Goal: Communication & Community: Answer question/provide support

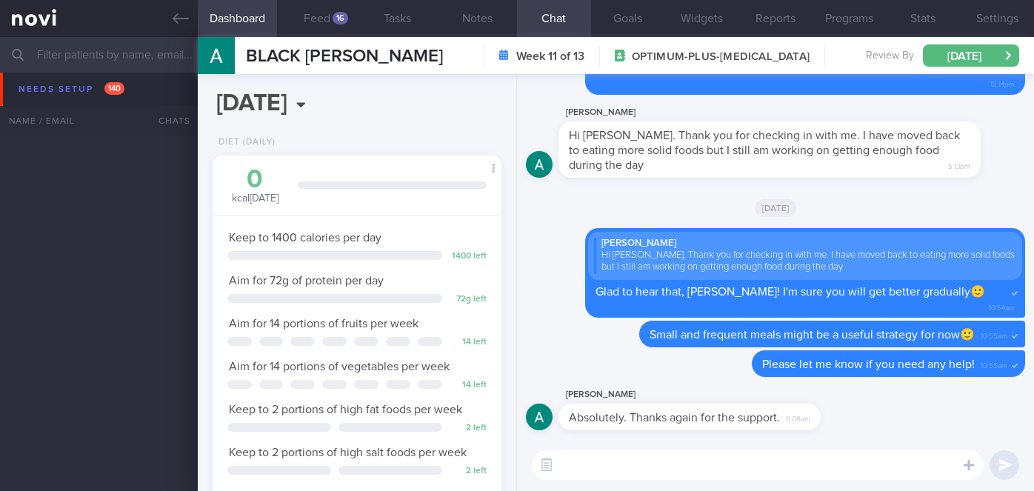
select select "9"
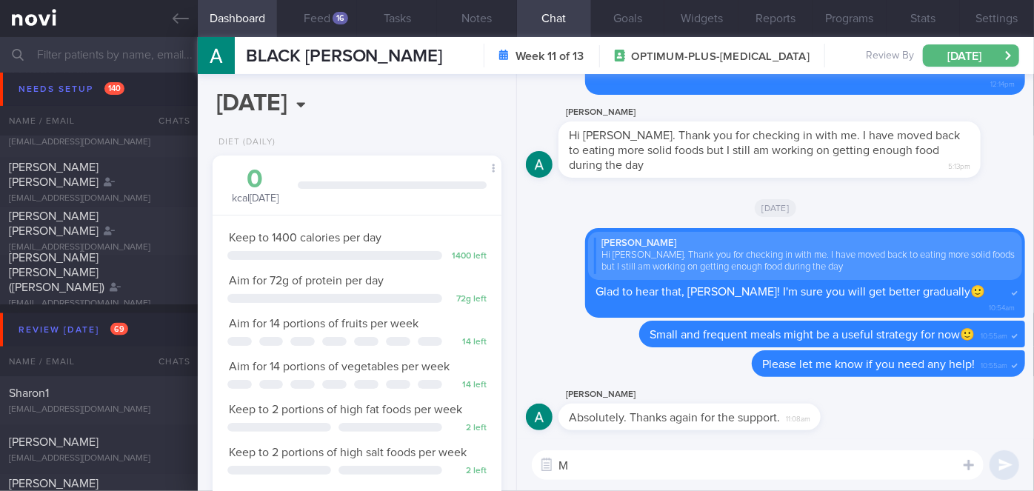
scroll to position [147, 253]
type textarea "Most welcome😊"
click at [1000, 463] on button "submit" at bounding box center [1004, 465] width 30 height 30
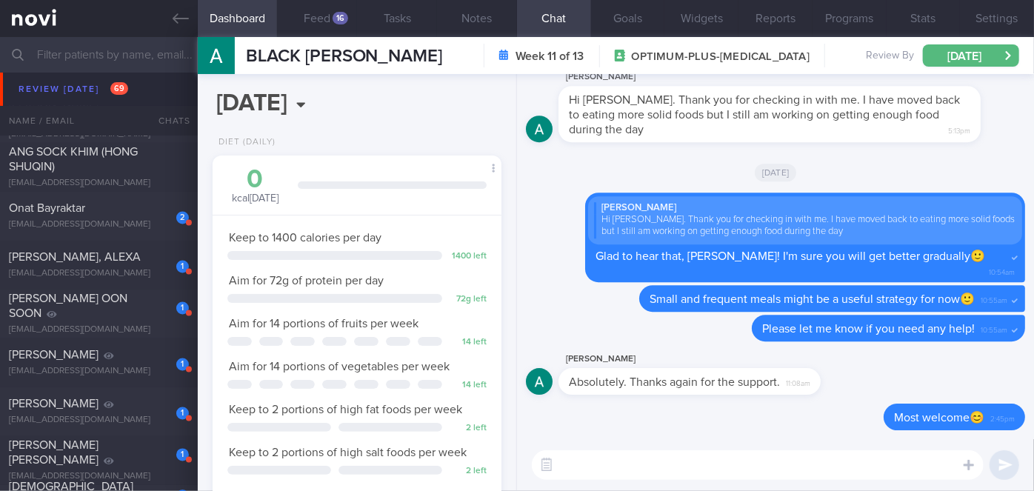
scroll to position [7063, 0]
click at [100, 221] on div "[EMAIL_ADDRESS][DOMAIN_NAME]" at bounding box center [99, 224] width 180 height 11
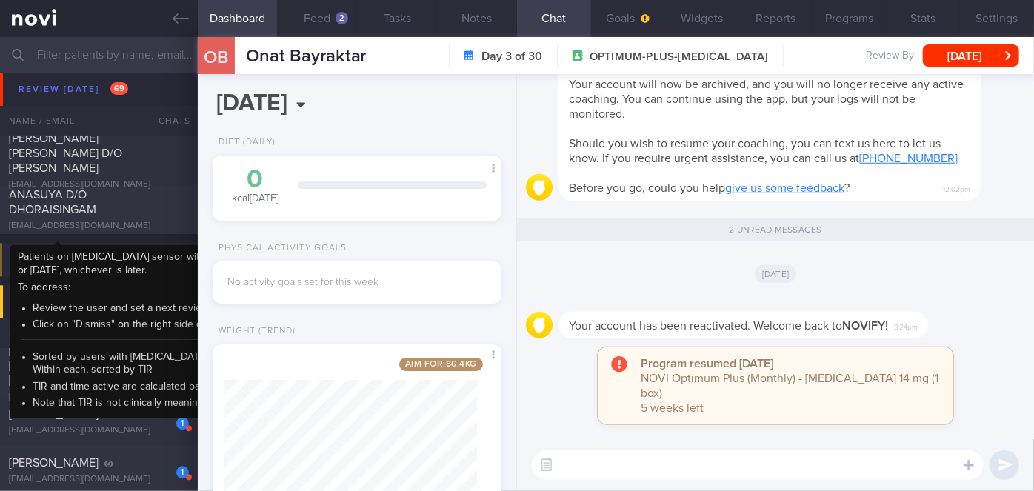
scroll to position [10290, 0]
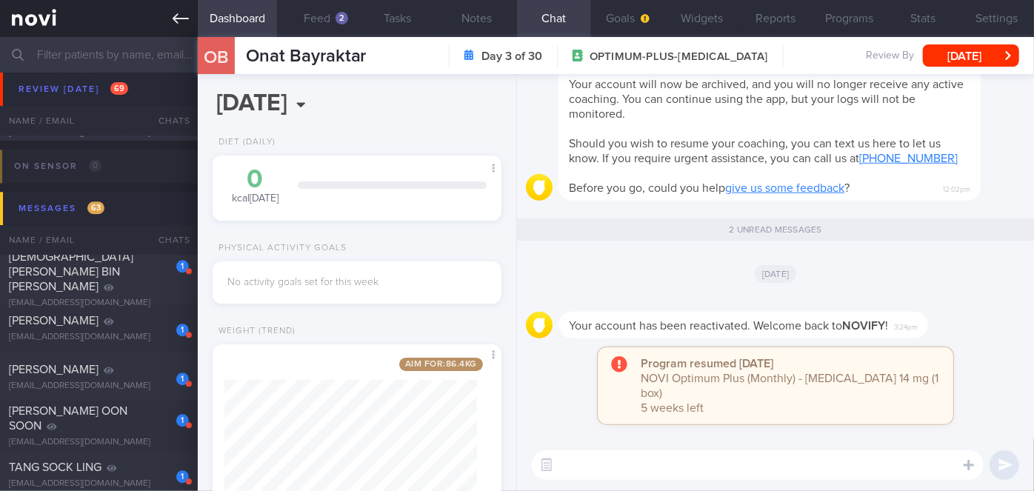
click at [188, 12] on icon at bounding box center [181, 18] width 16 height 16
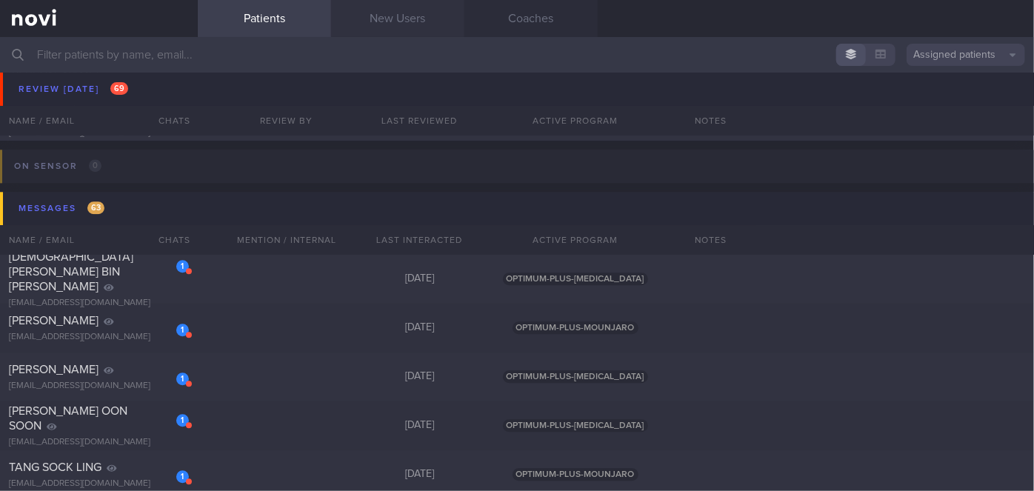
click at [428, 17] on link "New Users" at bounding box center [397, 18] width 133 height 37
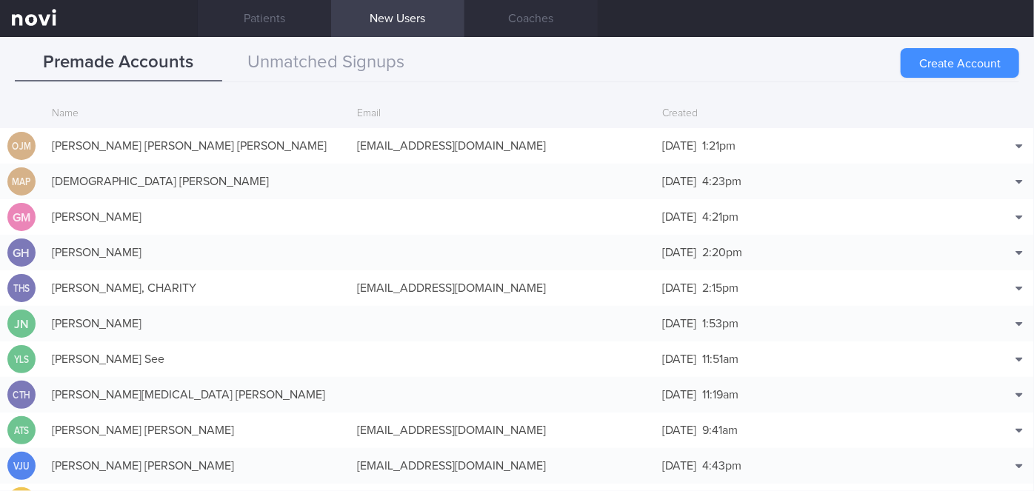
click at [914, 64] on button "Create Account" at bounding box center [959, 63] width 118 height 30
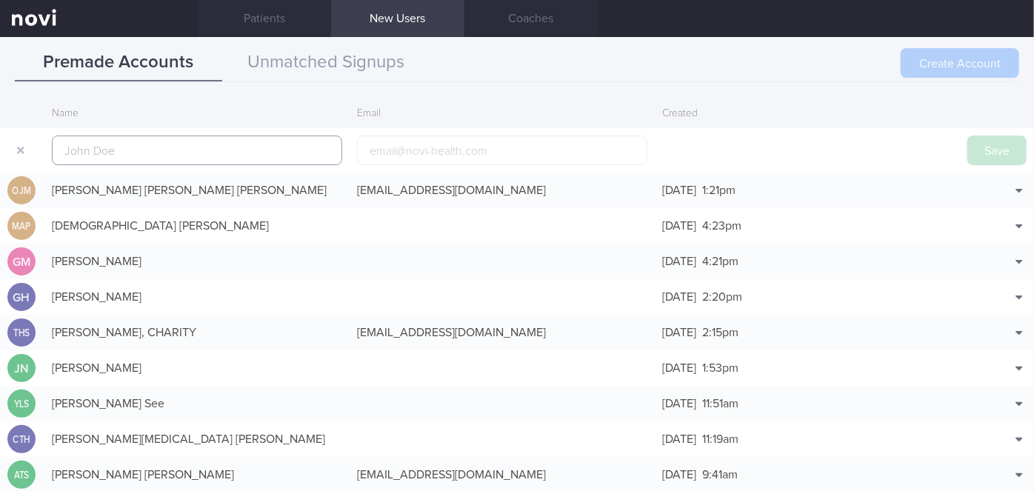
scroll to position [36, 0]
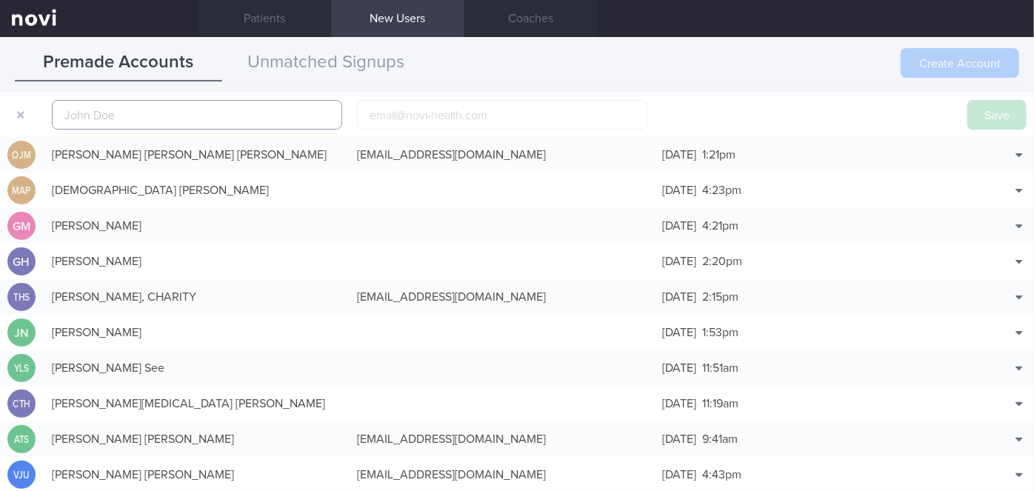
click at [290, 107] on input "text" at bounding box center [197, 115] width 290 height 30
paste input "[PERSON_NAME] ([PERSON_NAME])"
type input "[PERSON_NAME] ([PERSON_NAME])"
click at [401, 115] on input "email" at bounding box center [502, 115] width 290 height 30
paste input "[EMAIL_ADDRESS][DOMAIN_NAME]"
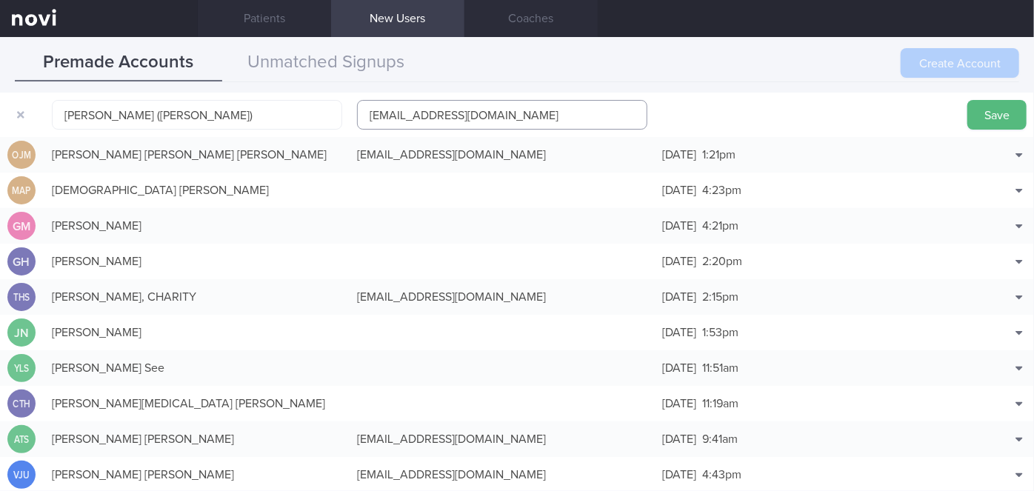
click at [424, 111] on input "[EMAIL_ADDRESS][DOMAIN_NAME]" at bounding box center [502, 115] width 290 height 30
type input "[EMAIL_ADDRESS][DOMAIN_NAME]"
click at [967, 117] on button "Save" at bounding box center [996, 115] width 59 height 30
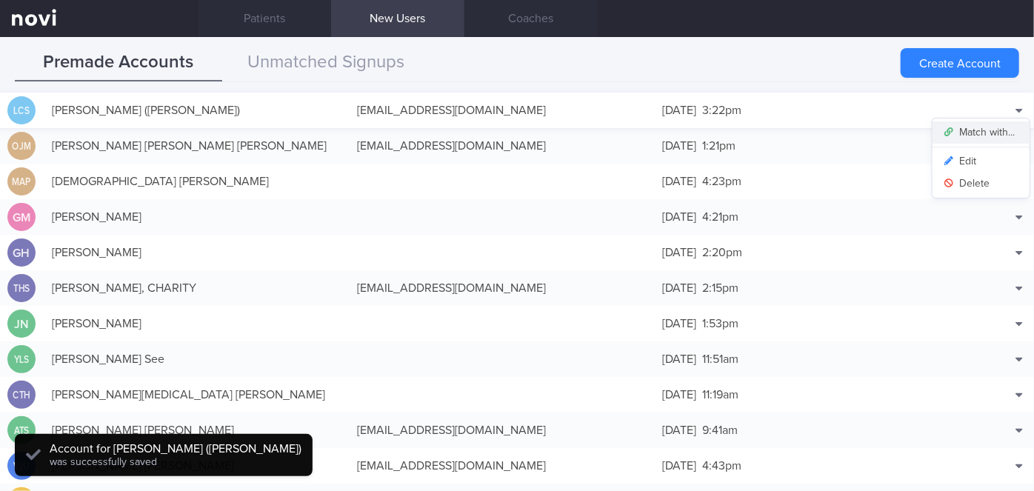
click at [987, 135] on button "Match with..." at bounding box center [980, 132] width 97 height 22
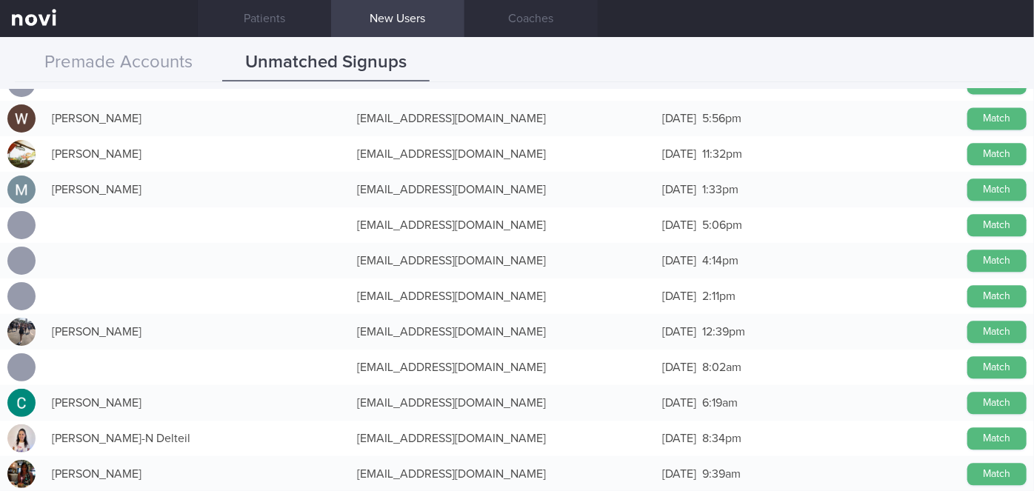
scroll to position [1733, 0]
click at [987, 220] on button "Match" at bounding box center [996, 226] width 59 height 22
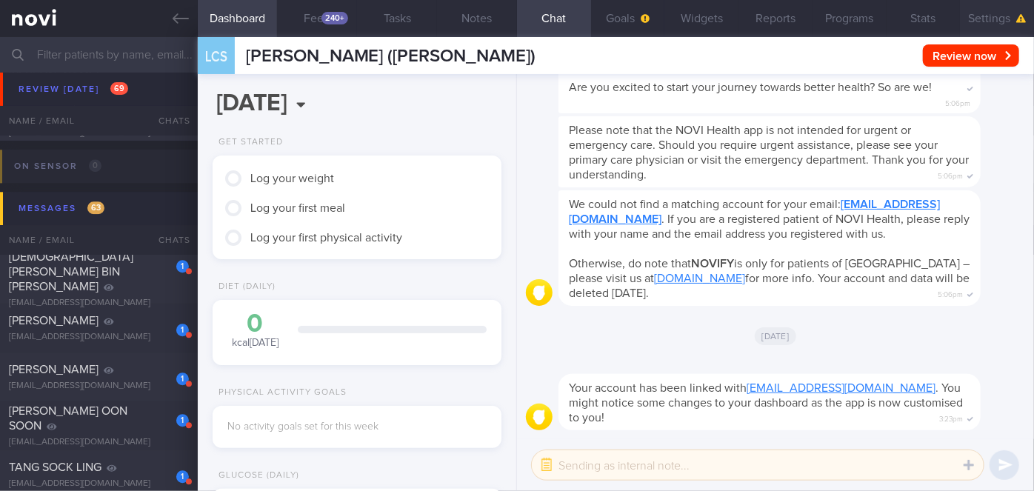
click at [992, 22] on button "Settings" at bounding box center [997, 18] width 74 height 37
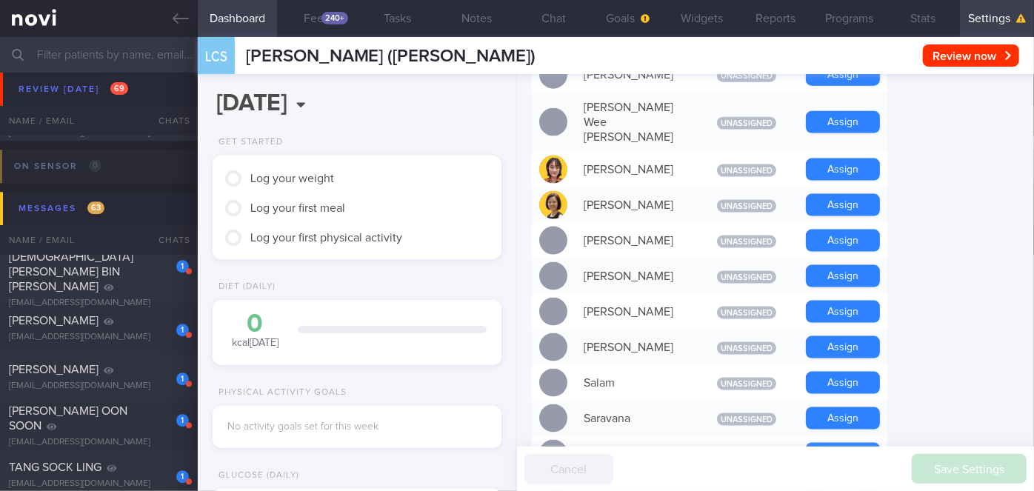
scroll to position [1023, 0]
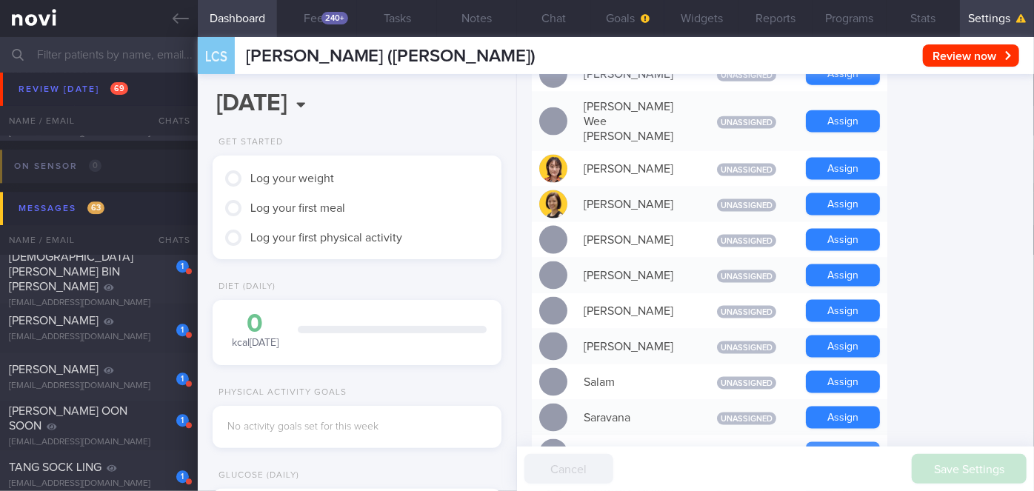
click at [845, 442] on button "Assign" at bounding box center [843, 453] width 74 height 22
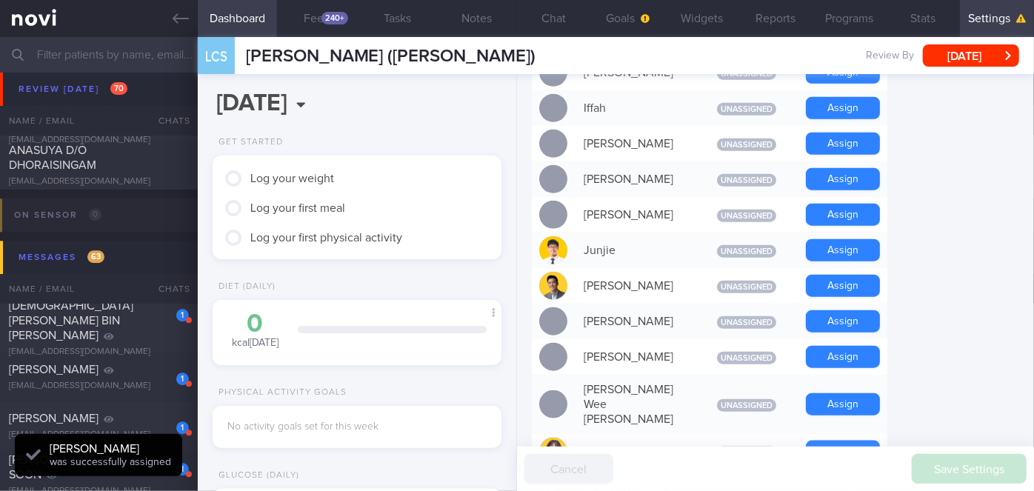
scroll to position [708, 0]
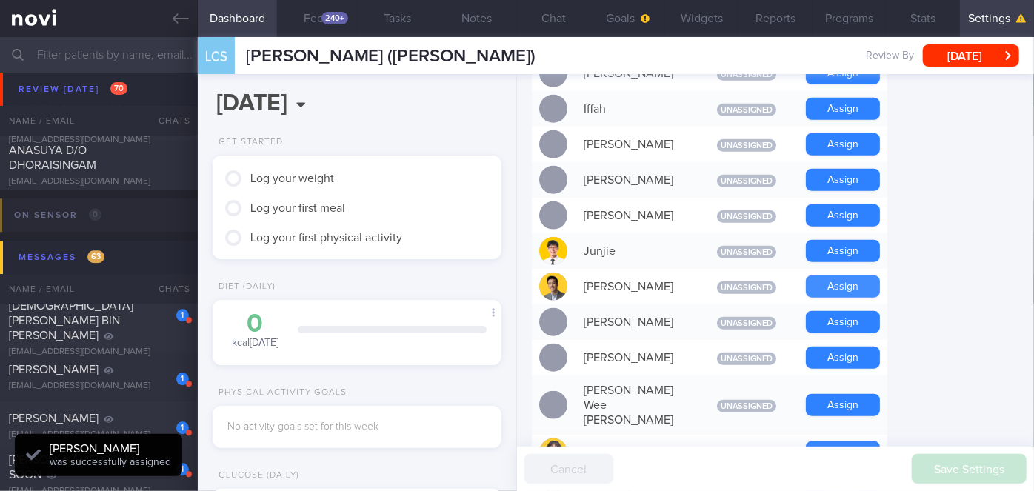
click at [823, 275] on button "Assign" at bounding box center [843, 286] width 74 height 22
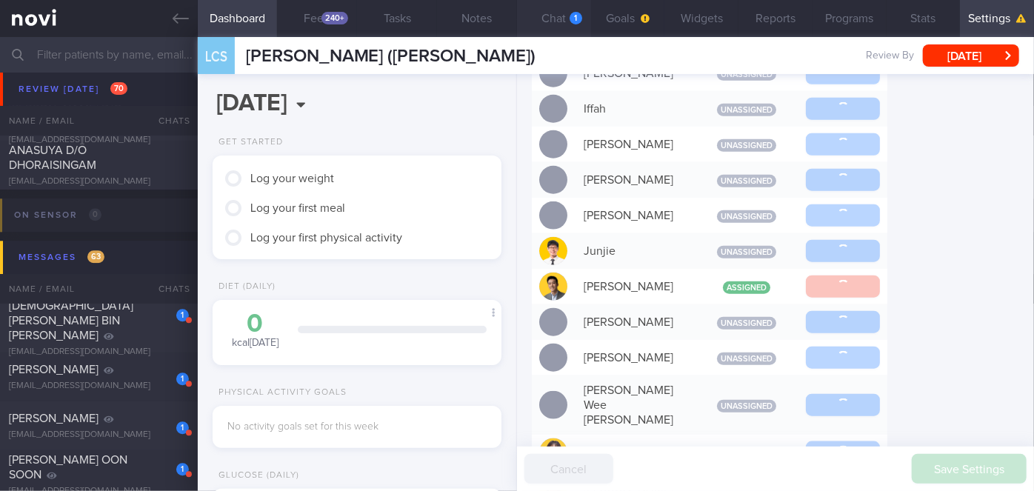
scroll to position [0, 0]
click at [561, 30] on button "Chat 1" at bounding box center [554, 18] width 74 height 37
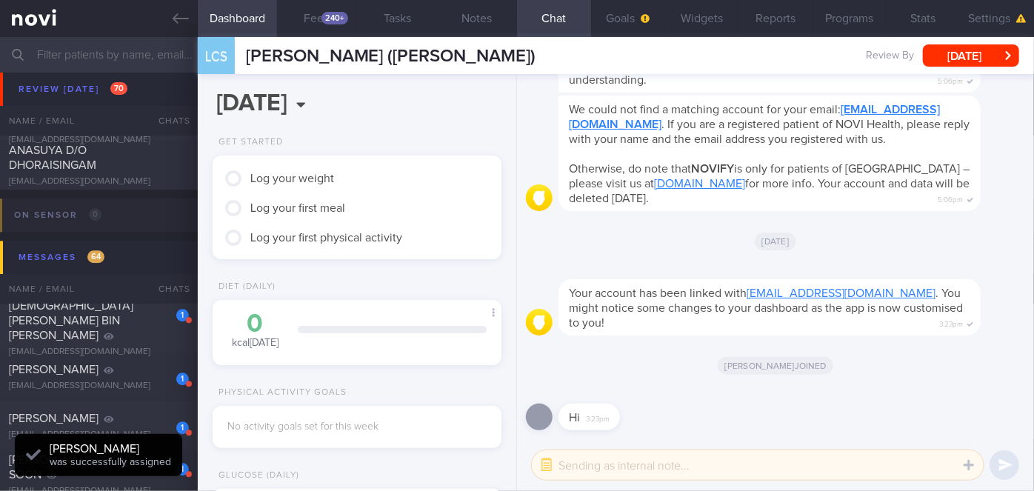
scroll to position [129, 258]
click at [552, 456] on button "button" at bounding box center [546, 465] width 27 height 27
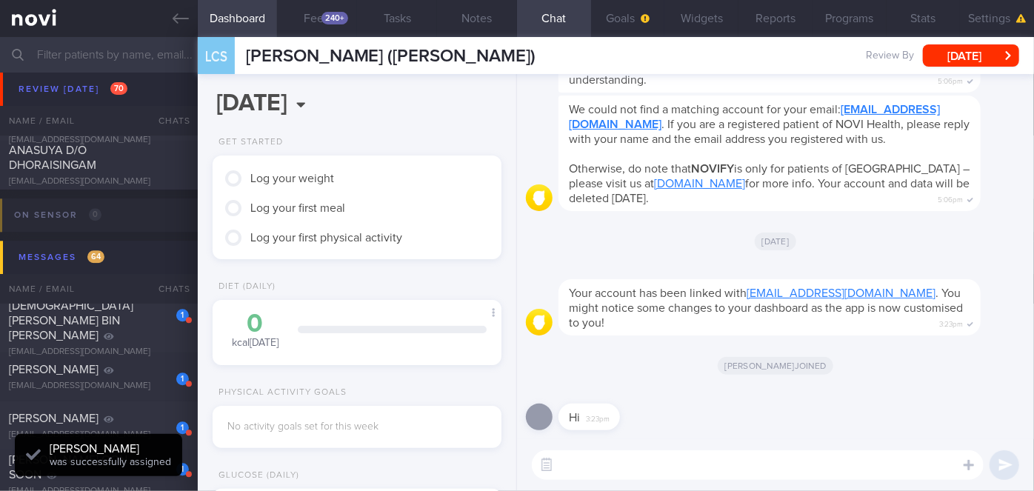
click at [585, 466] on textarea at bounding box center [758, 465] width 452 height 30
type textarea "Hi"
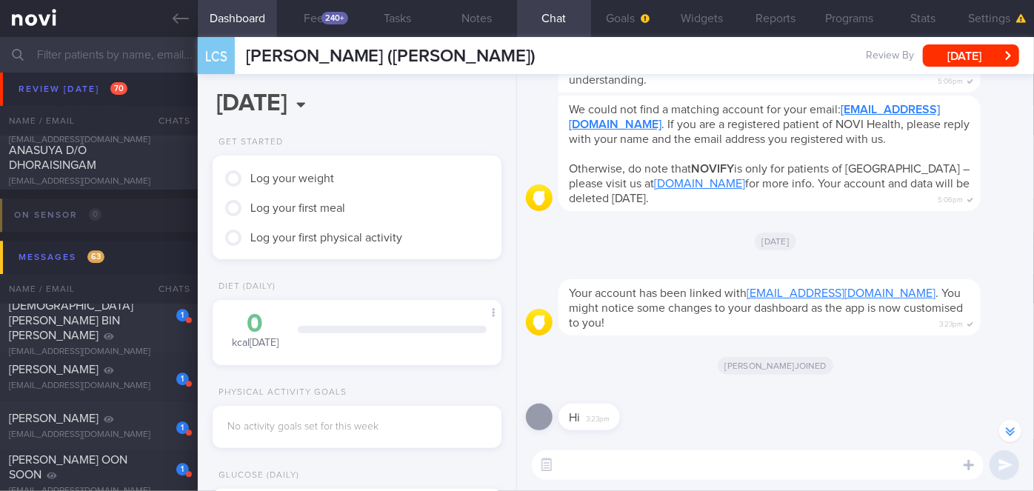
scroll to position [0, 0]
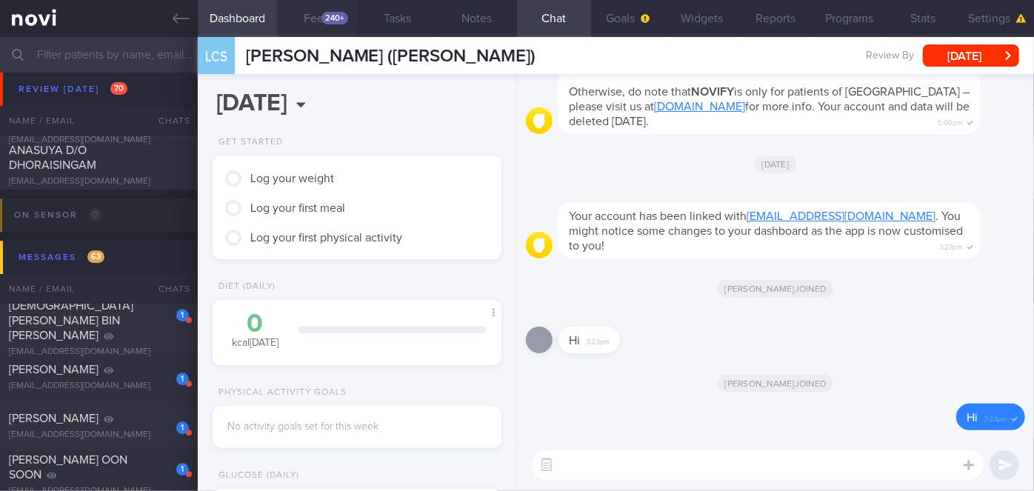
click at [336, 16] on div "240+" at bounding box center [334, 18] width 27 height 13
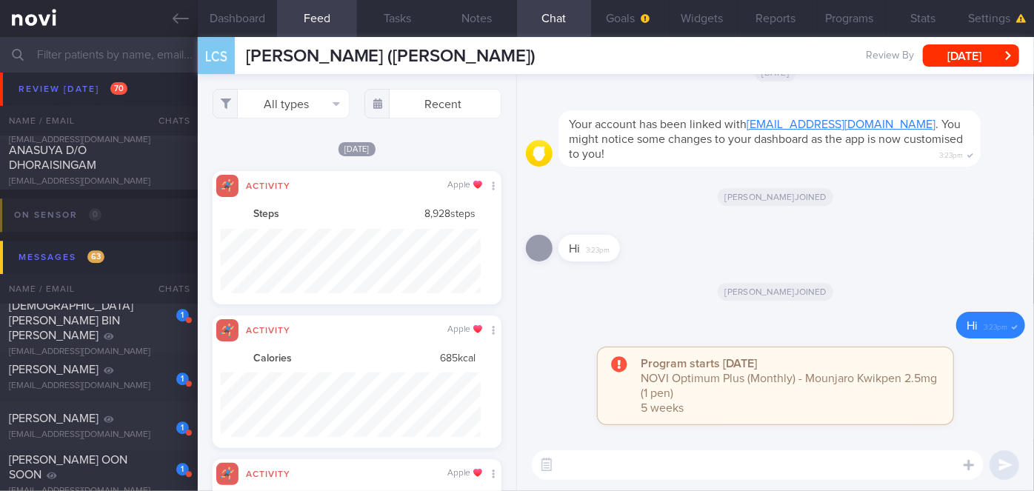
click at [443, 139] on div "All types Food Activity Glucose Weight Medicine Blood Pressure [MEDICAL_DATA] I…" at bounding box center [357, 282] width 318 height 417
click at [609, 459] on textarea at bounding box center [758, 465] width 452 height 30
paste textarea "Hi Ms [PERSON_NAME], I'm [PERSON_NAME], your Health Coach. It was nice speaking…"
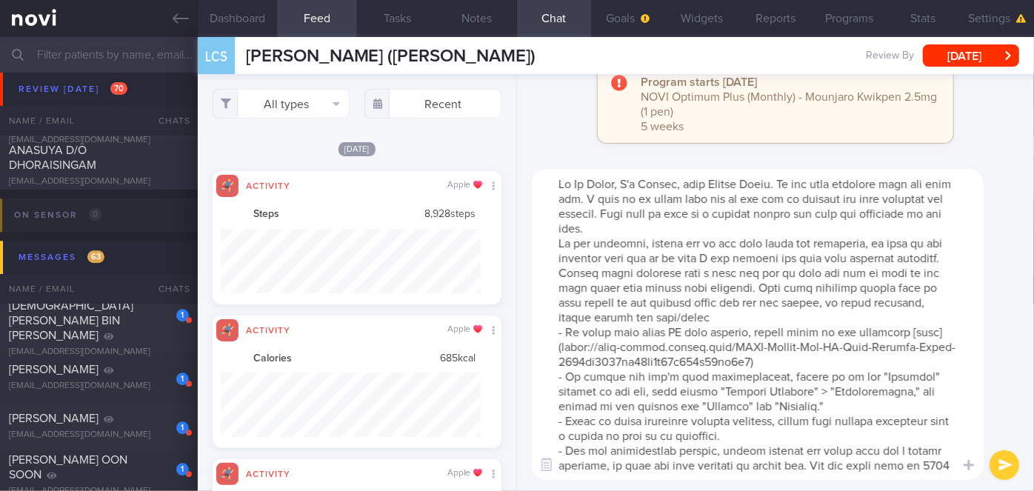
click at [615, 179] on textarea at bounding box center [758, 324] width 452 height 311
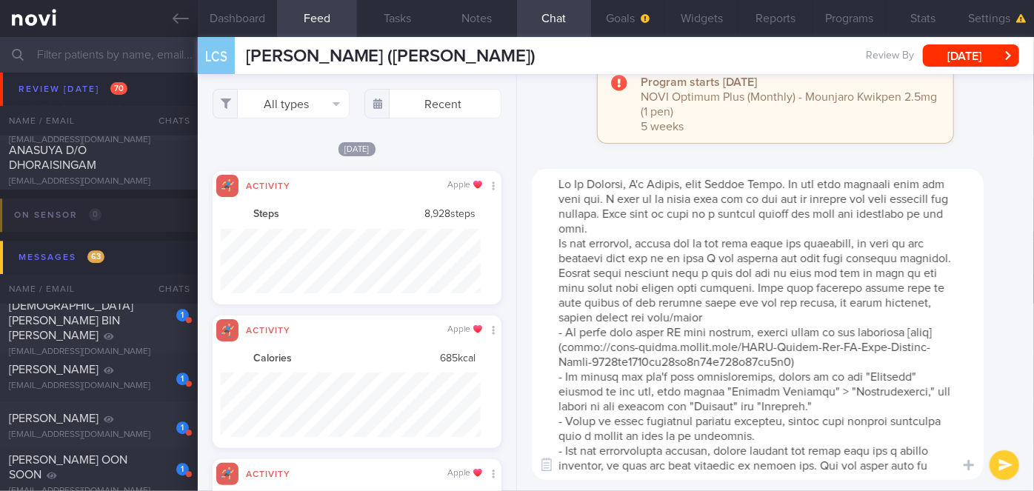
click at [704, 238] on textarea at bounding box center [758, 324] width 452 height 311
click at [706, 224] on textarea at bounding box center [758, 324] width 452 height 311
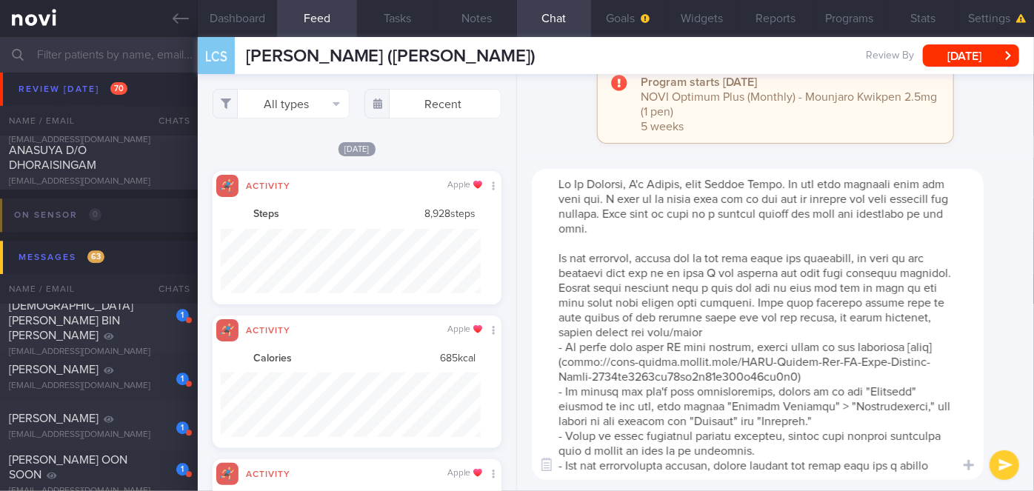
scroll to position [103, 0]
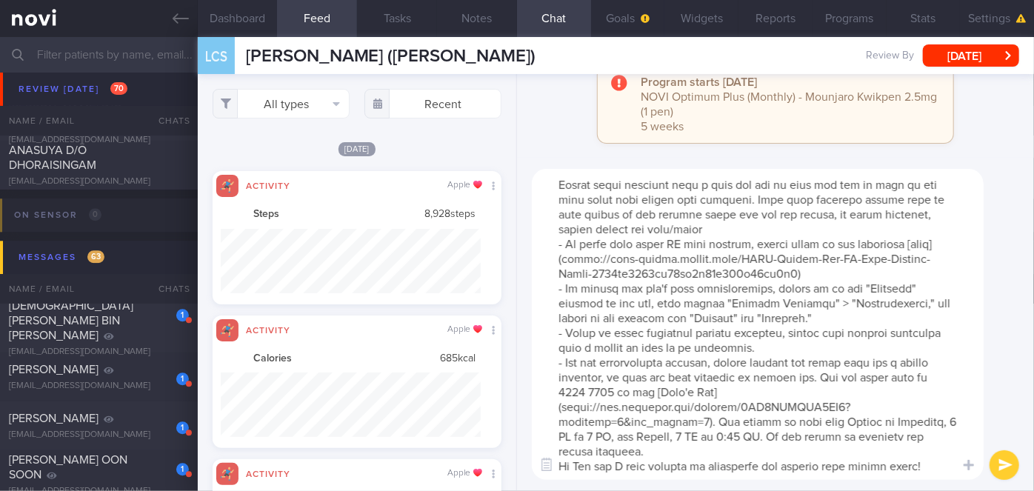
click at [675, 447] on textarea at bounding box center [758, 324] width 452 height 311
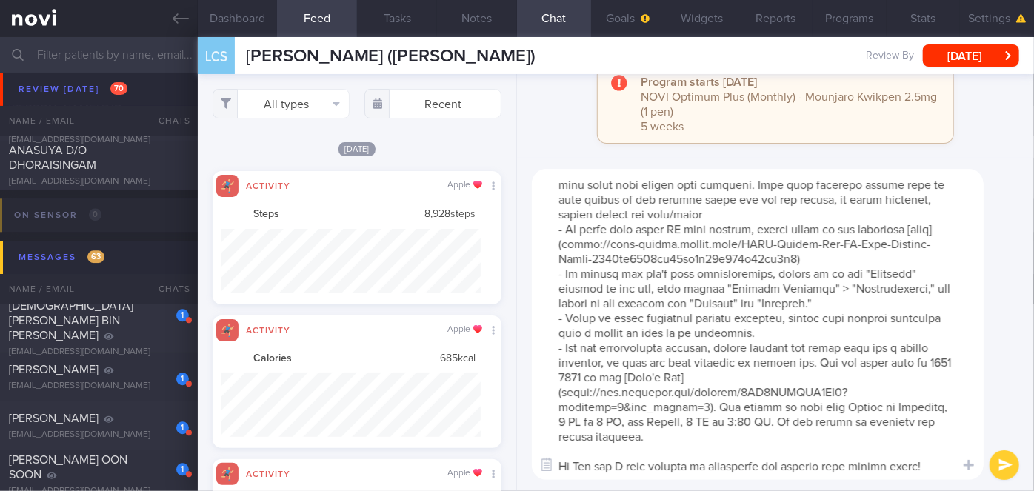
click at [592, 465] on textarea at bounding box center [758, 324] width 452 height 311
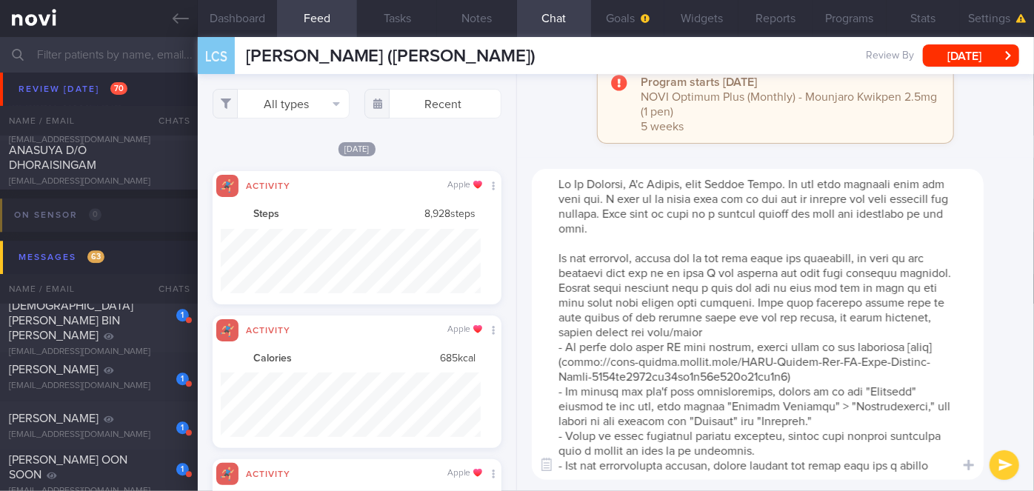
type textarea "Hi [PERSON_NAME], I'm [PERSON_NAME], your Health Coach. It was nice speaking wi…"
click at [995, 464] on button "submit" at bounding box center [1004, 465] width 30 height 30
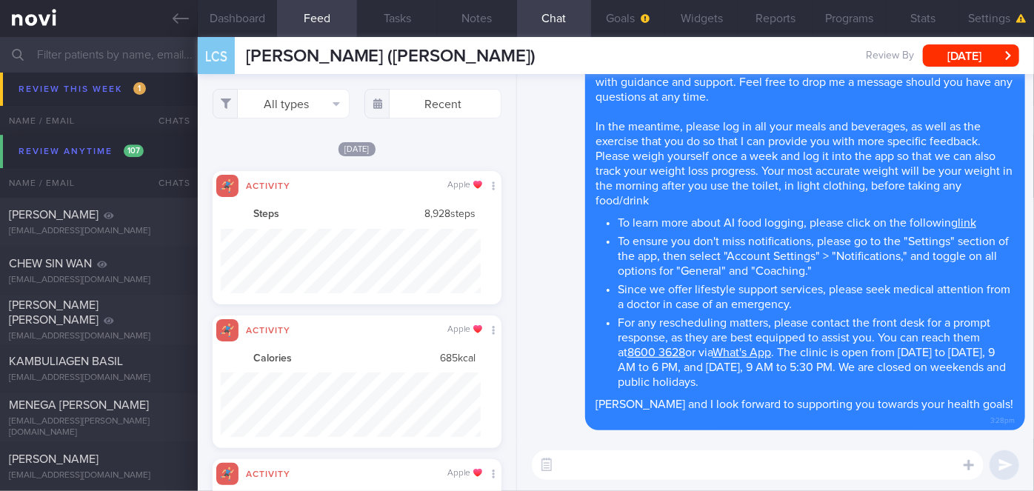
scroll to position [13710, 0]
click at [610, 24] on button "Goals" at bounding box center [628, 18] width 74 height 37
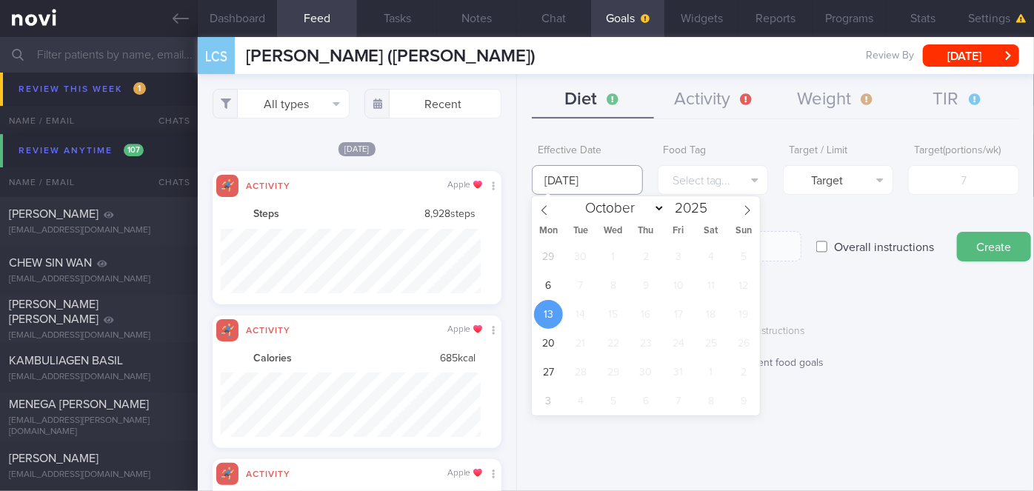
click at [567, 181] on input "[DATE]" at bounding box center [587, 180] width 110 height 30
click at [542, 282] on span "6" at bounding box center [548, 285] width 29 height 29
type input "[DATE]"
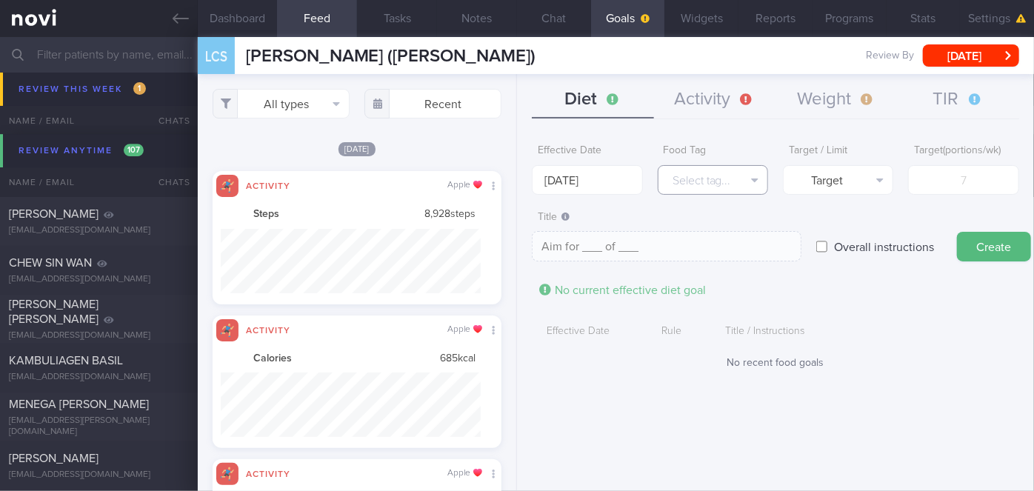
click at [685, 188] on button "Select tag..." at bounding box center [713, 180] width 110 height 30
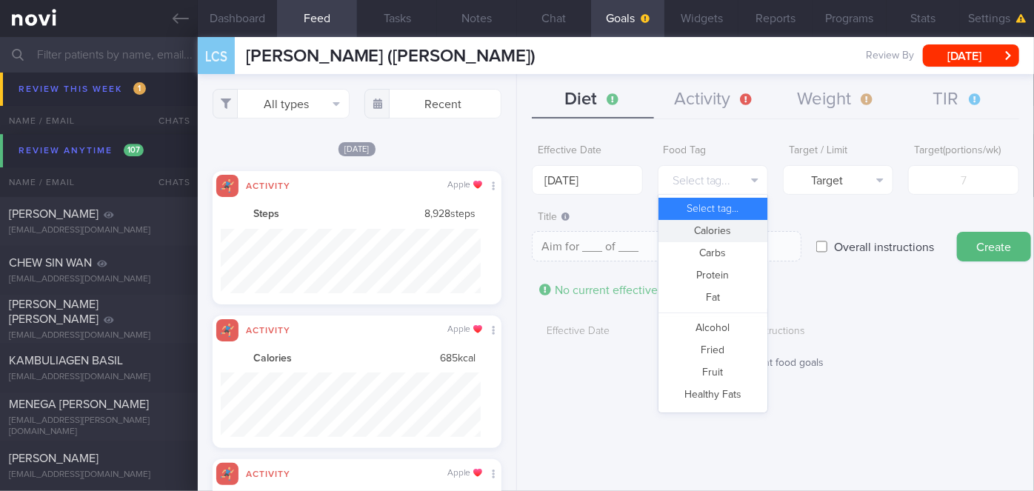
click at [723, 233] on button "Calories" at bounding box center [712, 231] width 109 height 22
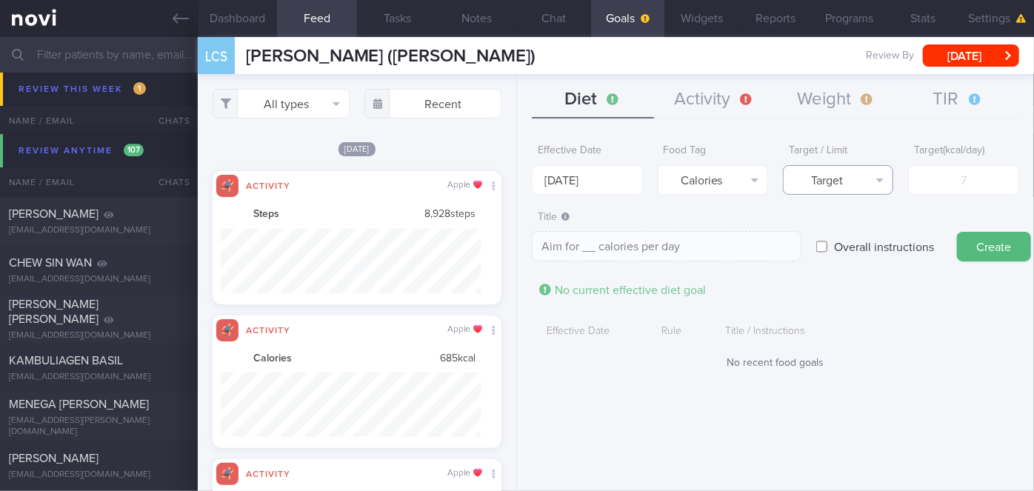
click at [844, 174] on button "Target" at bounding box center [838, 180] width 110 height 30
click at [855, 233] on button "Limit" at bounding box center [837, 231] width 109 height 22
type textarea "Keep to __ calories per day"
click at [941, 178] on input "number" at bounding box center [963, 180] width 110 height 30
type input "1"
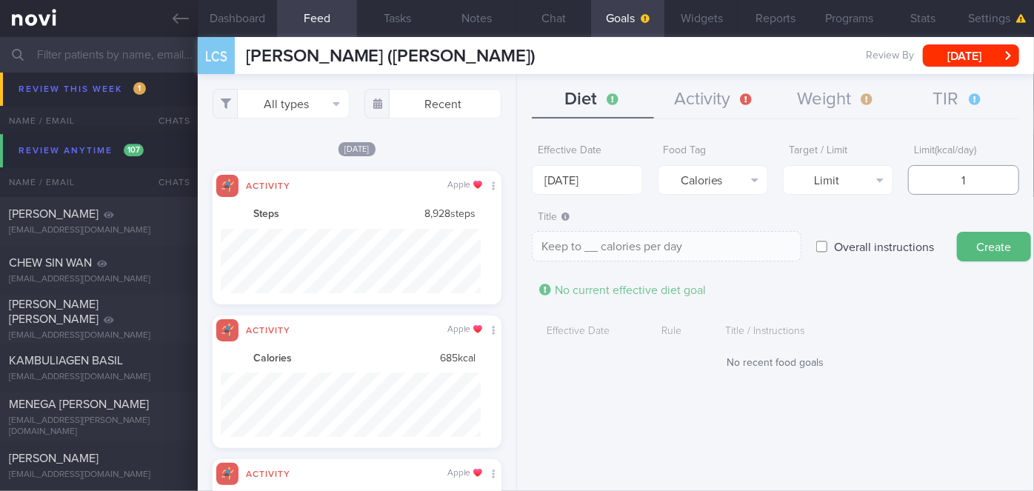
type textarea "Keep to 1 calories per day"
type input "15"
type textarea "Keep to 15 calories per day"
type input "150"
type textarea "Keep to 150 calories per day"
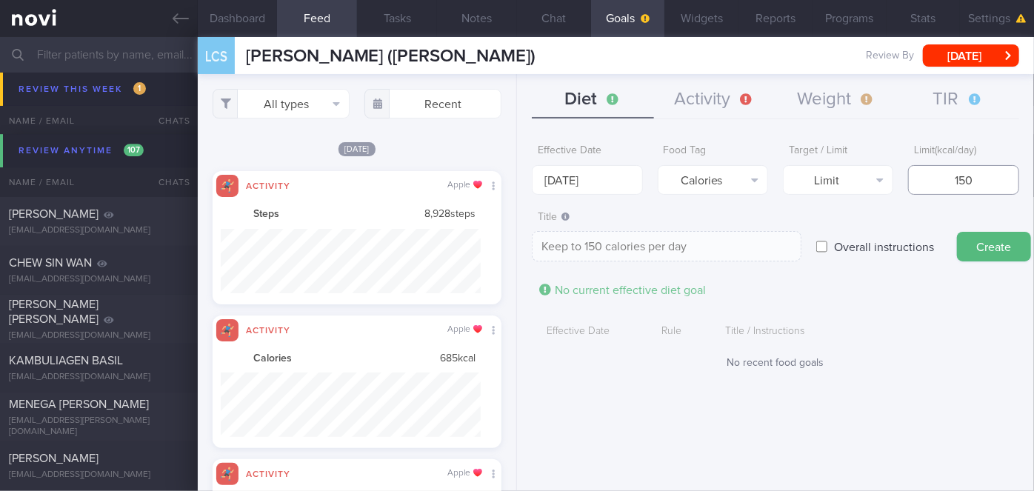
type input "1500"
type textarea "Keep to 1500 calories per day"
type input "1500"
click at [957, 232] on button "Create" at bounding box center [994, 247] width 74 height 30
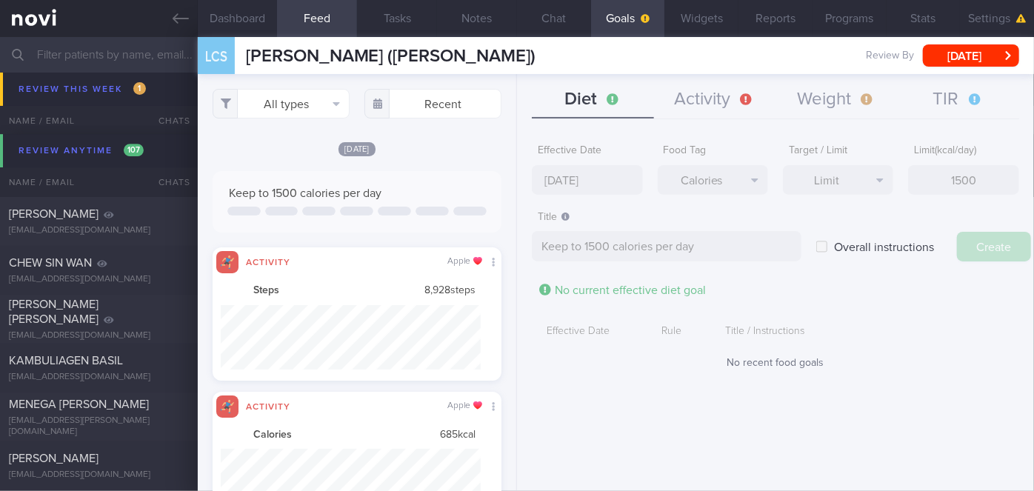
type input "[DATE]"
type textarea "Aim for ___ of ___"
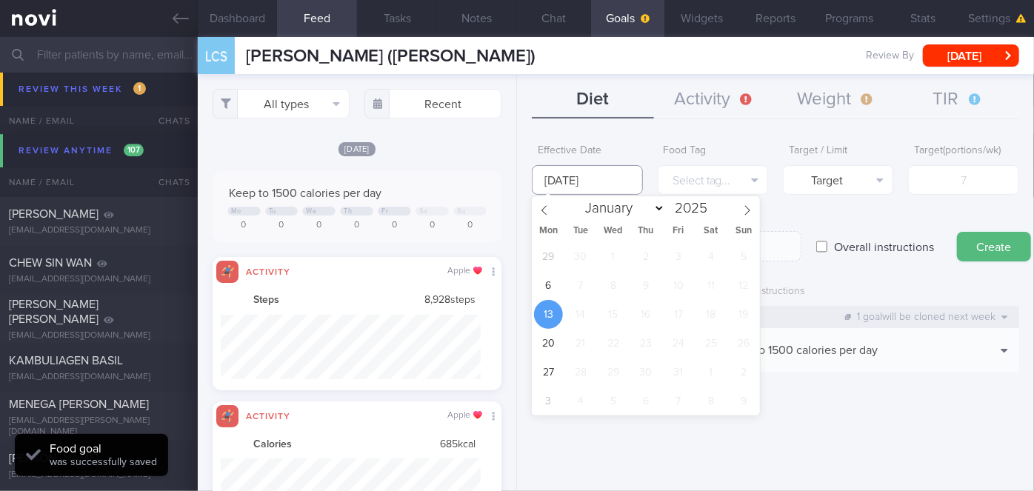
click at [590, 181] on input "[DATE]" at bounding box center [587, 180] width 110 height 30
click at [550, 287] on span "6" at bounding box center [548, 285] width 29 height 29
type input "[DATE]"
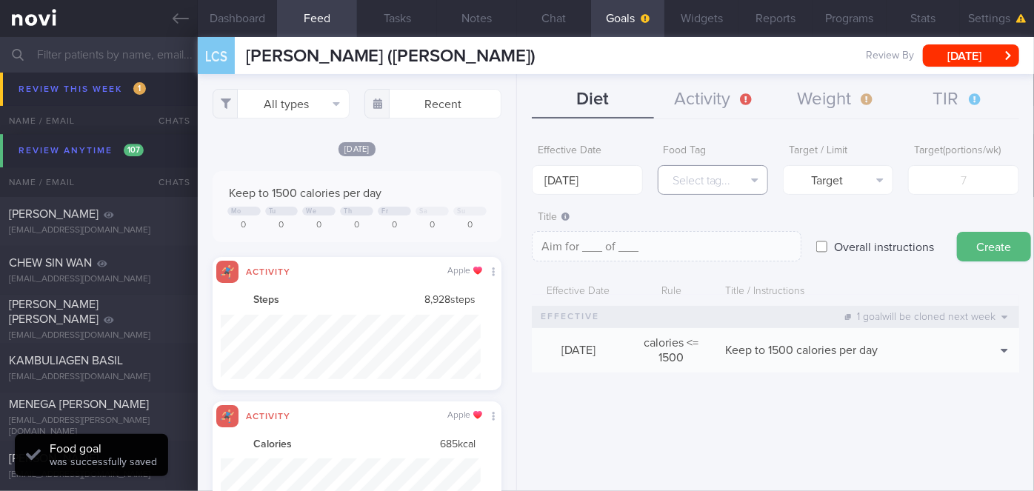
click at [703, 189] on button "Select tag..." at bounding box center [713, 180] width 110 height 30
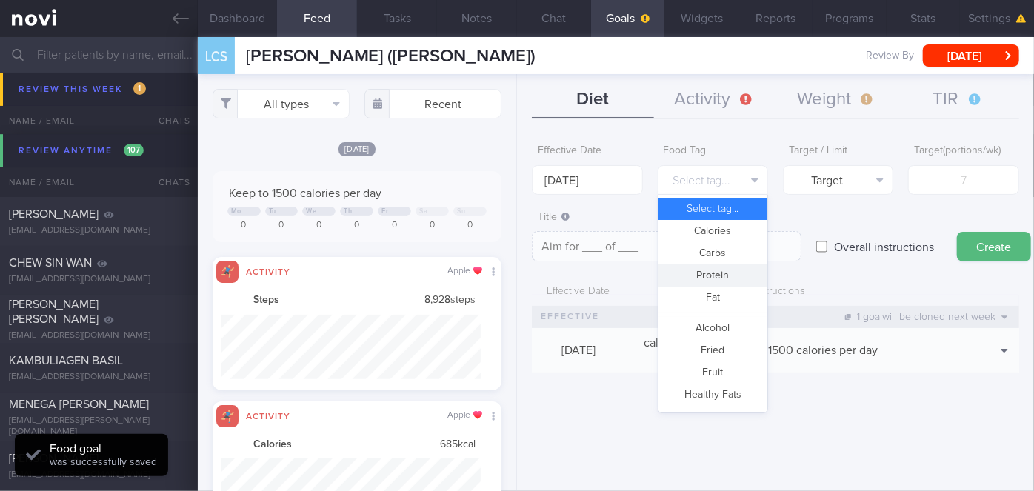
click at [727, 276] on button "Protein" at bounding box center [712, 275] width 109 height 22
type textarea "Aim for __g of protein per day"
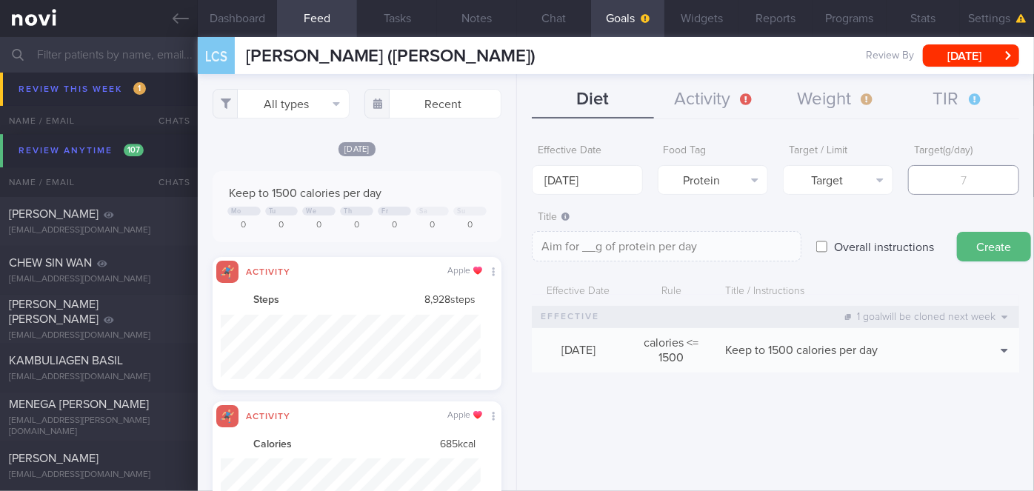
click at [943, 190] on input "number" at bounding box center [963, 180] width 110 height 30
type input "1"
type textarea "Aim for 1g of protein per day"
type input "10"
type textarea "Aim for 10g of protein per day"
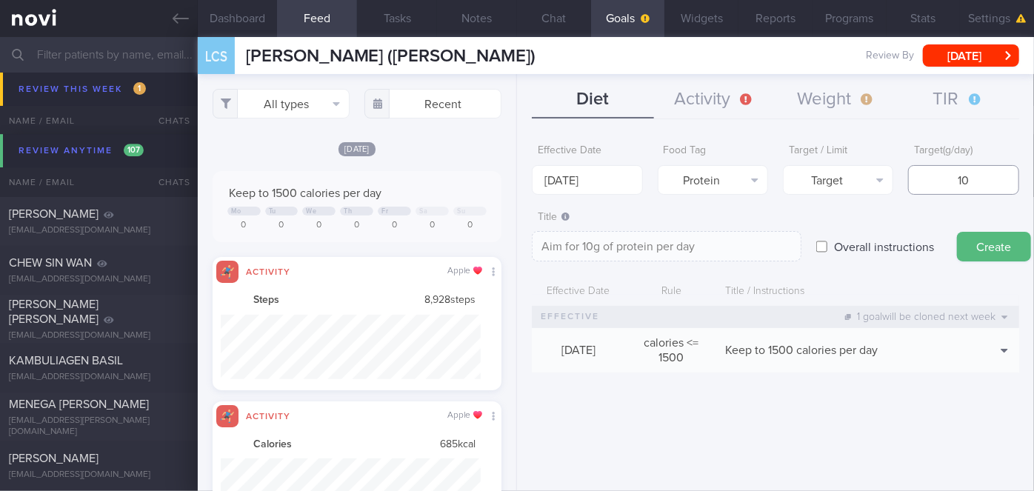
type input "100"
type textarea "Aim for 100g of protein per day"
type input "100"
click at [957, 232] on button "Create" at bounding box center [994, 247] width 74 height 30
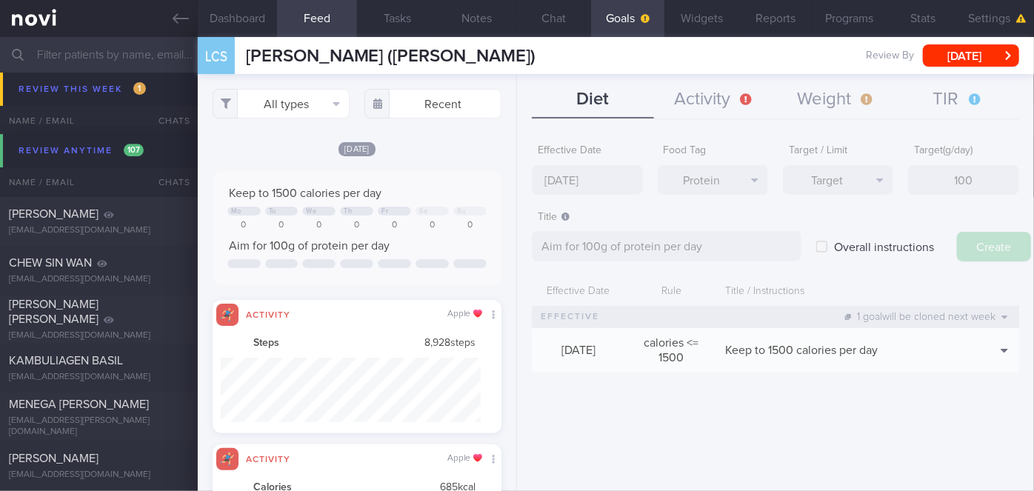
type input "[DATE]"
type textarea "Aim for ___ of ___"
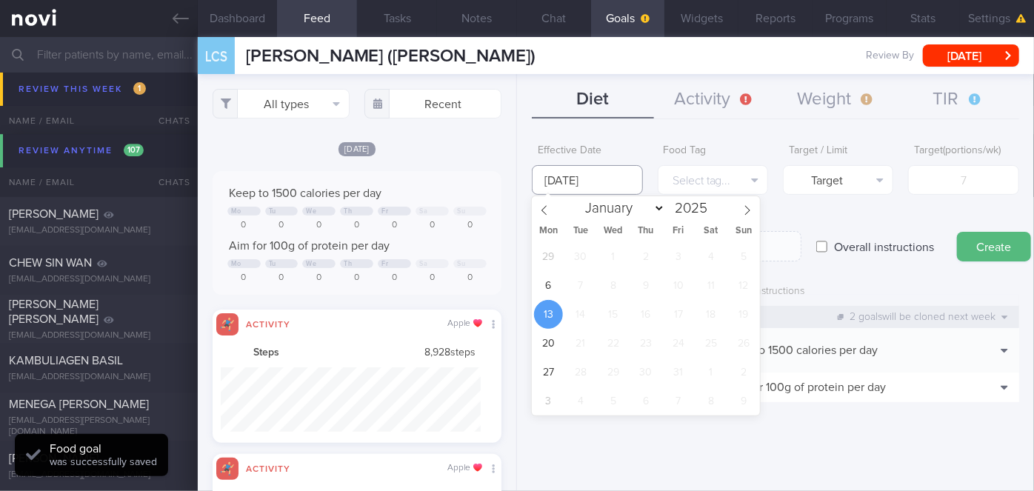
click at [615, 178] on input "[DATE]" at bounding box center [587, 180] width 110 height 30
click at [541, 295] on span "6" at bounding box center [548, 285] width 29 height 29
type input "[DATE]"
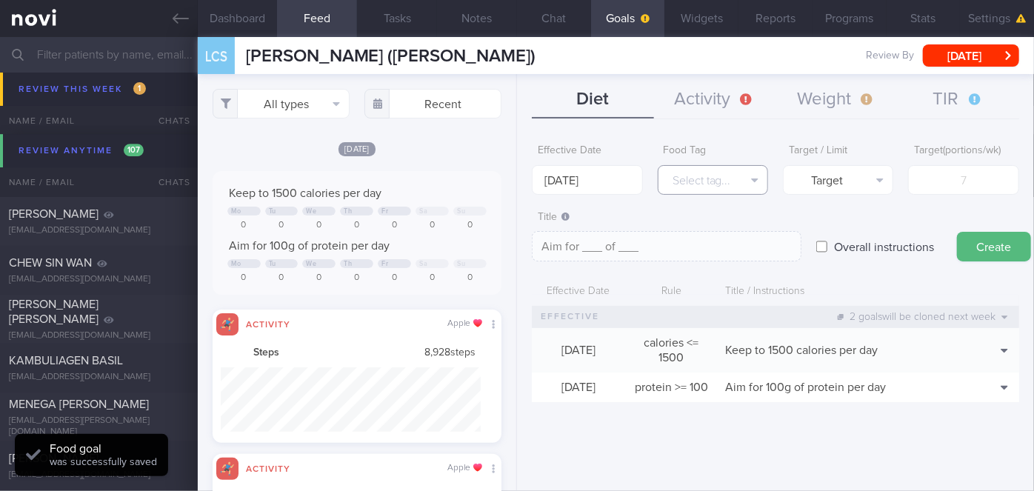
click at [684, 187] on button "Select tag..." at bounding box center [713, 180] width 110 height 30
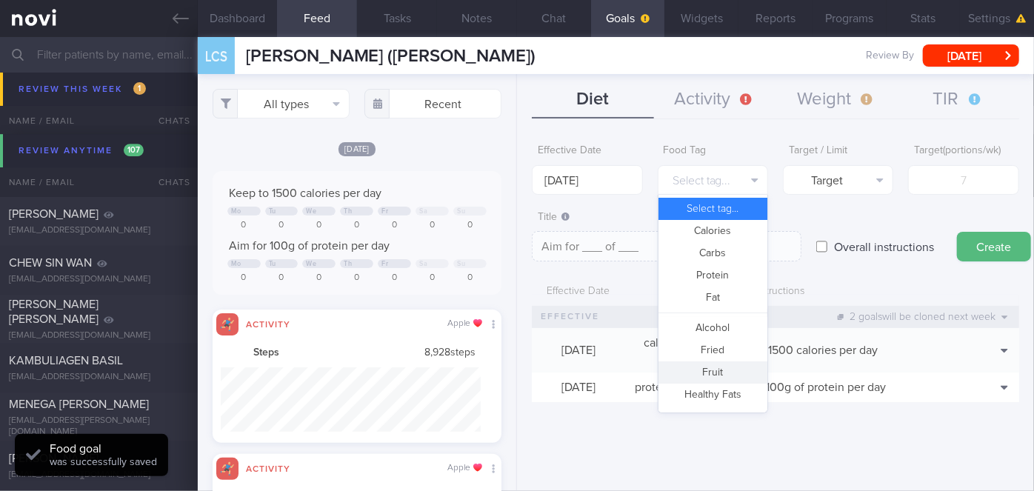
click at [725, 367] on button "Fruit" at bounding box center [712, 372] width 109 height 22
type textarea "Aim for __ portions of fruits per week"
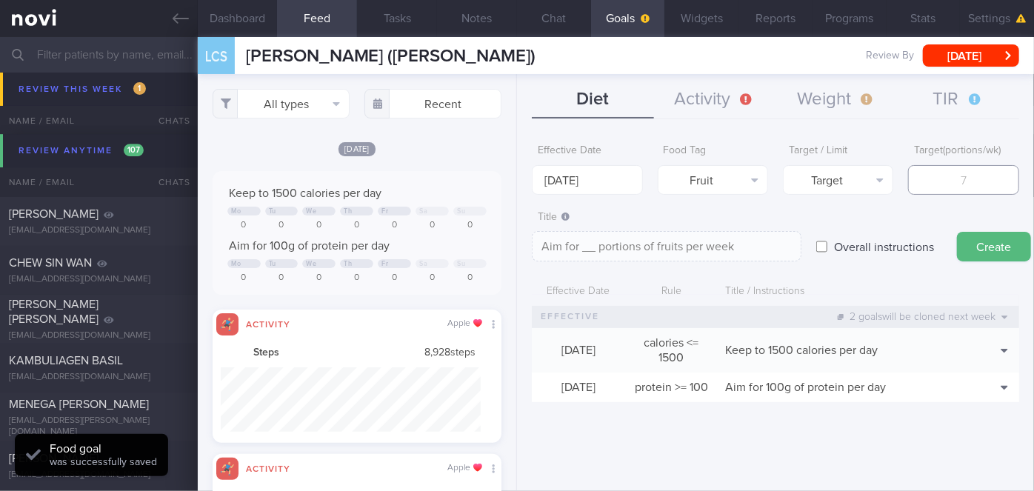
type input "1"
type textarea "Aim for 1 portions of fruits per week"
click at [939, 176] on input "1" at bounding box center [963, 180] width 110 height 30
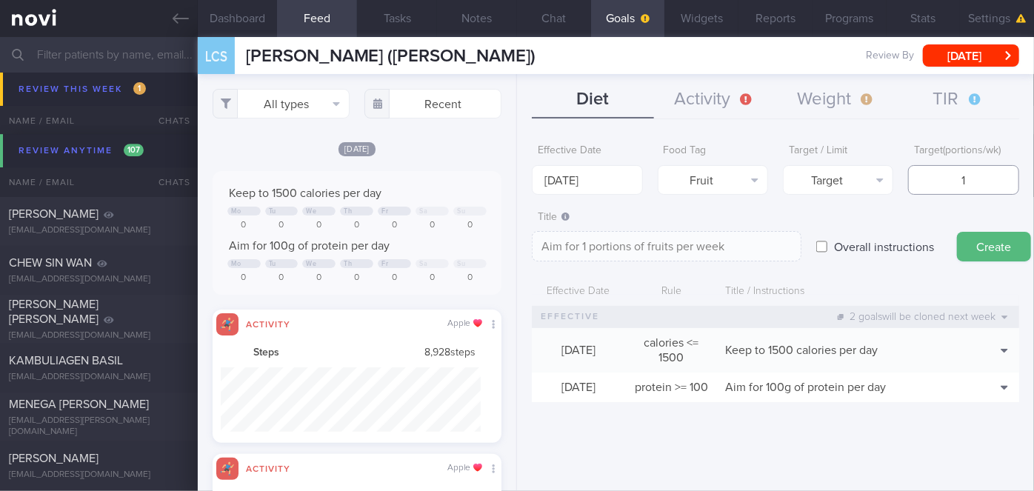
type input "14"
type textarea "Aim for 14 portions of fruits per week"
type input "14"
click at [957, 232] on button "Create" at bounding box center [994, 247] width 74 height 30
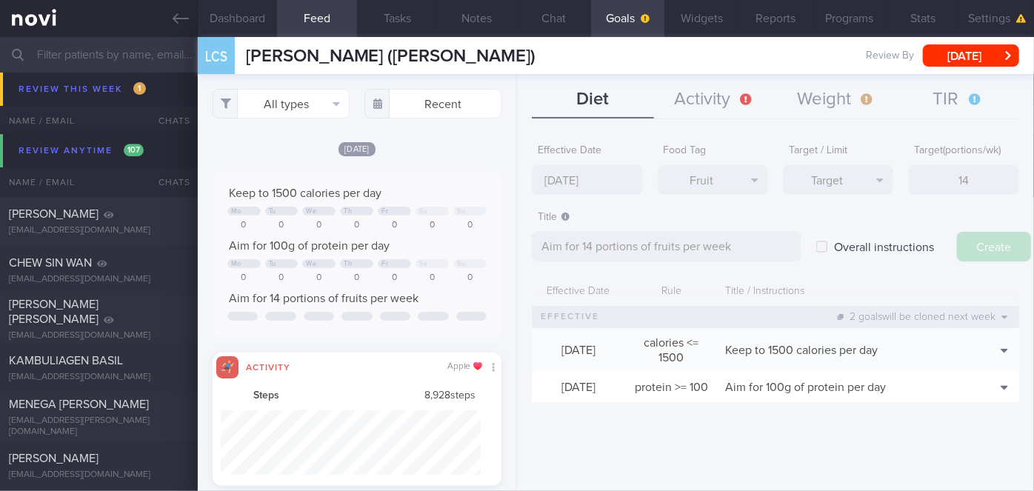
type input "[DATE]"
type textarea "Aim for ___ of ___"
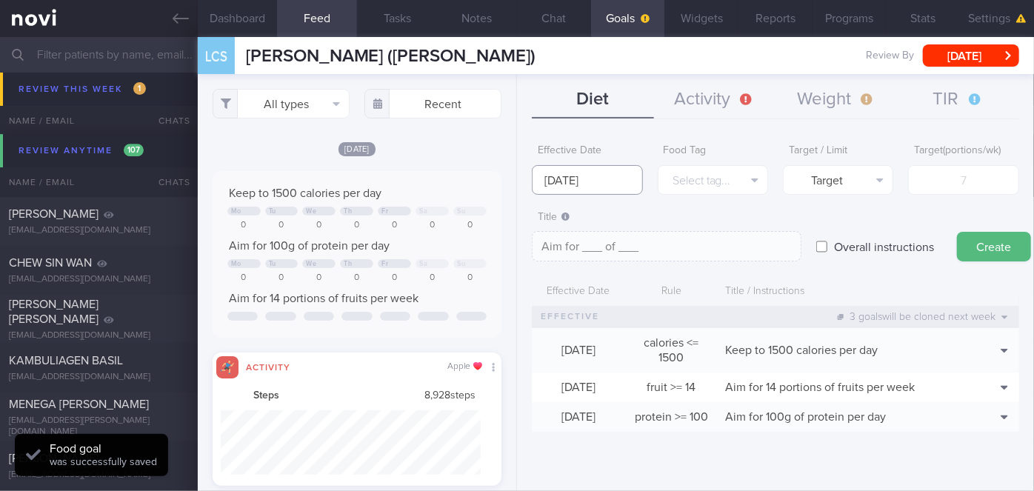
click at [569, 176] on input "[DATE]" at bounding box center [587, 180] width 110 height 30
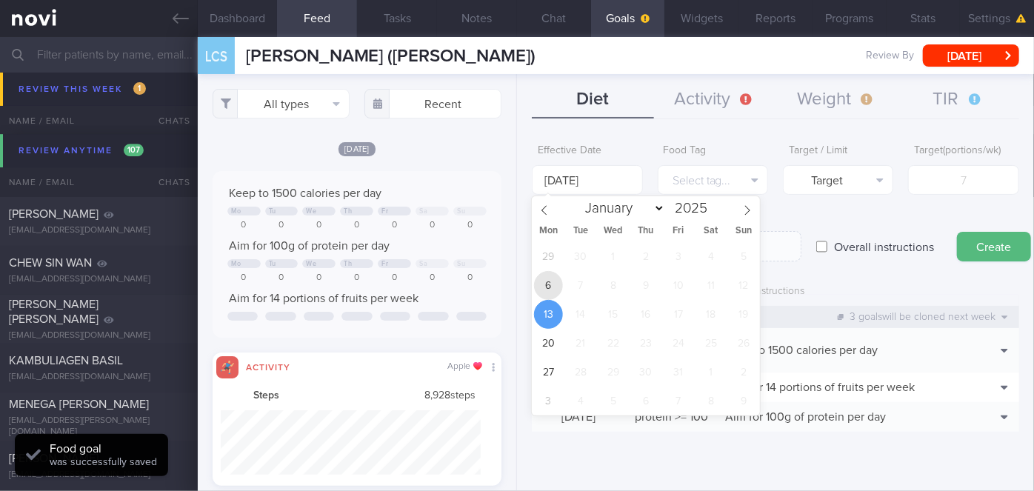
click at [553, 287] on span "6" at bounding box center [548, 285] width 29 height 29
type input "[DATE]"
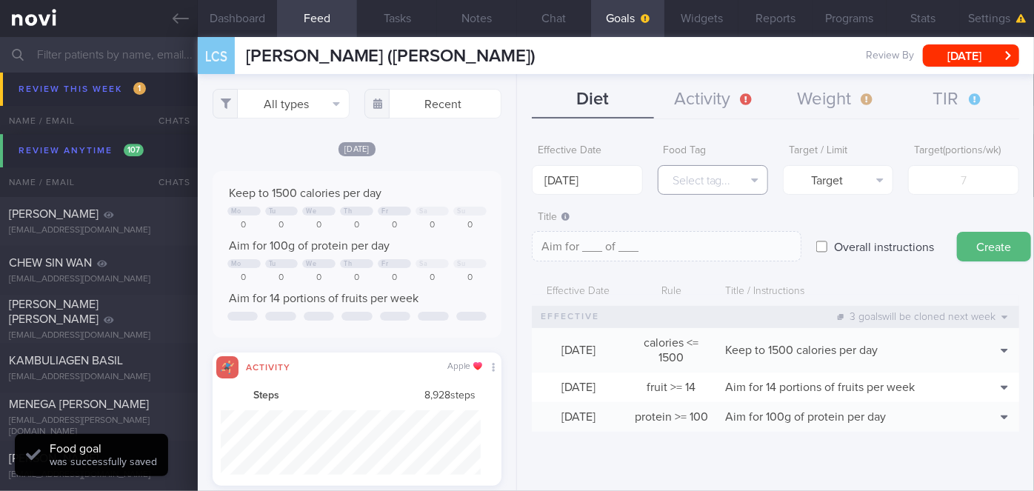
click at [716, 173] on button "Select tag..." at bounding box center [713, 180] width 110 height 30
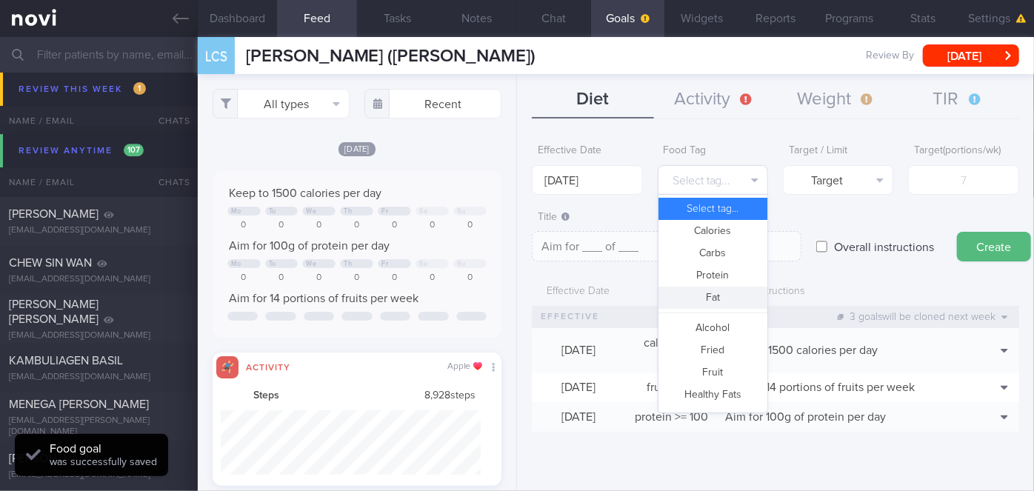
scroll to position [440, 0]
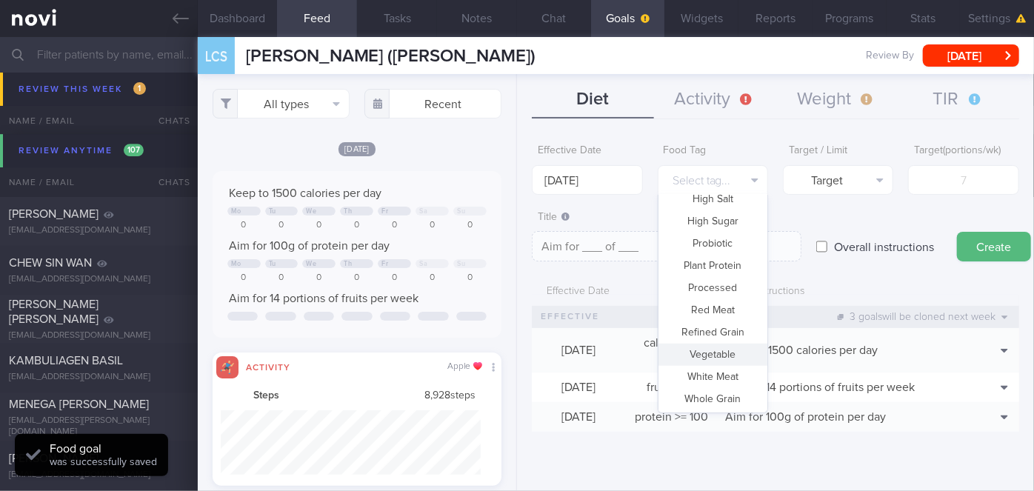
click at [720, 350] on button "Vegetable" at bounding box center [712, 355] width 109 height 22
type textarea "Aim for __ portions of vegetables per week"
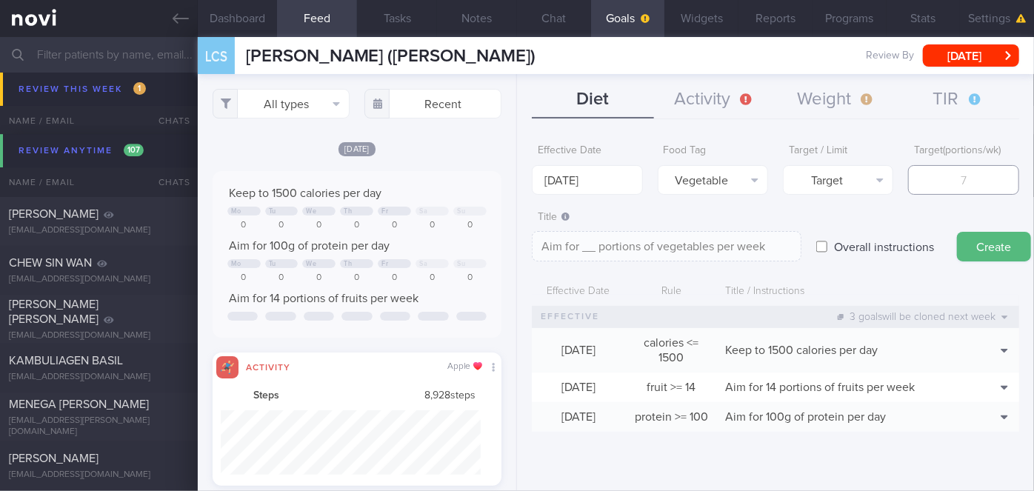
type input "1"
type textarea "Aim for 1 portions of vegetables per week"
click at [961, 177] on input "1" at bounding box center [963, 180] width 110 height 30
type input "14"
type textarea "Aim for 14 portions of vegetables per week"
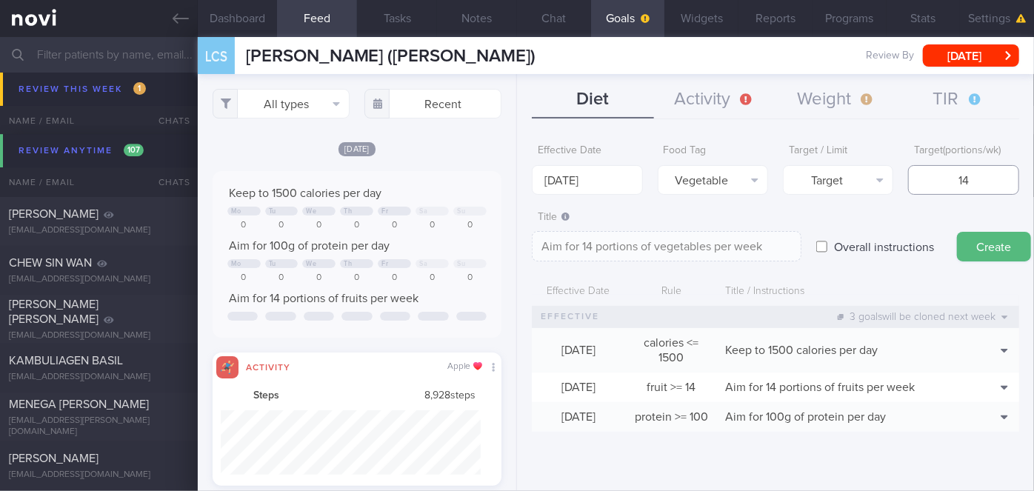
type input "14"
click at [957, 232] on button "Create" at bounding box center [994, 247] width 74 height 30
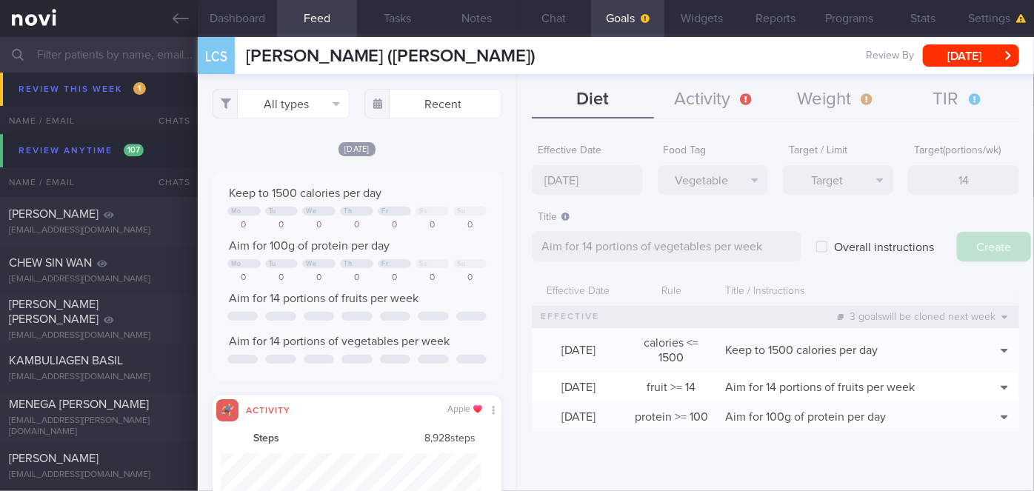
type input "[DATE]"
type textarea "Aim for ___ of ___"
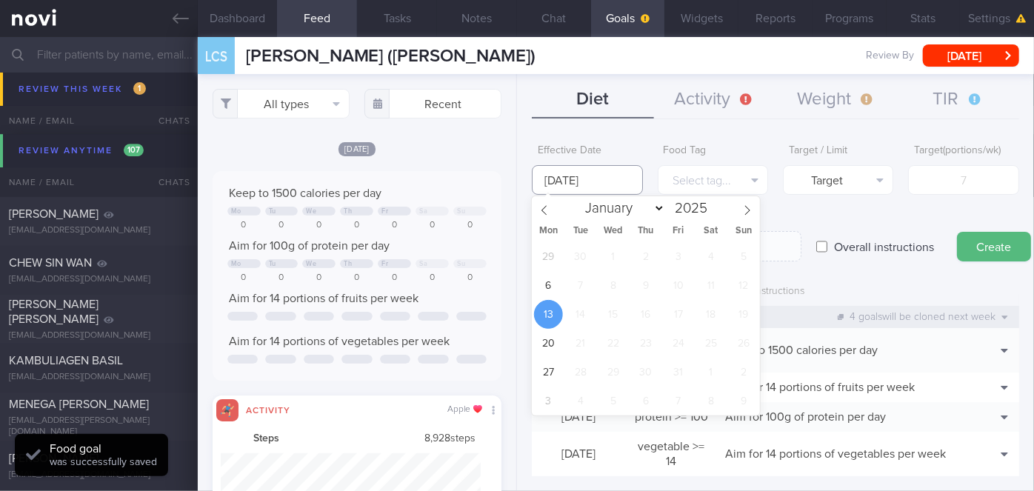
click at [600, 177] on input "[DATE]" at bounding box center [587, 180] width 110 height 30
click at [555, 283] on span "6" at bounding box center [548, 285] width 29 height 29
type input "[DATE]"
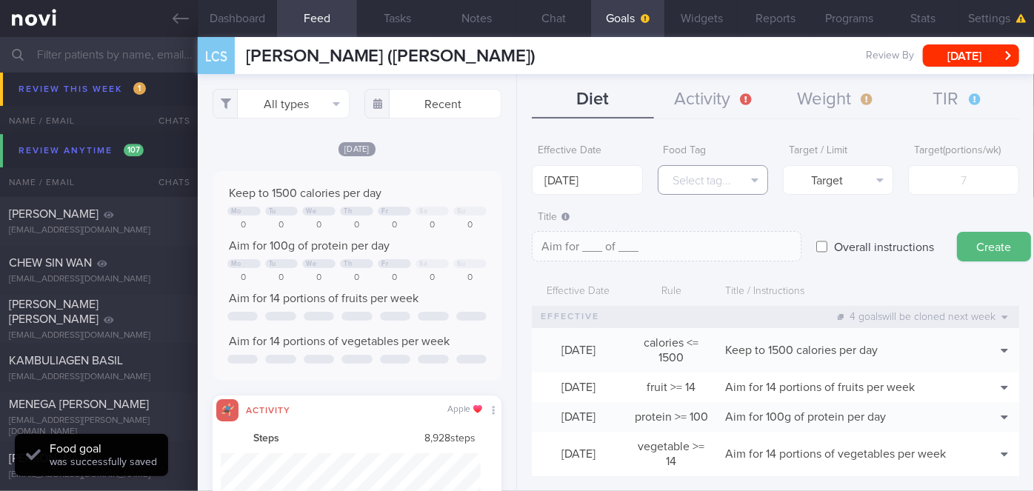
click at [685, 181] on button "Select tag..." at bounding box center [713, 180] width 110 height 30
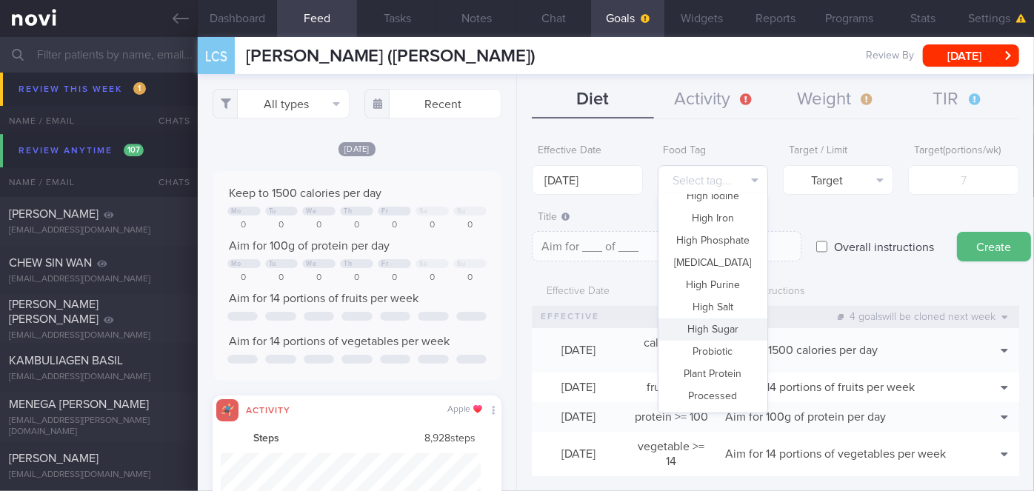
scroll to position [332, 0]
click at [704, 324] on button "High Sugar" at bounding box center [712, 329] width 109 height 22
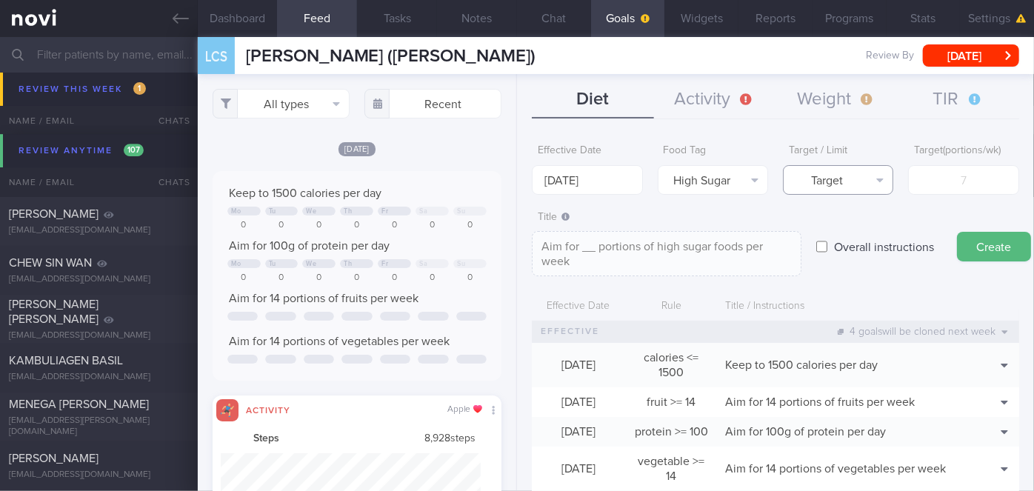
click at [837, 184] on button "Target" at bounding box center [838, 180] width 110 height 30
click at [848, 239] on button "Limit" at bounding box center [837, 231] width 109 height 22
type textarea "Keep to __ portions of high sugar foods per week"
click at [943, 194] on input "number" at bounding box center [963, 180] width 110 height 30
type input "2"
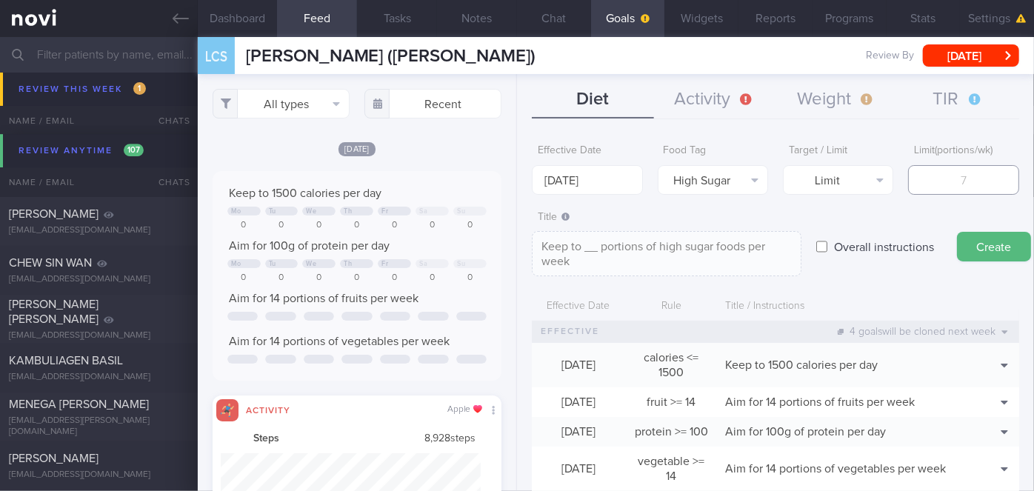
type textarea "Keep to 2 portions of high sugar foods per week"
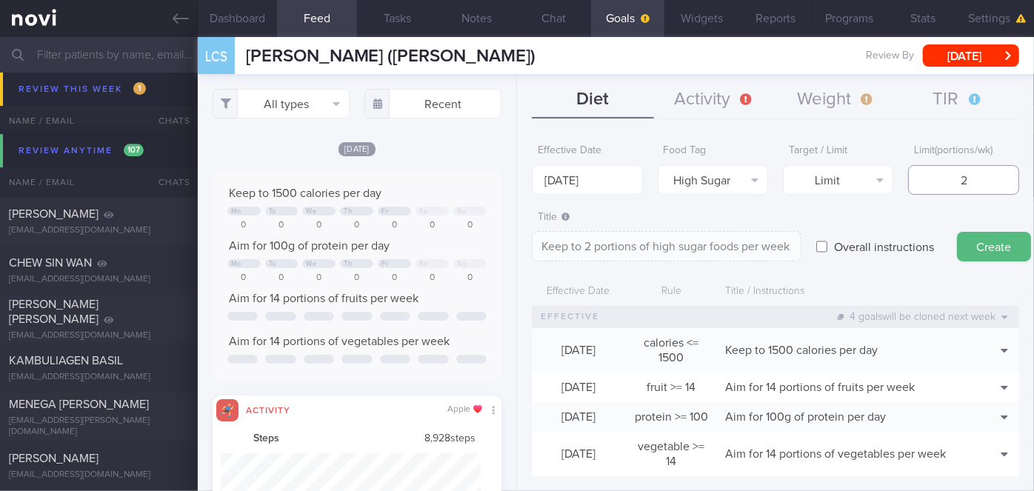
type input "2"
click at [957, 232] on button "Create" at bounding box center [994, 247] width 74 height 30
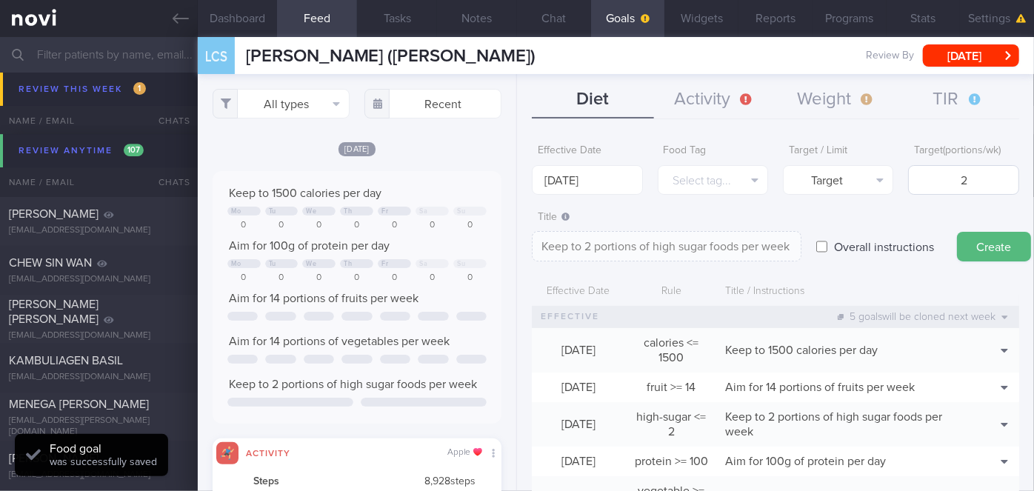
type input "[DATE]"
type textarea "Aim for ___ of ___"
click at [565, 178] on input "[DATE]" at bounding box center [587, 180] width 110 height 30
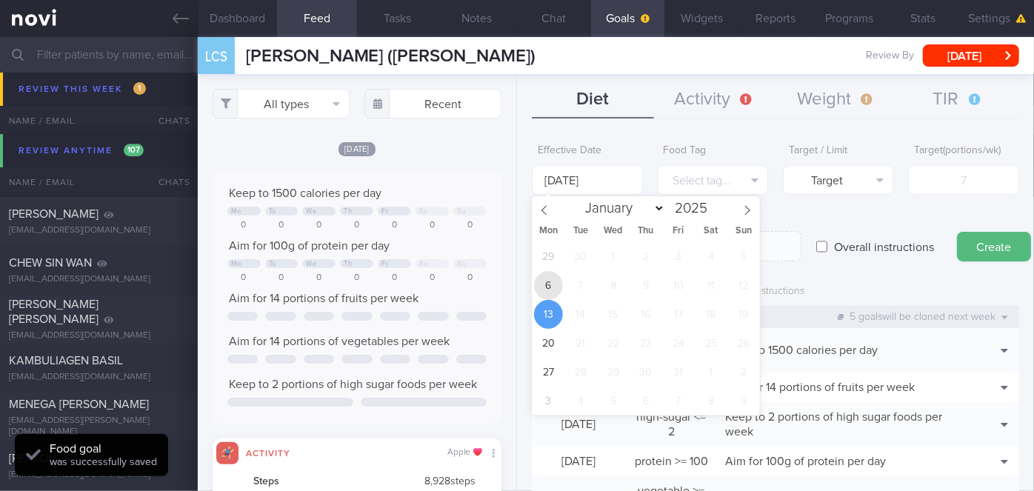
click at [546, 281] on span "6" at bounding box center [548, 285] width 29 height 29
type input "[DATE]"
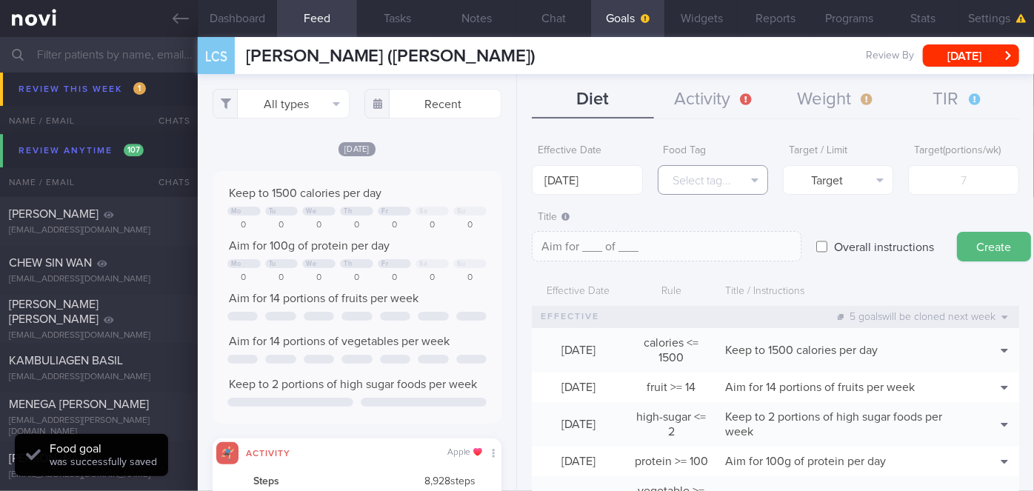
click at [703, 187] on button "Select tag..." at bounding box center [713, 180] width 110 height 30
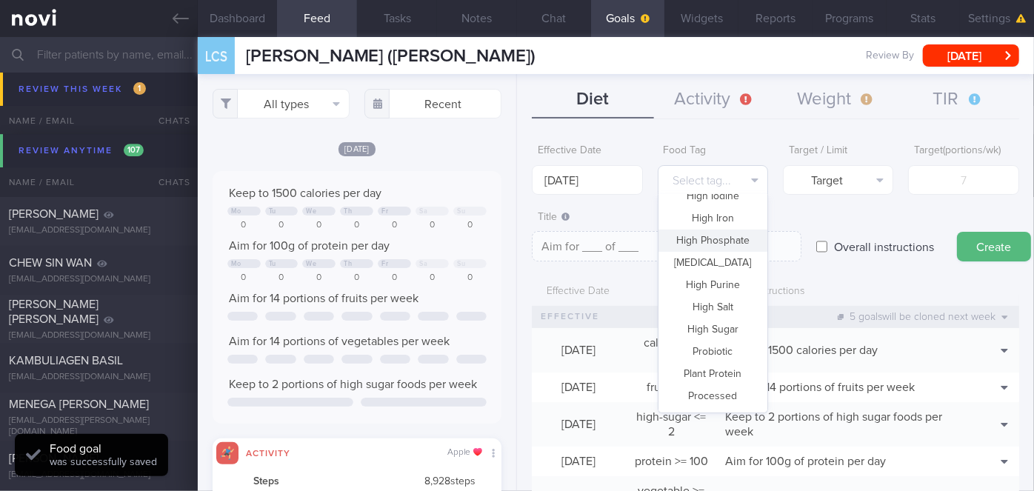
scroll to position [49, 0]
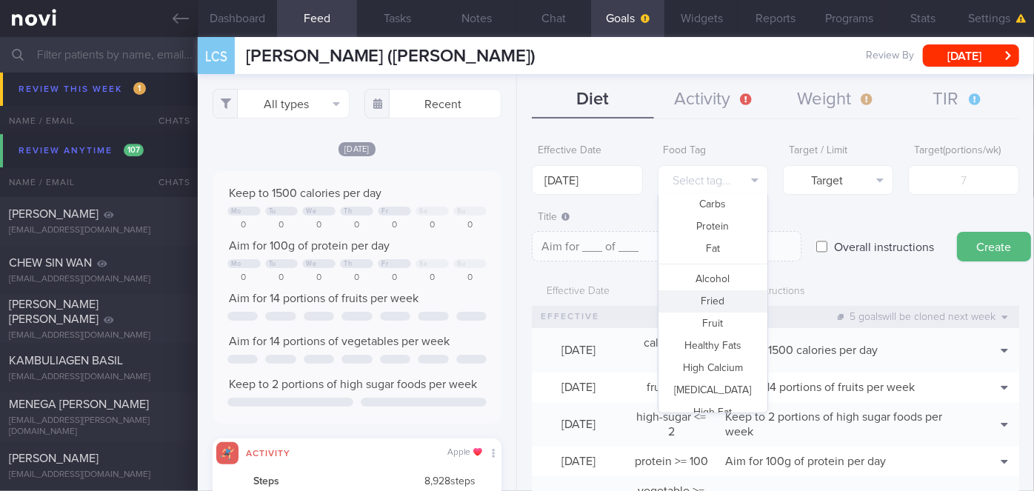
click at [708, 296] on button "Fried" at bounding box center [712, 301] width 109 height 22
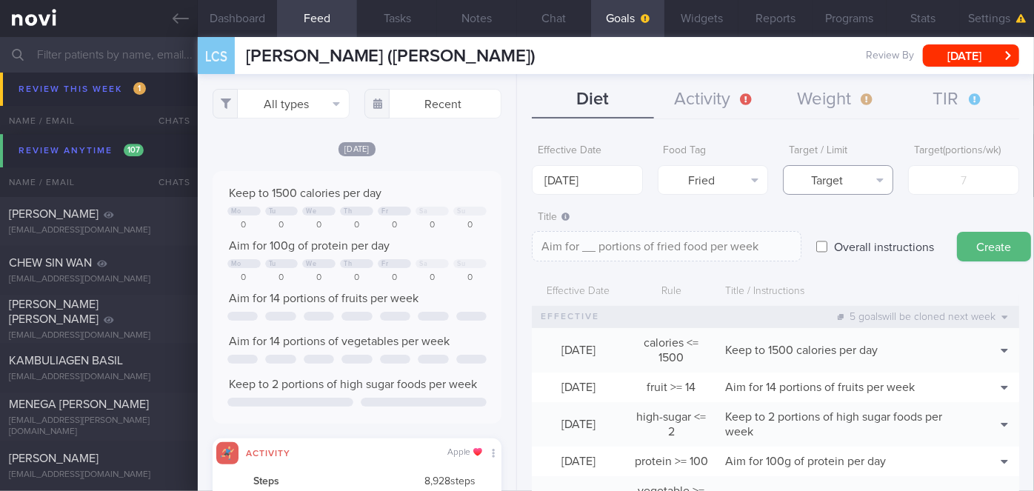
click at [835, 172] on button "Target" at bounding box center [838, 180] width 110 height 30
click at [863, 220] on button "Limit" at bounding box center [837, 231] width 109 height 22
type textarea "Keep to __ portions of fried food per week"
click at [942, 180] on input "number" at bounding box center [963, 180] width 110 height 30
type input "2"
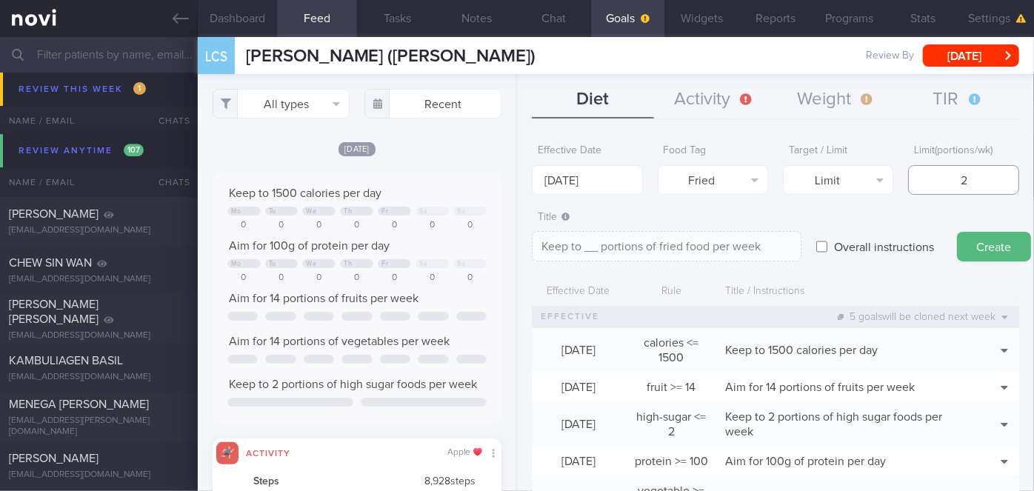
type textarea "Keep to 2 portions of fried food per week"
type input "2"
click at [1005, 245] on button "Create" at bounding box center [994, 247] width 74 height 30
type input "[DATE]"
type textarea "Aim for ___ of ___"
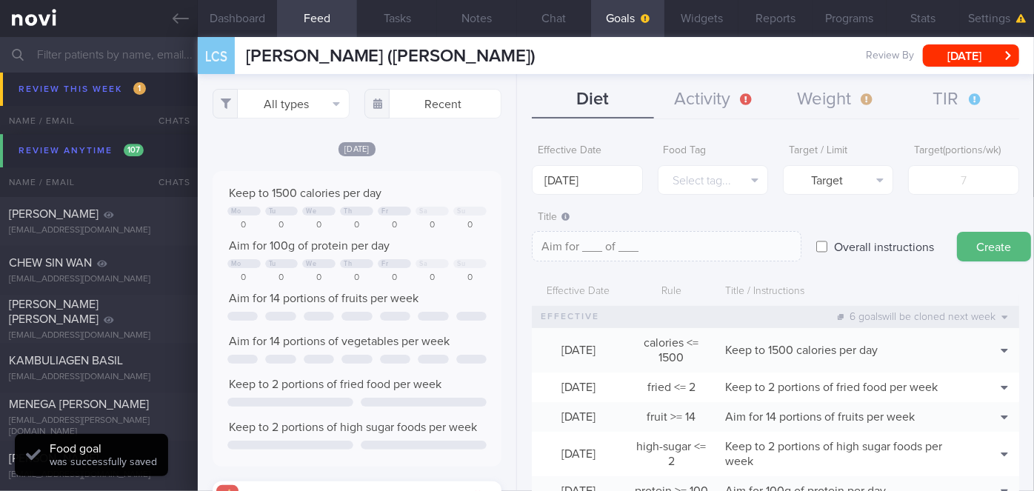
scroll to position [106, 0]
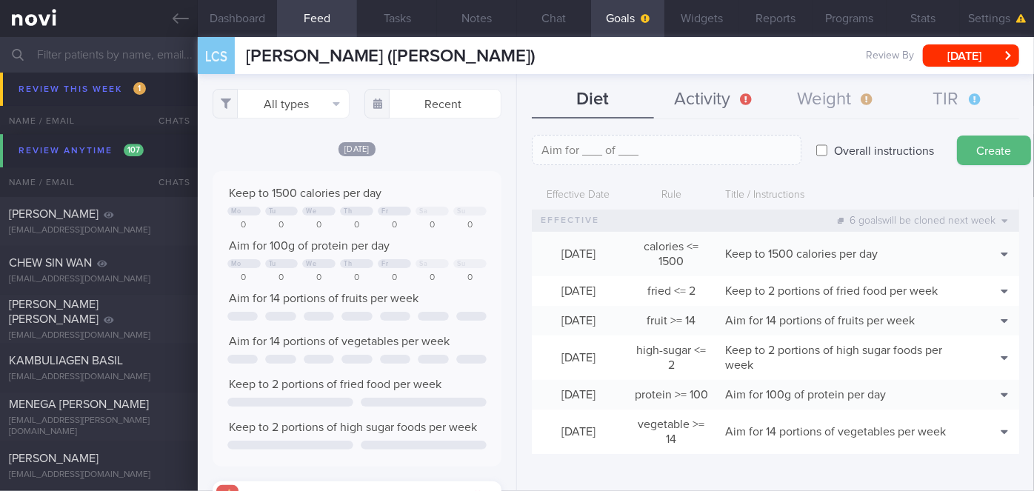
click at [742, 113] on button "Activity" at bounding box center [714, 99] width 121 height 37
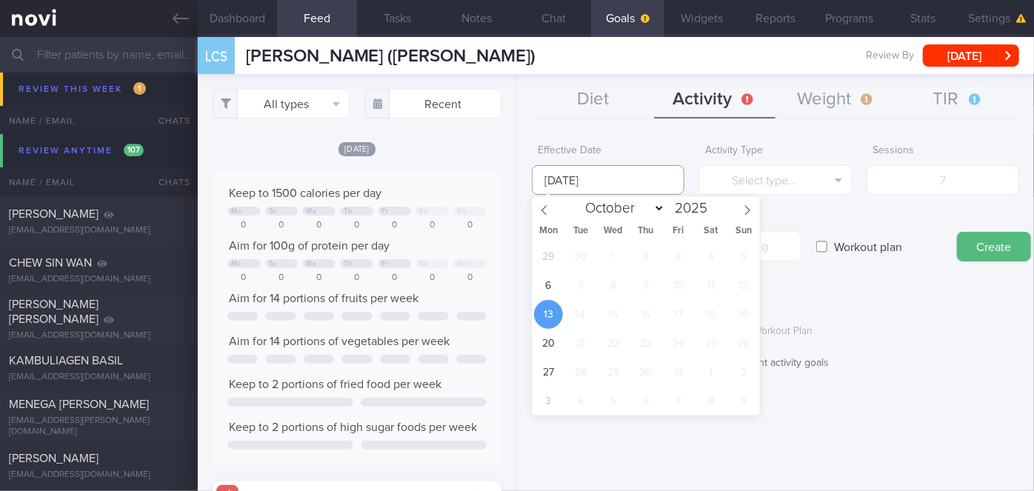
click at [590, 168] on input "[DATE]" at bounding box center [608, 180] width 153 height 30
click at [552, 279] on span "6" at bounding box center [548, 285] width 29 height 29
type input "[DATE]"
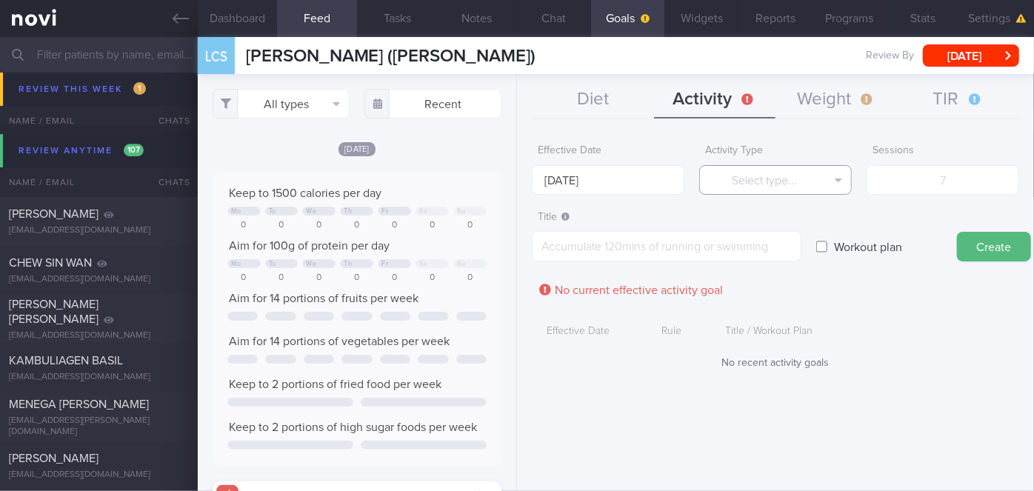
click at [806, 180] on button "Select type..." at bounding box center [775, 180] width 153 height 30
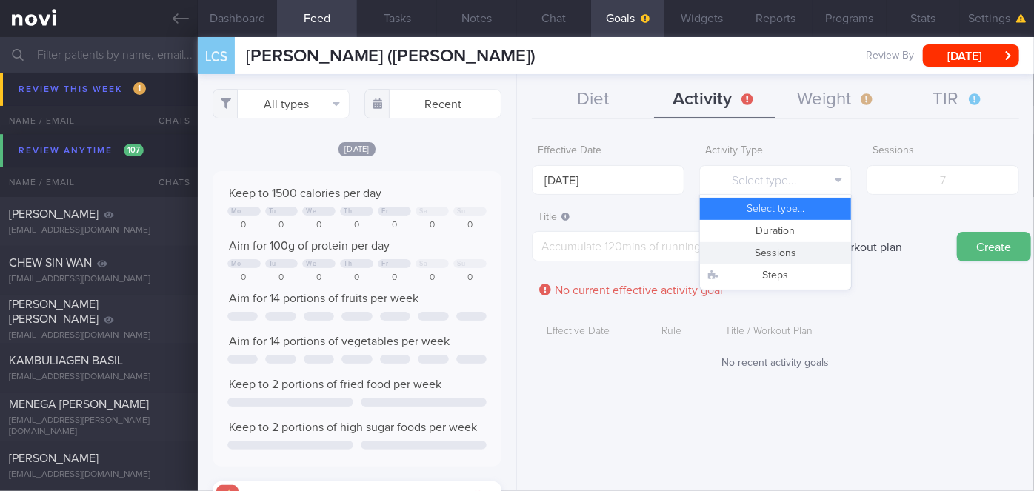
click at [817, 257] on button "Sessions" at bounding box center [775, 253] width 151 height 22
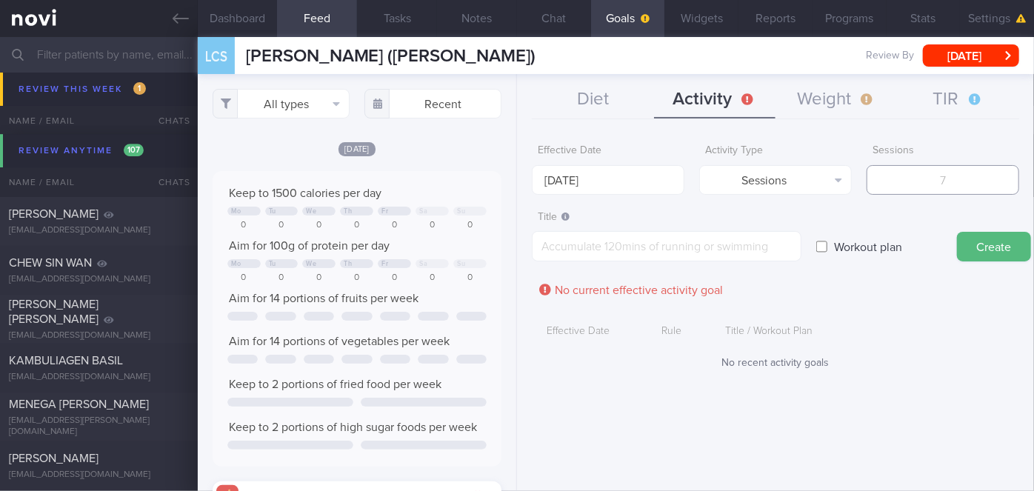
click at [898, 180] on input "number" at bounding box center [942, 180] width 153 height 30
type input "2"
click at [735, 242] on textarea at bounding box center [667, 246] width 270 height 30
click at [578, 239] on textarea "Aim for 2 sessions of strength training per week" at bounding box center [667, 246] width 270 height 30
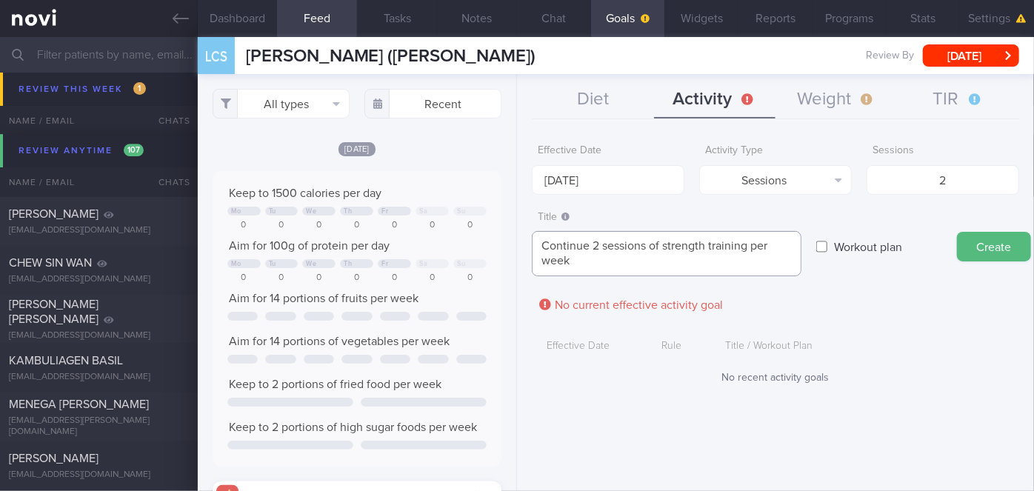
scroll to position [0, 0]
type textarea "Continue with 2 sessions of strength training per week"
click at [972, 247] on button "Create" at bounding box center [994, 247] width 74 height 30
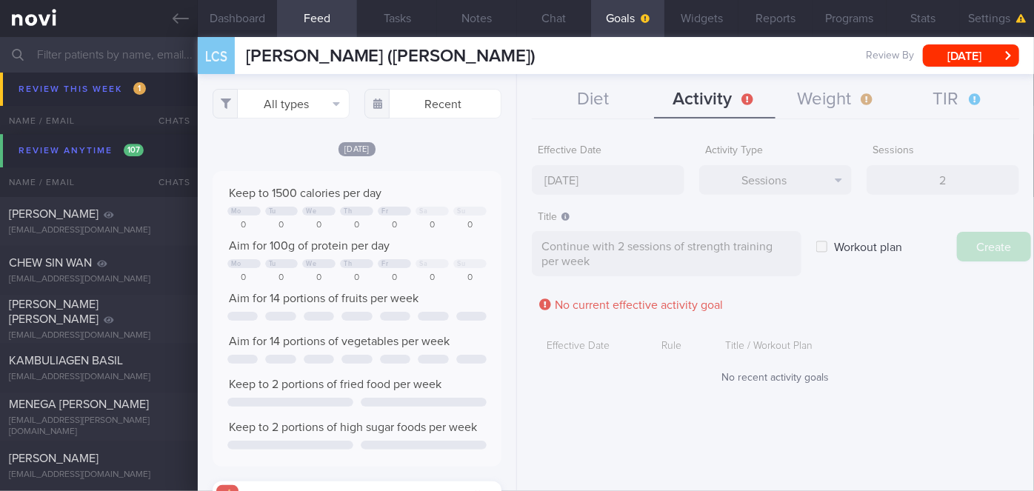
type input "[DATE]"
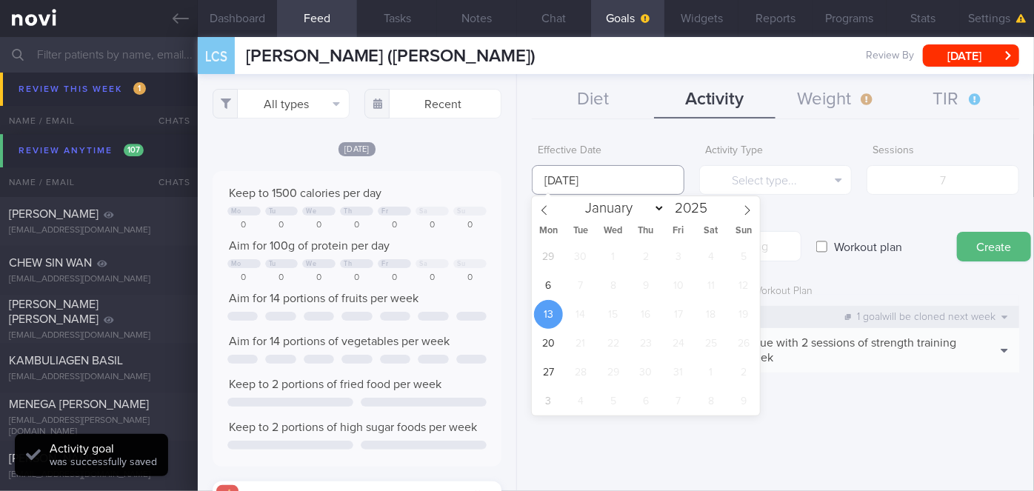
click at [592, 192] on input "[DATE]" at bounding box center [608, 180] width 153 height 30
click at [549, 281] on span "6" at bounding box center [548, 285] width 29 height 29
type input "[DATE]"
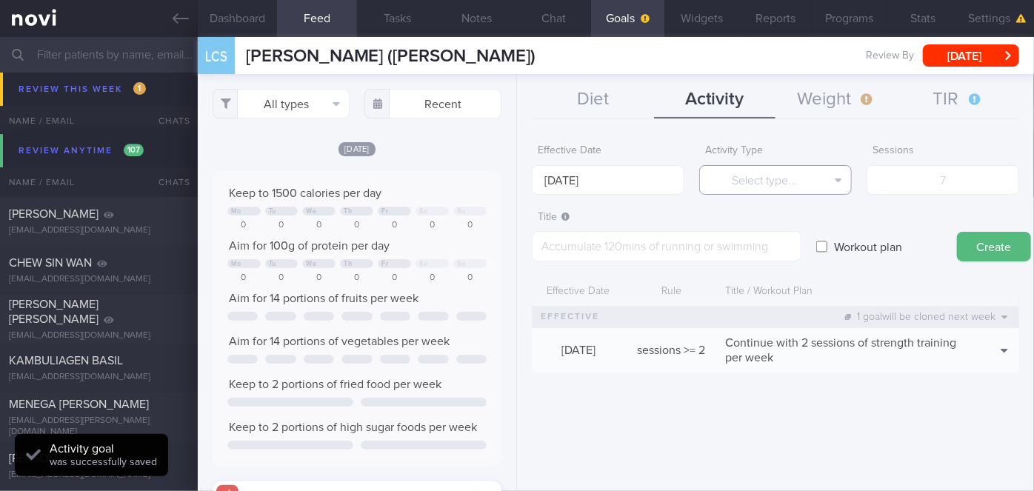
click at [772, 178] on button "Select type..." at bounding box center [775, 180] width 153 height 30
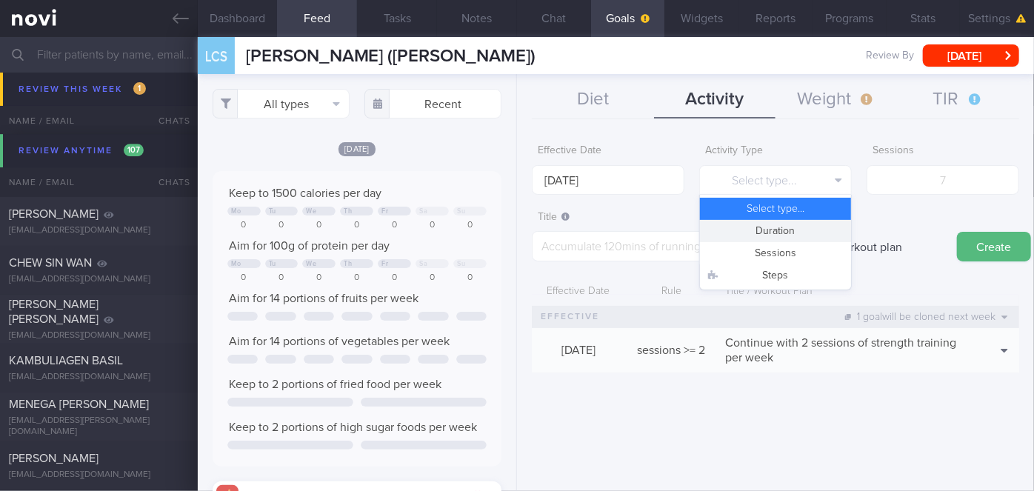
click at [780, 230] on button "Duration" at bounding box center [775, 231] width 151 height 22
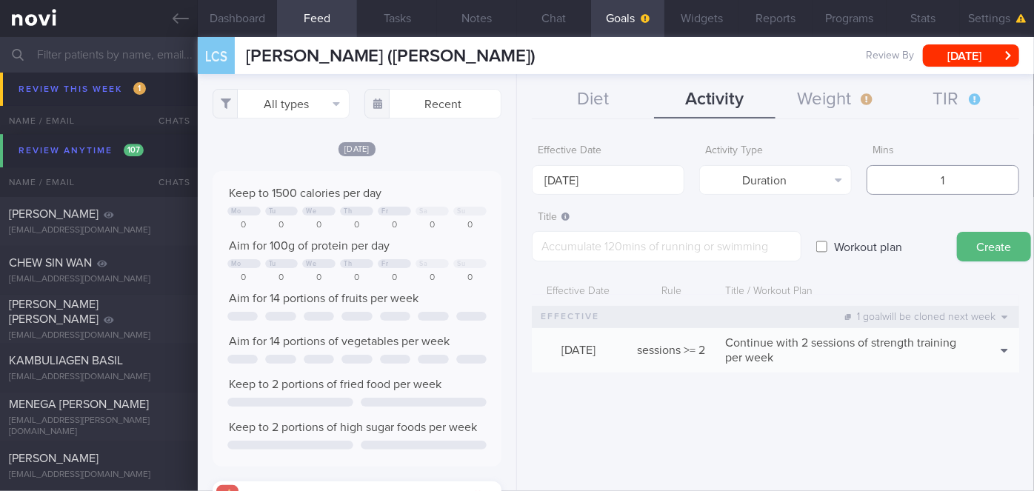
click at [903, 183] on input "1" at bounding box center [942, 180] width 153 height 30
type input "150"
click at [735, 257] on textarea at bounding box center [667, 246] width 270 height 30
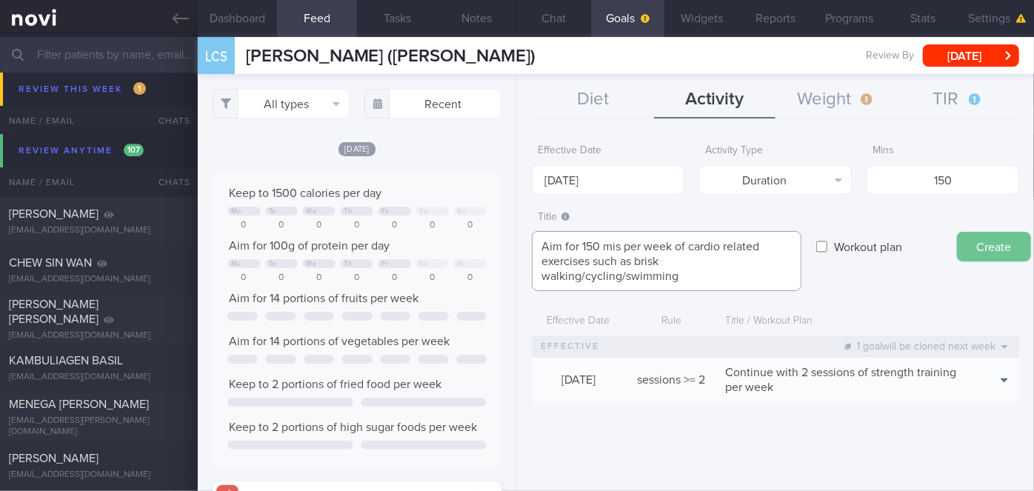
type textarea "Aim for 150 mis per week of cardio related exercises such as brisk walking/cycl…"
click at [986, 240] on button "Create" at bounding box center [994, 247] width 74 height 30
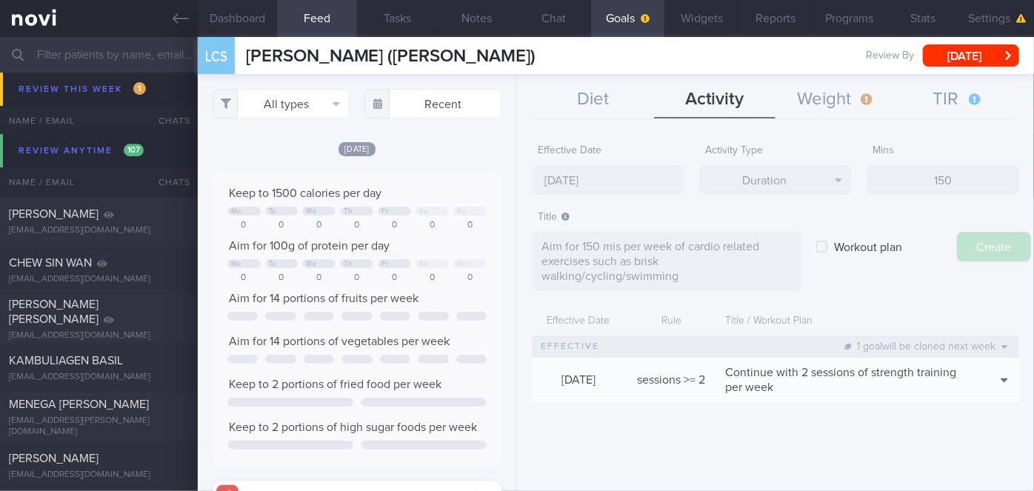
type input "[DATE]"
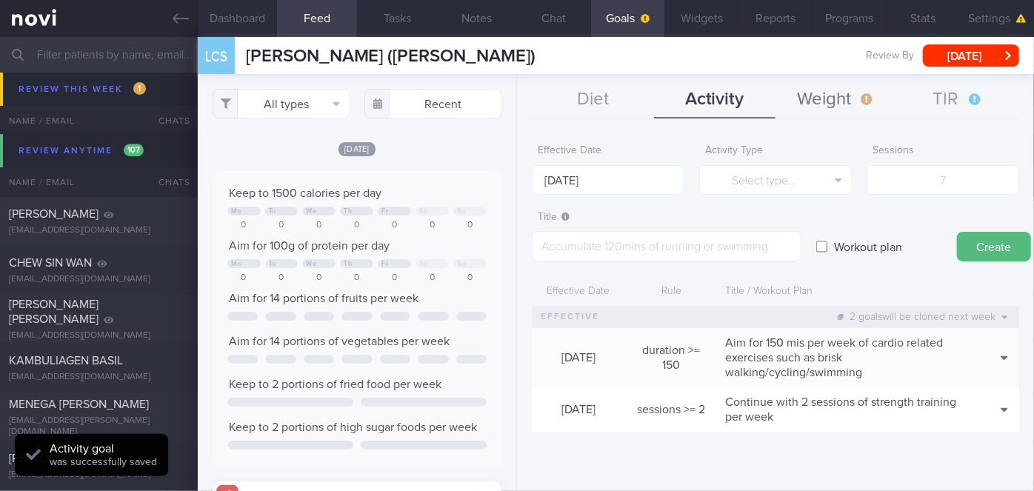
click at [817, 101] on button "Weight" at bounding box center [835, 99] width 121 height 37
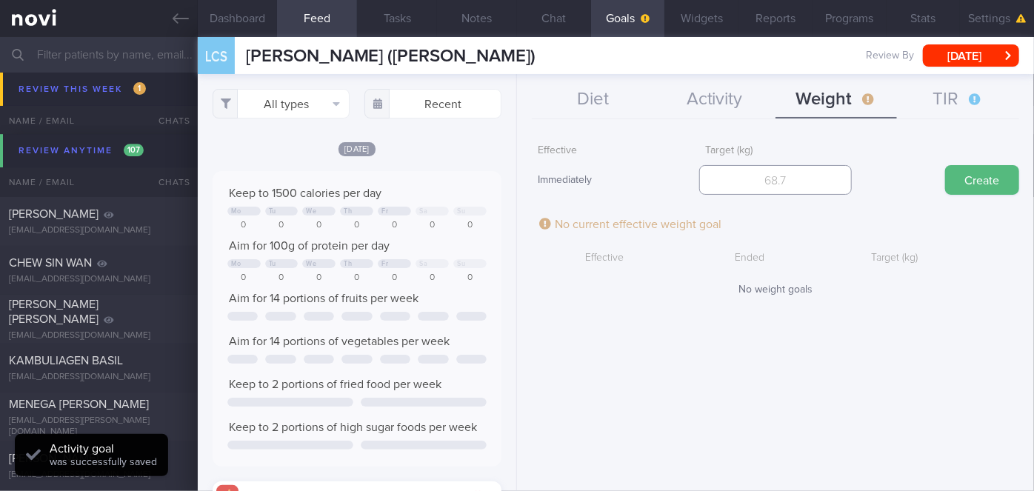
click at [759, 174] on input "number" at bounding box center [775, 180] width 153 height 30
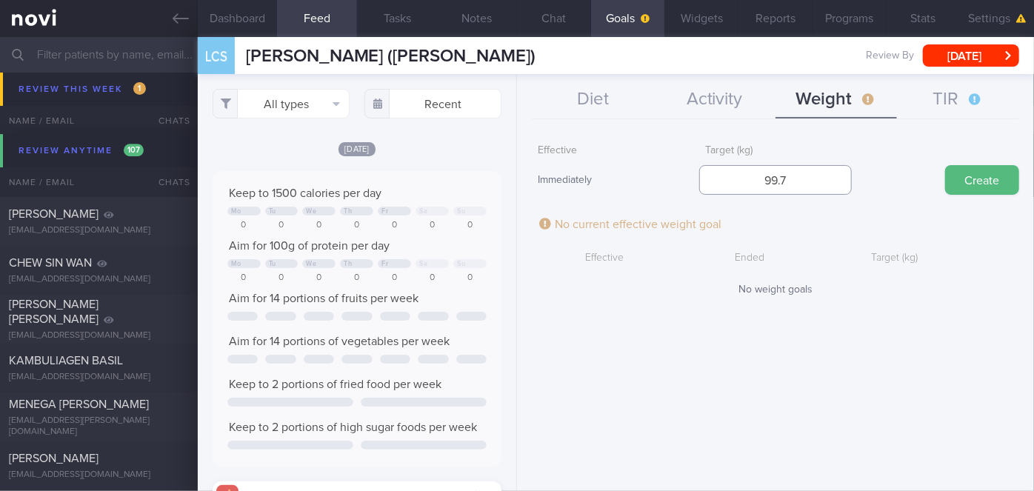
type input "99.7"
click at [945, 165] on button "Create" at bounding box center [982, 180] width 74 height 30
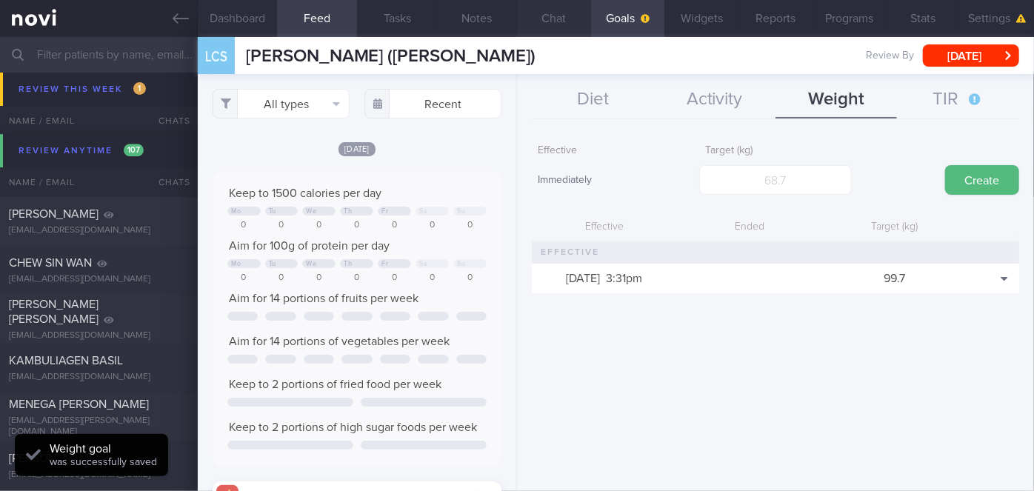
click at [559, 15] on button "Chat" at bounding box center [554, 18] width 74 height 37
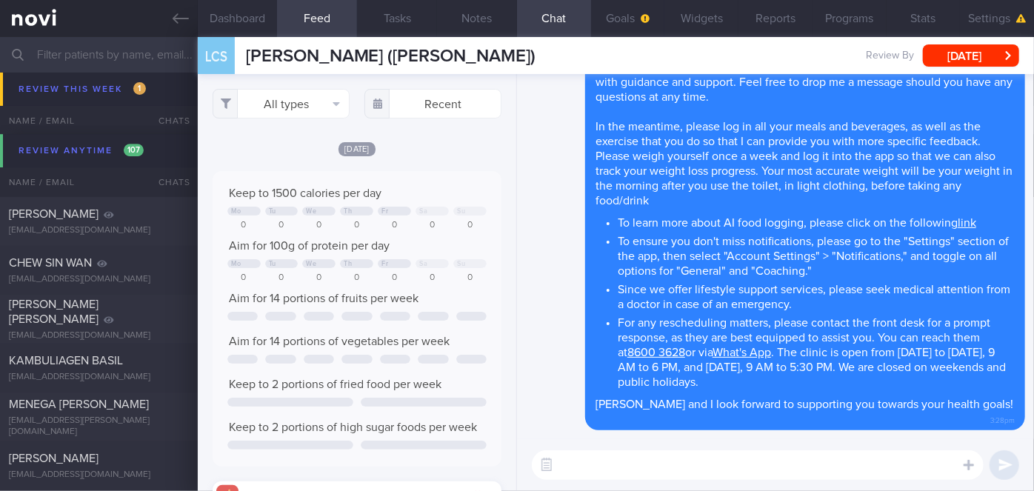
click at [845, 468] on textarea at bounding box center [758, 465] width 452 height 30
type textarea "H"
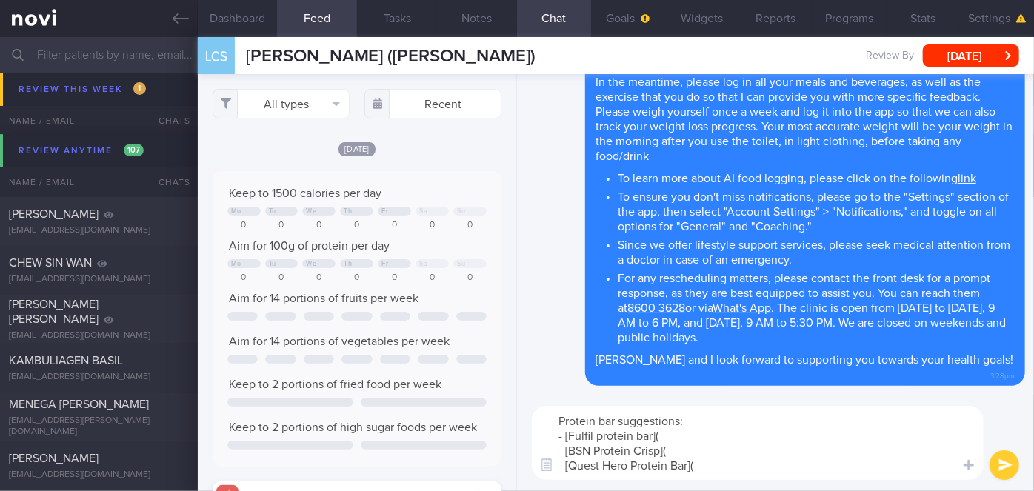
paste textarea "[URL][DOMAIN_NAME]"
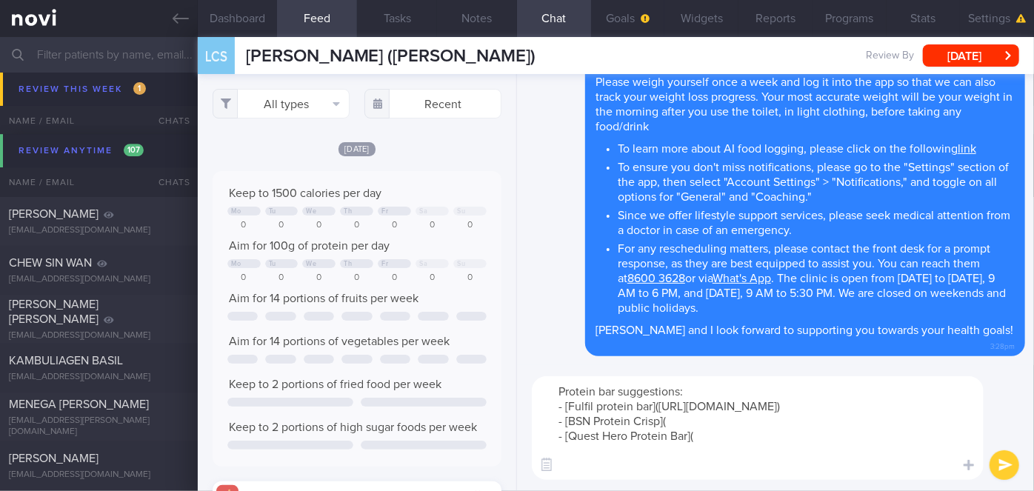
click at [671, 451] on textarea "Protein bar suggestions: - [Fulfil protein bar]([URL][DOMAIN_NAME]) - [BSN Prot…" at bounding box center [758, 428] width 452 height 104
paste textarea "[URL][DOMAIN_NAME]"
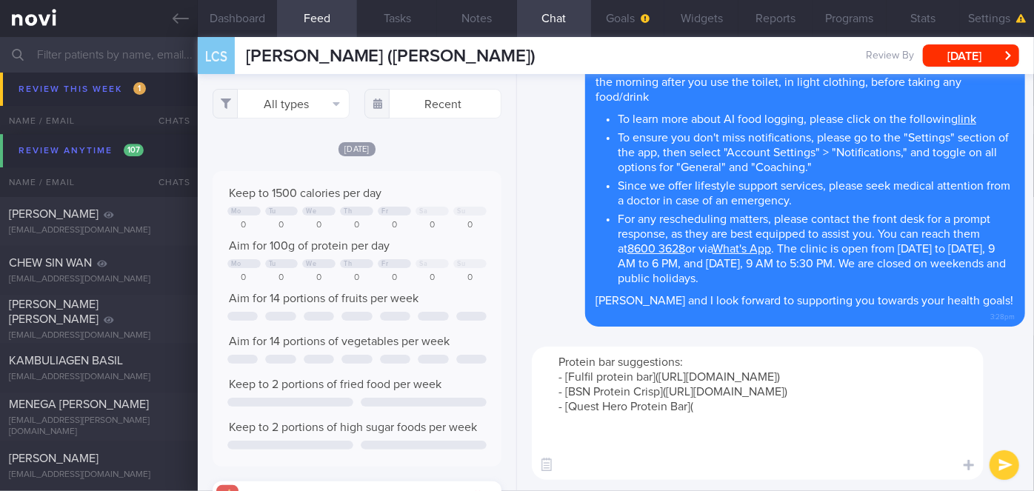
click at [737, 462] on textarea "Protein bar suggestions: - [Fulfil protein bar]([URL][DOMAIN_NAME]) - [BSN Prot…" at bounding box center [758, 413] width 452 height 133
paste textarea "[URL][DOMAIN_NAME].."
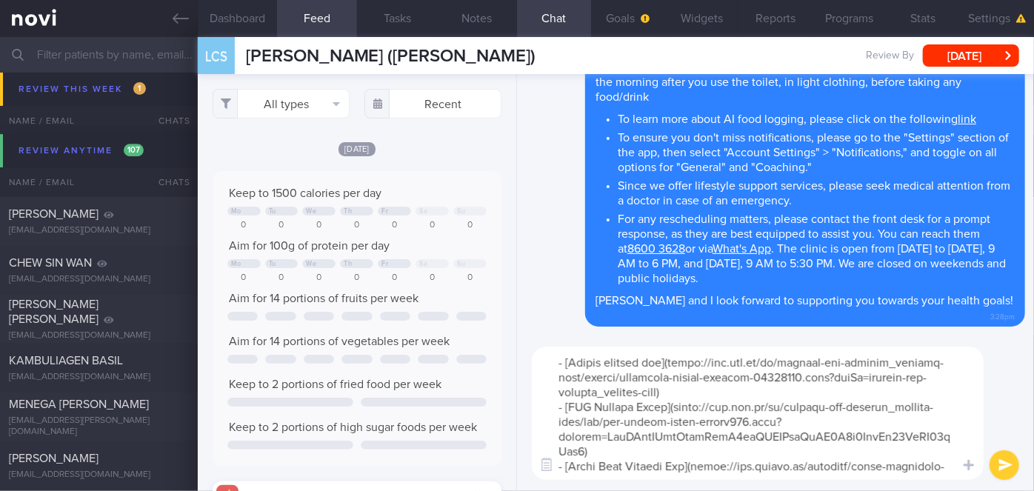
scroll to position [221, 0]
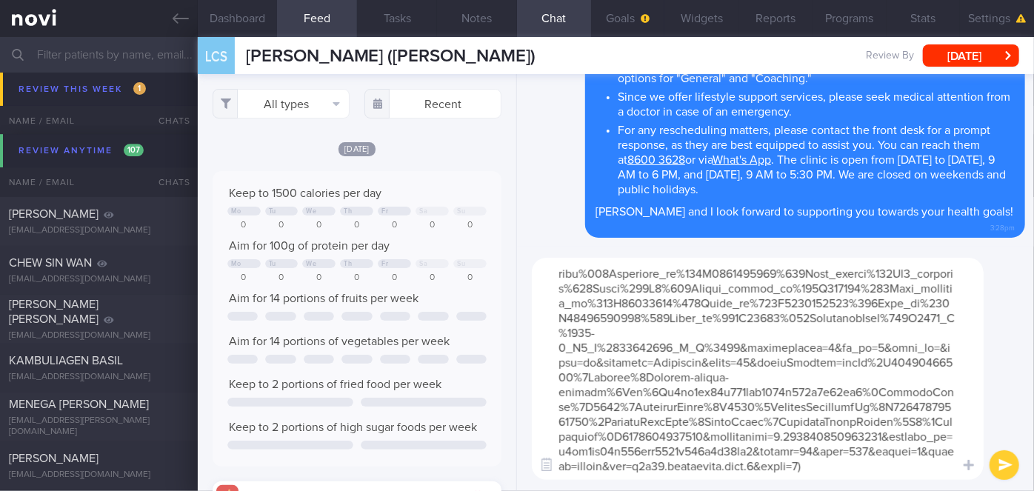
type textarea "Protein bar suggestions: - [Fulfil protein bar]([URL][DOMAIN_NAME]) - [BSN Prot…"
click at [996, 455] on button "submit" at bounding box center [1004, 465] width 30 height 30
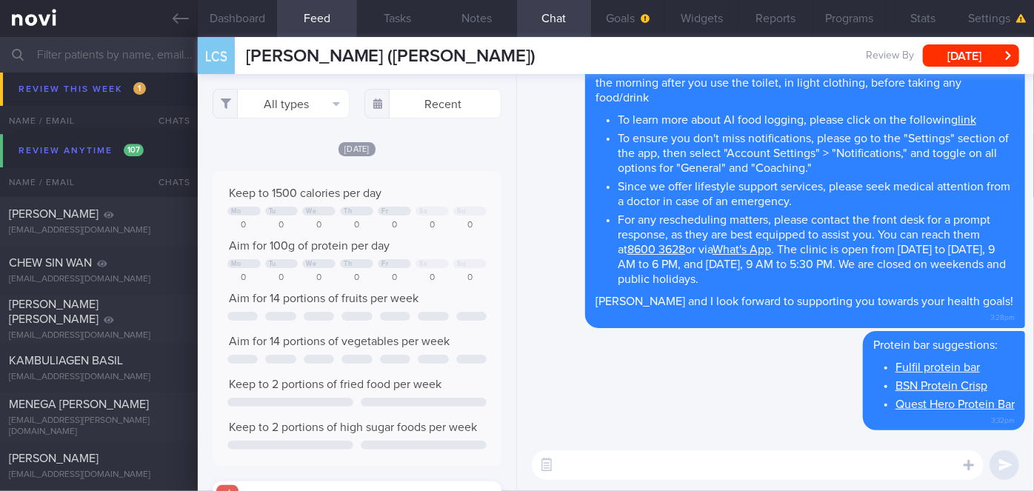
scroll to position [0, 0]
click at [769, 464] on textarea at bounding box center [758, 465] width 452 height 30
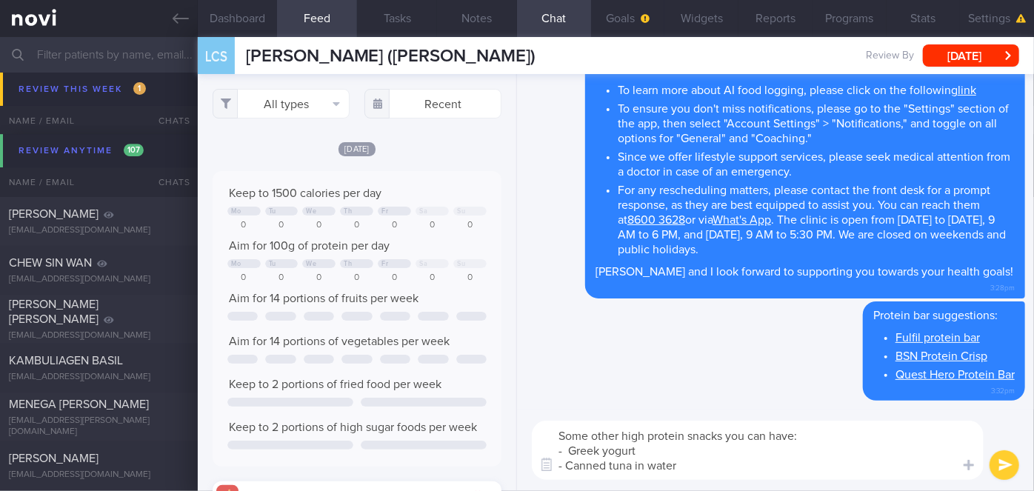
type textarea "Some other high protein snacks you can have: - Greek yogurt - Canned tuna in wa…"
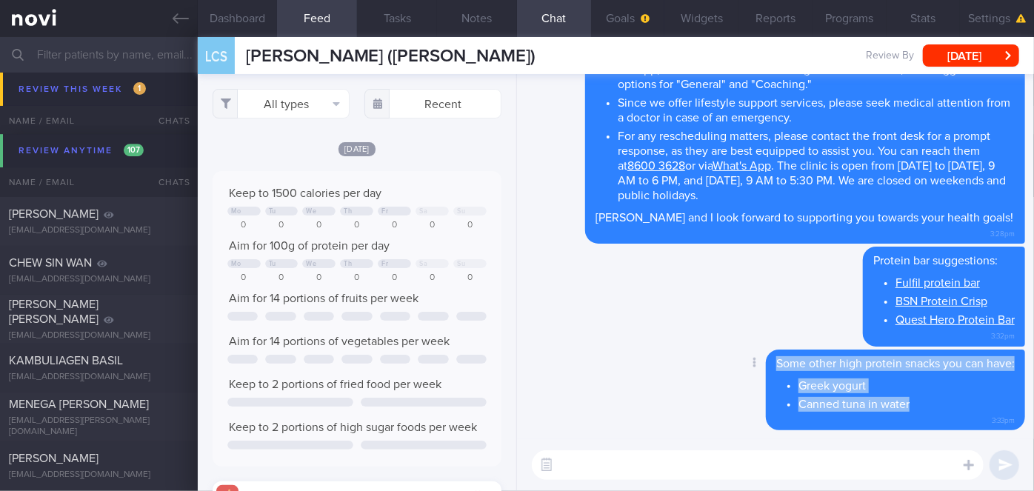
drag, startPoint x: 766, startPoint y: 364, endPoint x: 905, endPoint y: 412, distance: 147.3
click at [905, 412] on div "Some other high protein snacks you can have: Greek yogurt Canned tuna in water …" at bounding box center [895, 390] width 259 height 81
copy span "Some other high protein snacks you can have: Greek yogurt Canned tuna in water"
click at [731, 340] on button "Delete" at bounding box center [736, 333] width 60 height 22
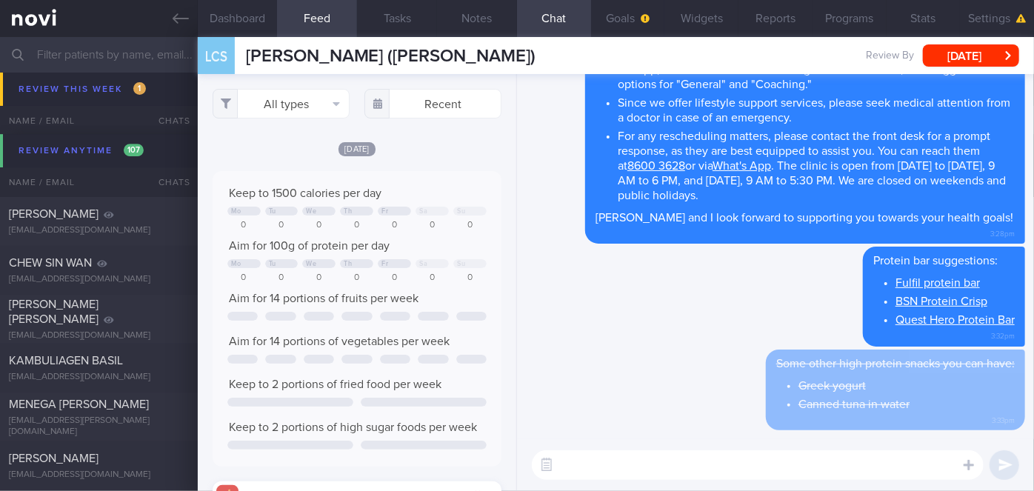
paste textarea "Some other high protein snacks you can have: Greek yogurt Canned tuna in water"
click at [699, 464] on textarea at bounding box center [758, 465] width 452 height 30
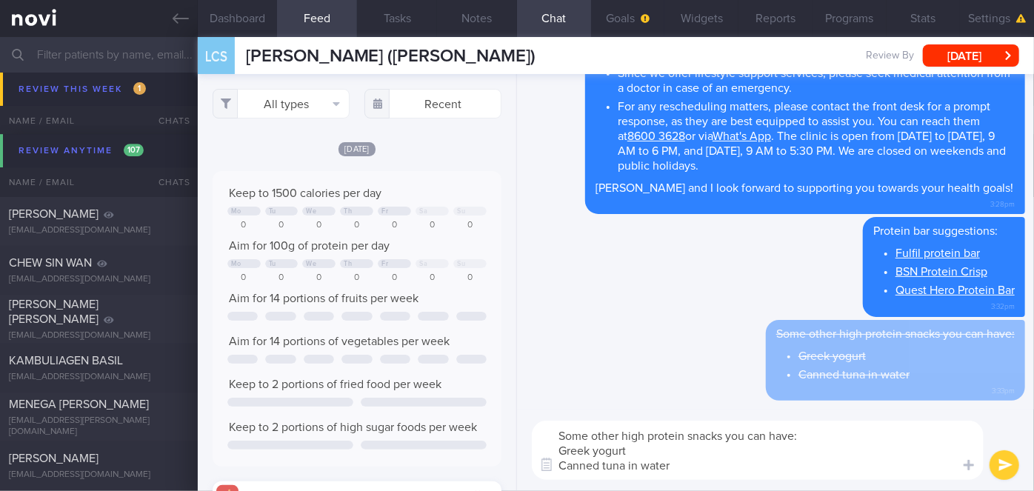
click at [561, 449] on textarea "Some other high protein snacks you can have: Greek yogurt Canned tuna in water" at bounding box center [758, 450] width 452 height 59
click at [558, 464] on button "button" at bounding box center [546, 465] width 27 height 27
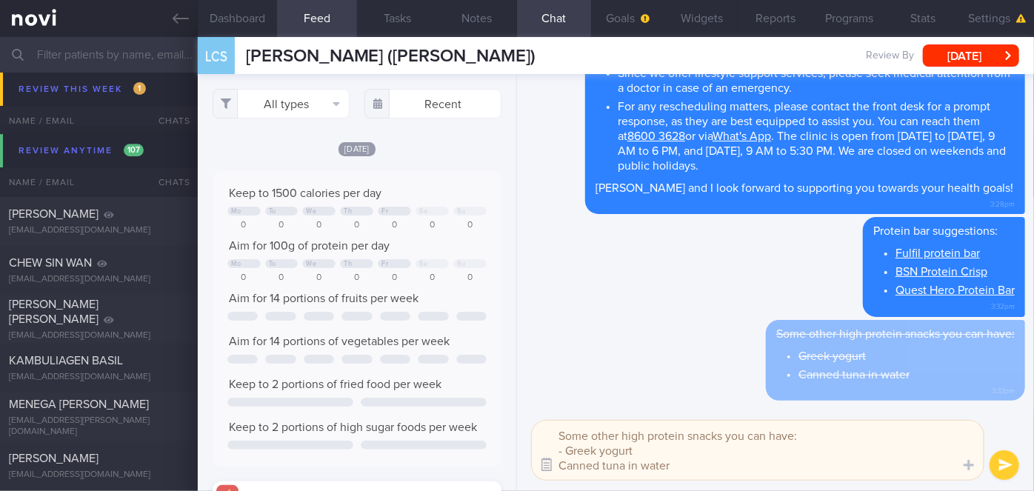
click at [552, 464] on button "button" at bounding box center [546, 465] width 27 height 27
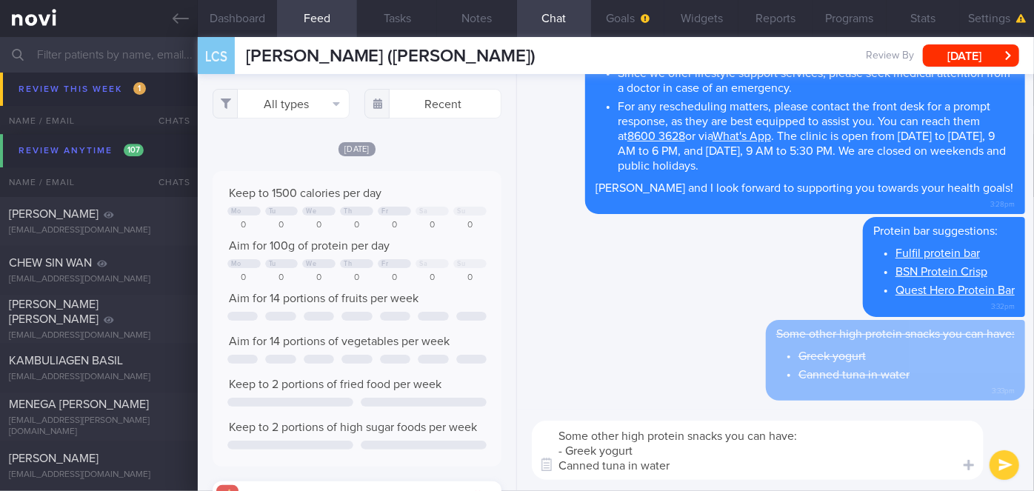
click at [564, 463] on textarea "Some other high protein snacks you can have: - Greek yogurt Canned tuna in water" at bounding box center [758, 450] width 452 height 59
click at [686, 461] on textarea "Some other high protein snacks you can have: - Greek yogurt - Canned tuna in wa…" at bounding box center [758, 450] width 452 height 59
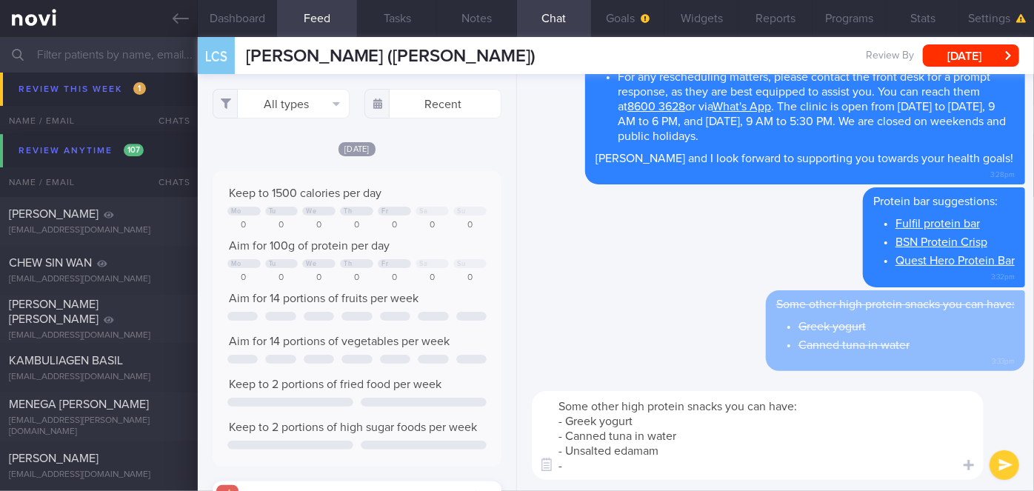
click at [671, 448] on textarea "Some other high protein snacks you can have: - Greek yogurt - Canned tuna in wa…" at bounding box center [758, 435] width 452 height 89
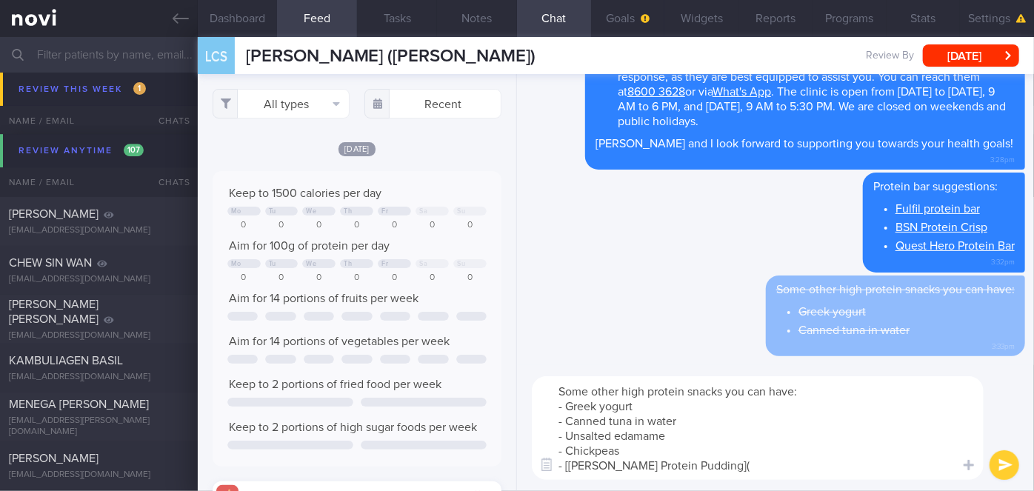
click at [690, 468] on textarea "Some other high protein snacks you can have: - Greek yogurt - Canned tuna in wa…" at bounding box center [758, 428] width 452 height 104
paste textarea "[URL][DOMAIN_NAME][PERSON_NAME]"
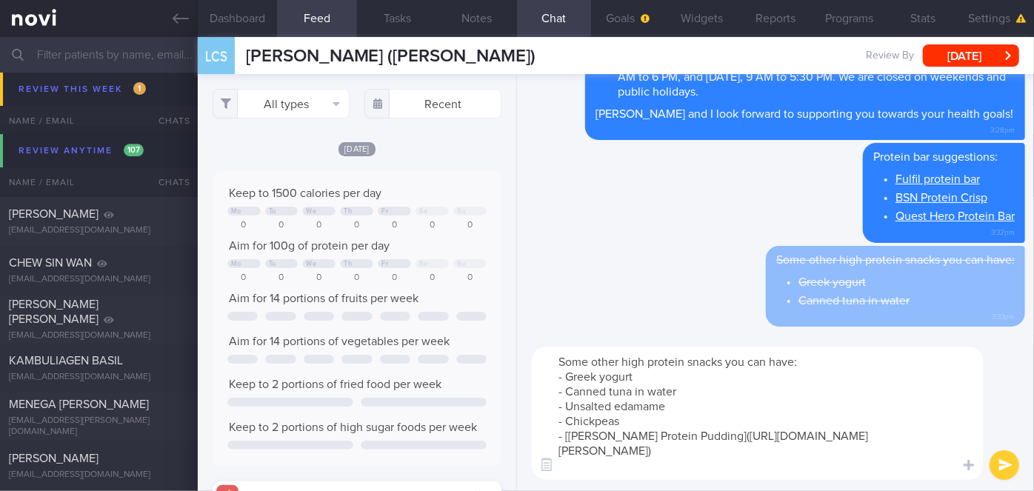
type textarea "Some other high protein snacks you can have: - Greek yogurt - Canned tuna in wa…"
click at [1008, 467] on button "submit" at bounding box center [1004, 465] width 30 height 30
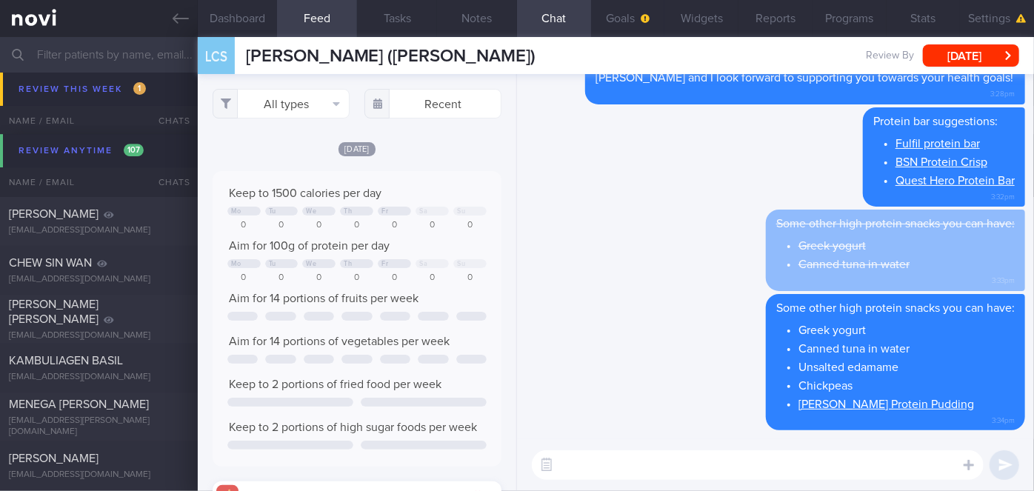
click at [858, 469] on textarea at bounding box center [758, 465] width 452 height 30
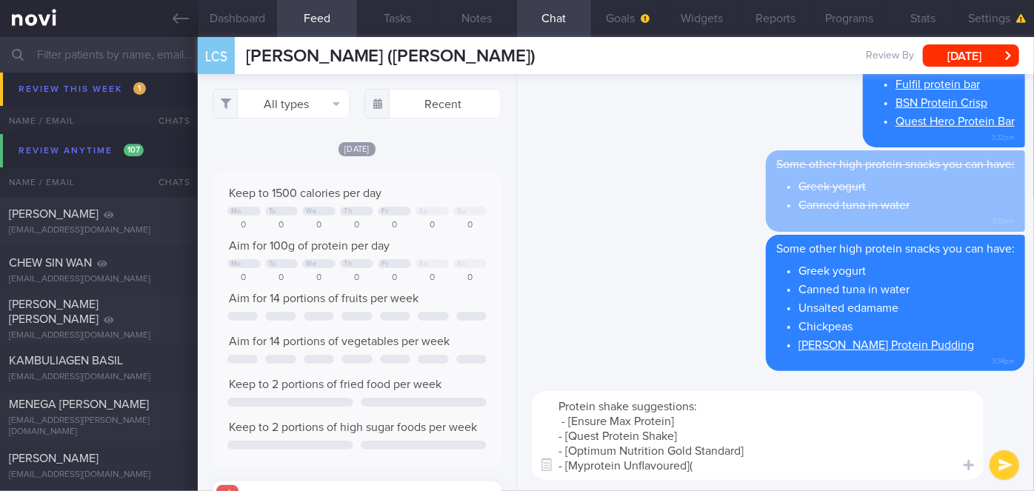
click at [752, 451] on textarea "Protein shake suggestions: - [Ensure Max Protein] - [Quest Protein Shake] - [Op…" at bounding box center [758, 435] width 452 height 89
paste textarea "[URL][DOMAIN_NAME]"
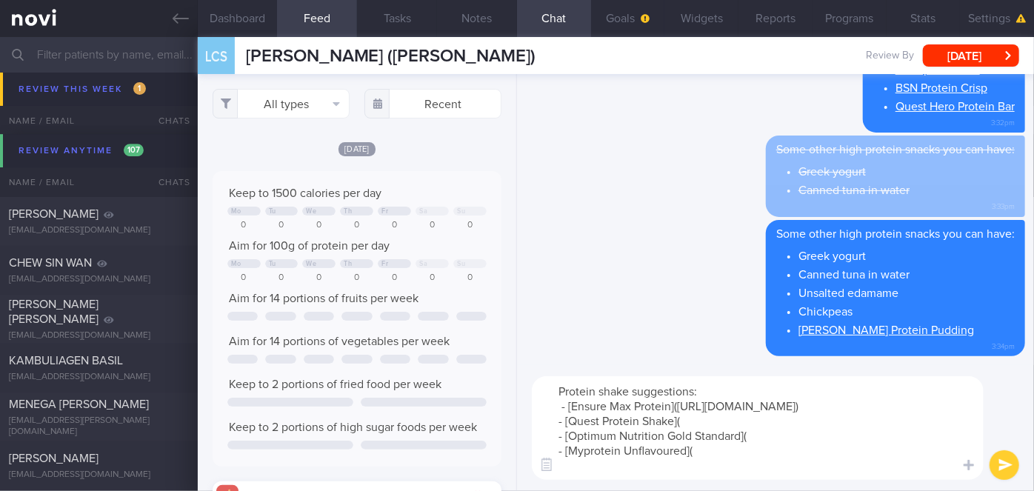
click at [698, 434] on textarea "Protein shake suggestions: - [Ensure Max Protein]([URL][DOMAIN_NAME]) - [Quest …" at bounding box center [758, 428] width 452 height 104
paste textarea "[URL][DOMAIN_NAME]"
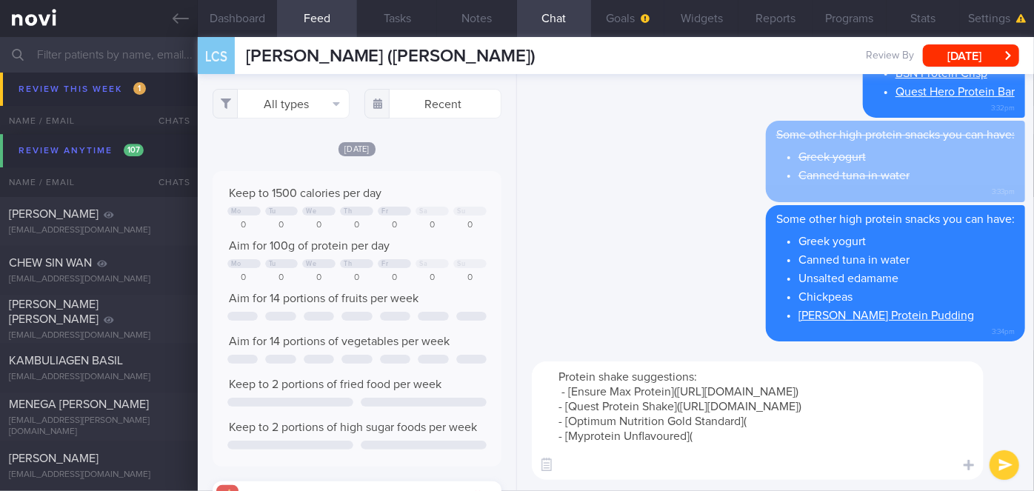
click at [768, 447] on textarea "Protein shake suggestions: - [Ensure Max Protein]([URL][DOMAIN_NAME]) - [Quest …" at bounding box center [758, 420] width 452 height 118
paste textarea "[URL][DOMAIN_NAME]"
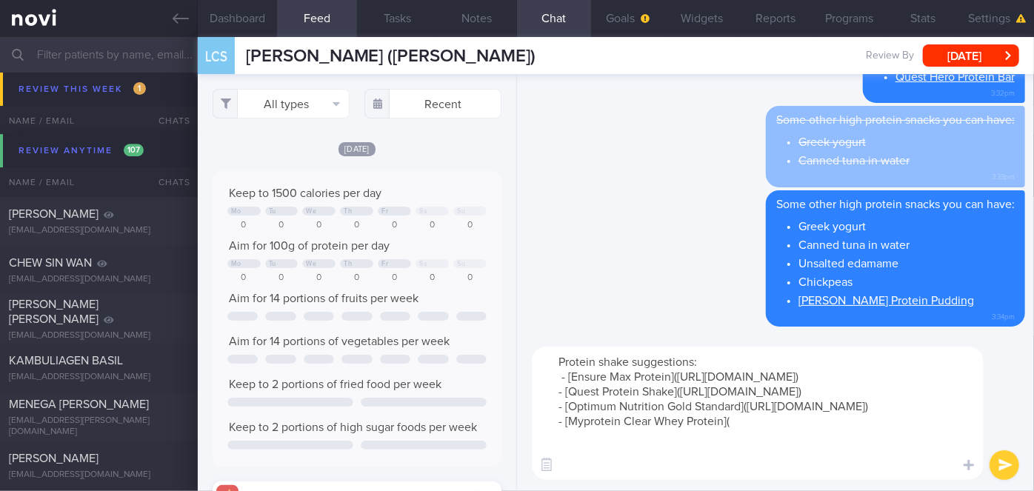
paste textarea "[URL][DOMAIN_NAME]"
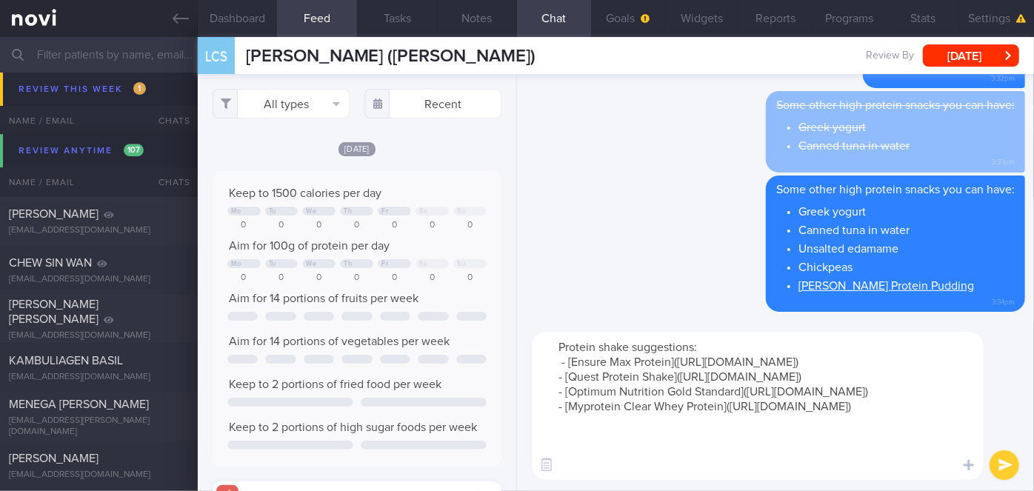
type textarea "Protein shake suggestions: - [Ensure Max Protein]([URL][DOMAIN_NAME]) - [Quest …"
click at [997, 476] on button "submit" at bounding box center [1004, 465] width 30 height 30
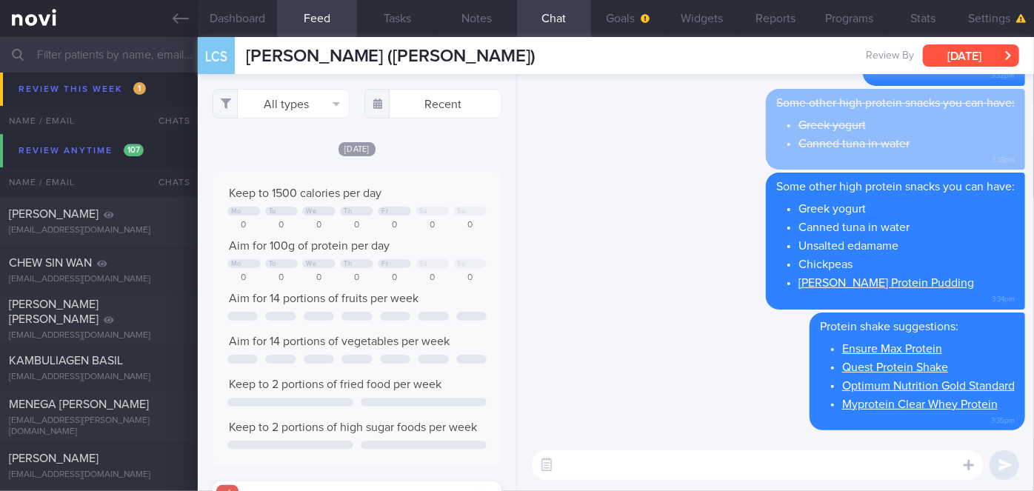
click at [950, 52] on button "[DATE]" at bounding box center [971, 55] width 96 height 22
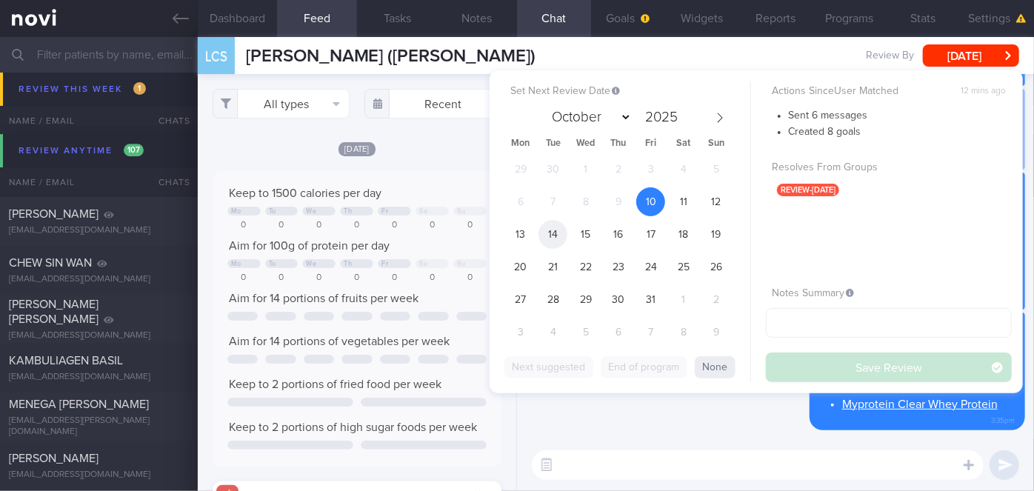
click at [556, 235] on span "14" at bounding box center [552, 234] width 29 height 29
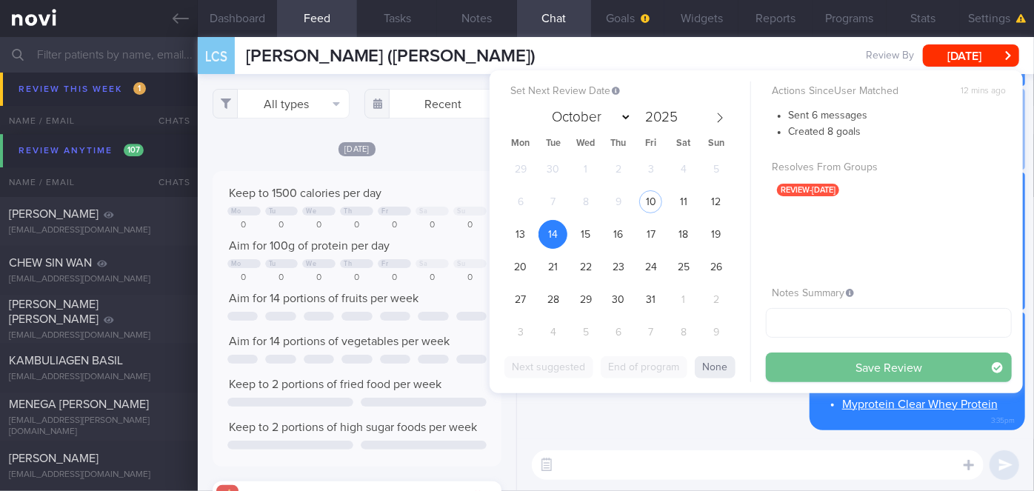
click at [816, 374] on button "Save Review" at bounding box center [889, 367] width 246 height 30
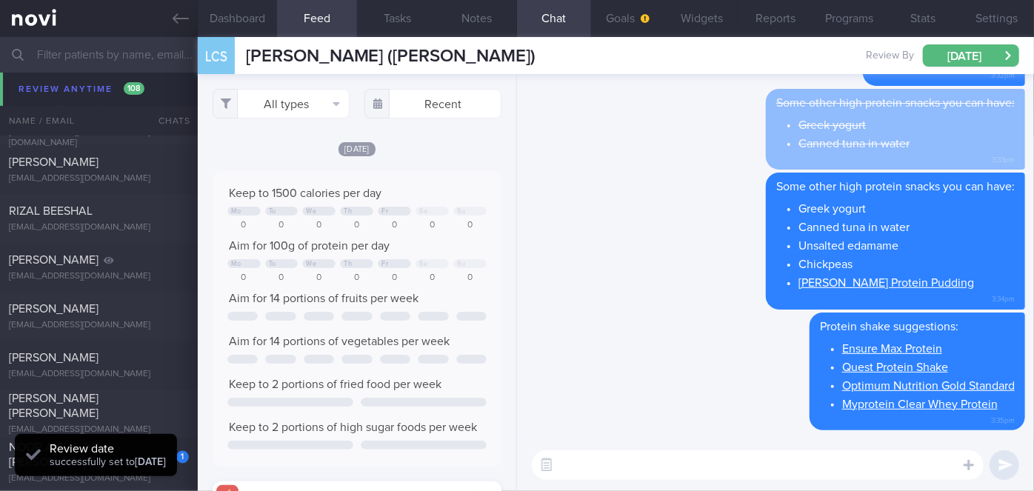
scroll to position [15500, 0]
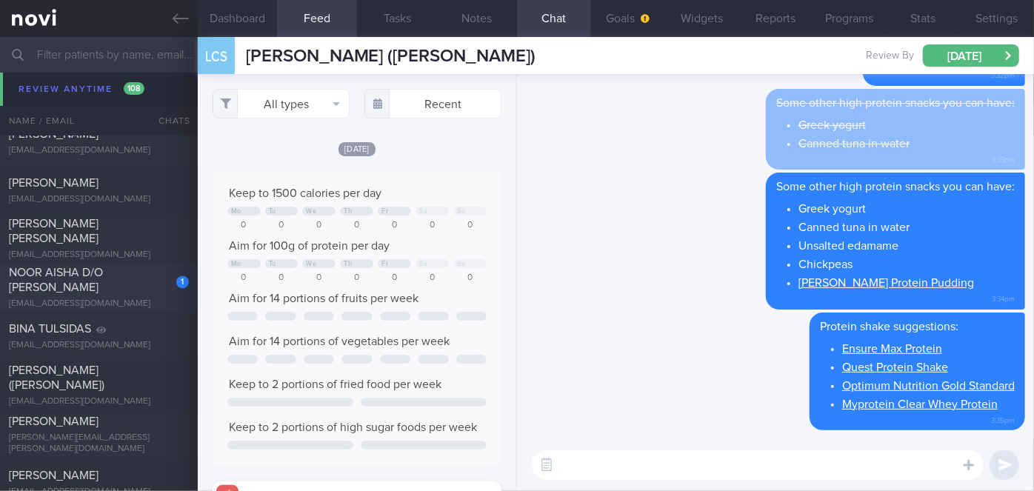
click at [104, 281] on div "NOOR AISHA D/O [PERSON_NAME]" at bounding box center [97, 281] width 176 height 30
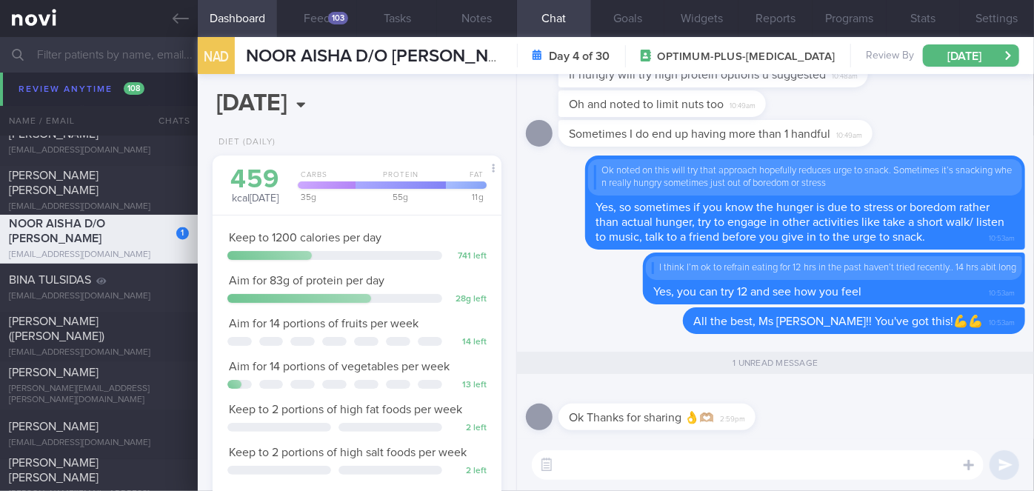
scroll to position [15452, 0]
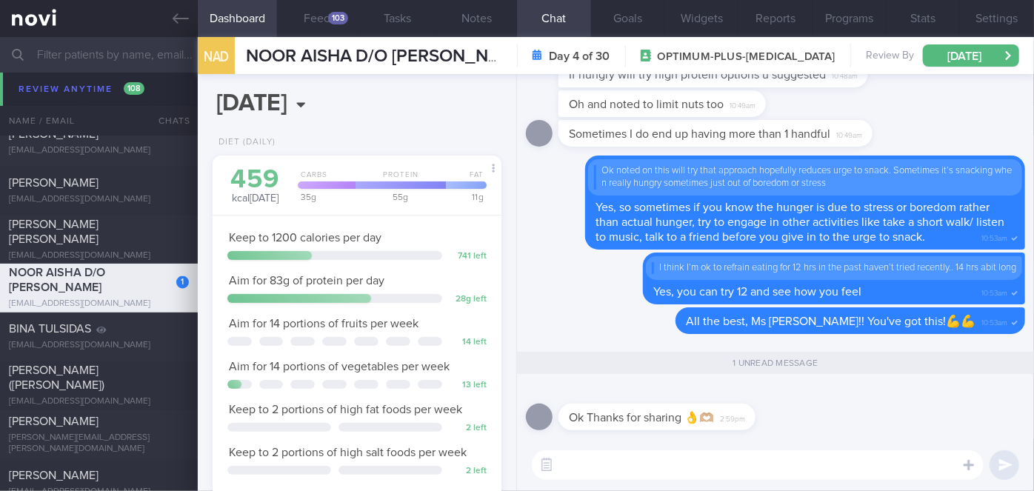
click at [576, 452] on textarea at bounding box center [758, 465] width 452 height 30
type textarea "Most welcome!"
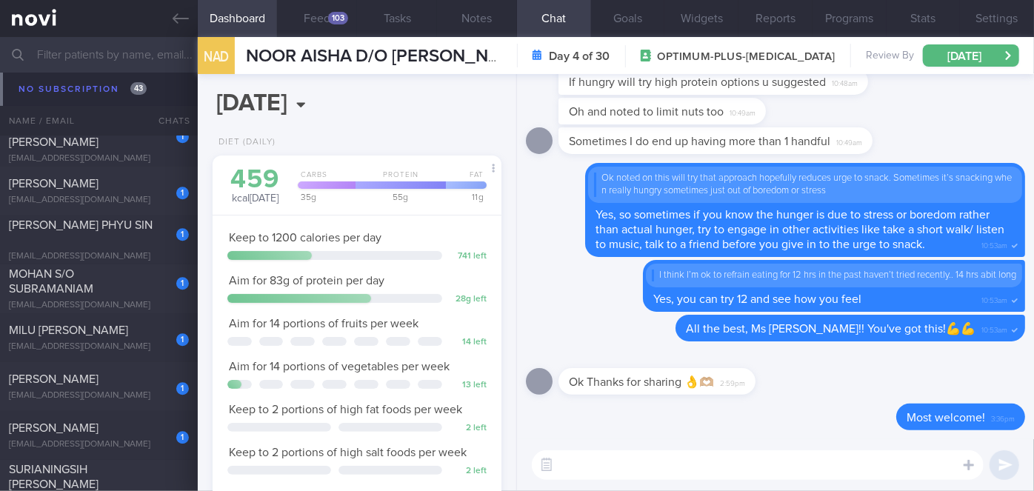
scroll to position [22063, 0]
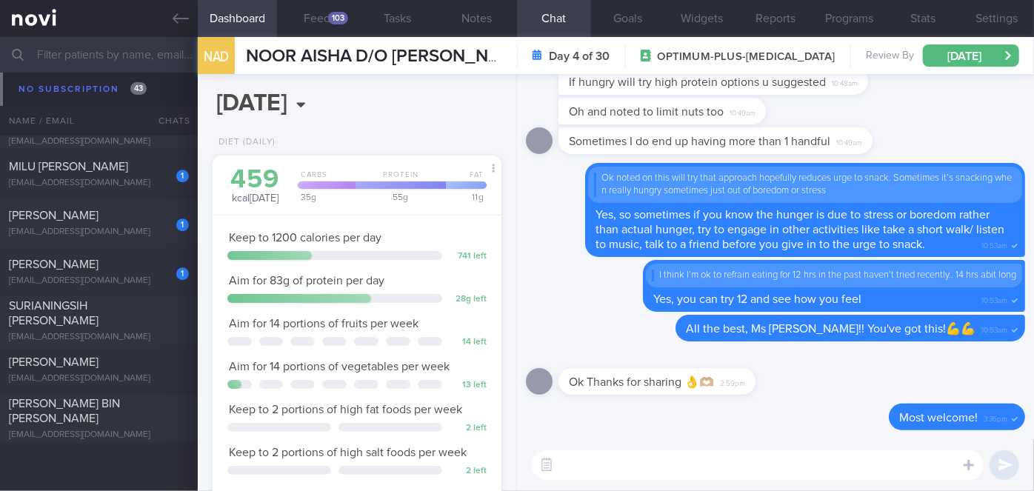
click at [116, 64] on input "text" at bounding box center [517, 55] width 1034 height 36
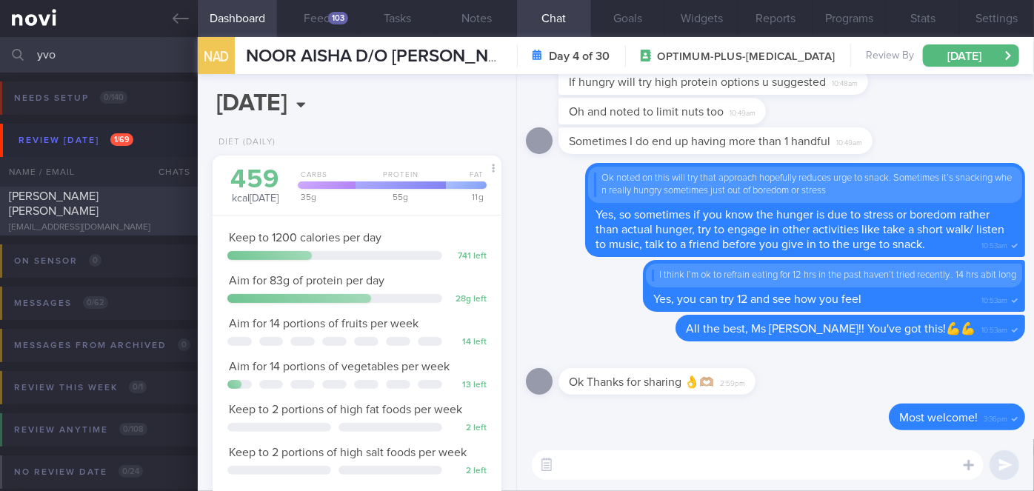
type input "yvo"
click at [152, 210] on div "[PERSON_NAME] [PERSON_NAME]" at bounding box center [97, 204] width 176 height 30
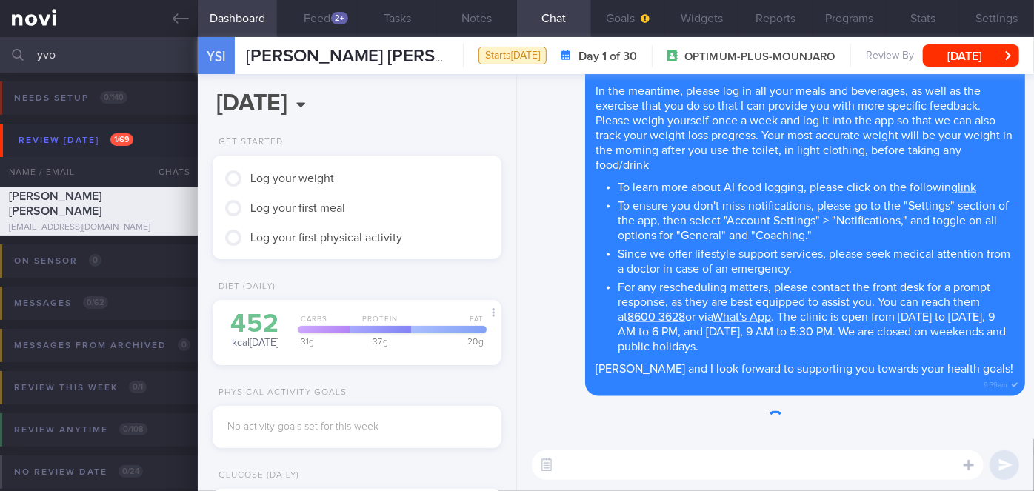
scroll to position [129, 258]
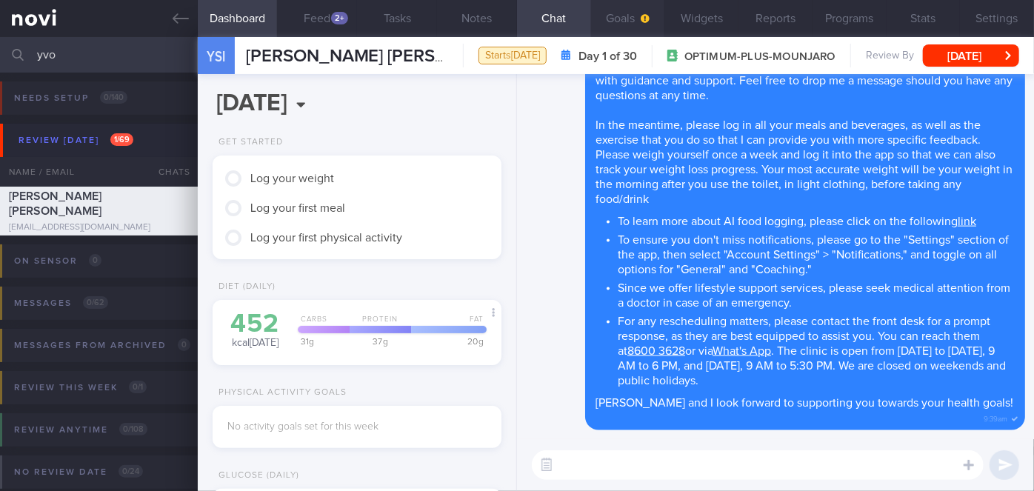
click at [629, 8] on button "Goals" at bounding box center [628, 18] width 74 height 37
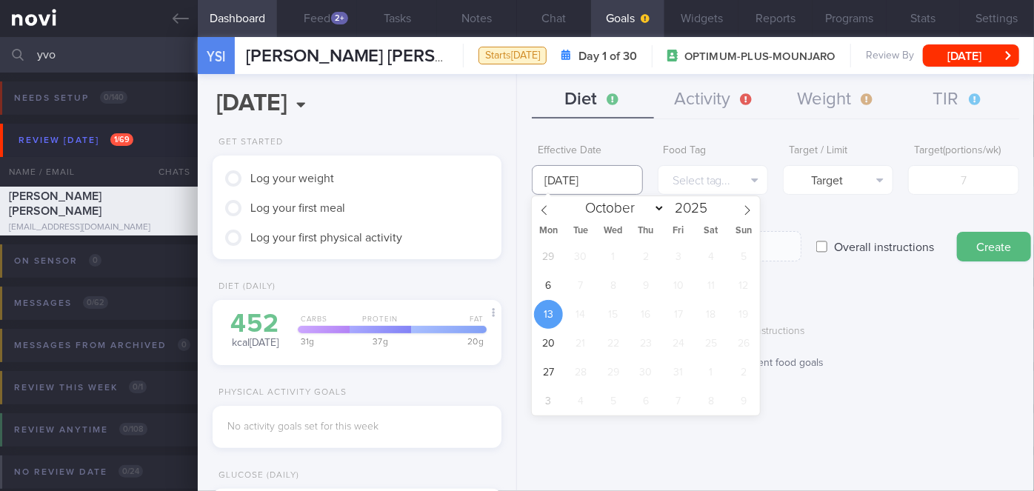
click at [602, 178] on input "[DATE]" at bounding box center [587, 180] width 110 height 30
click at [552, 287] on span "6" at bounding box center [548, 285] width 29 height 29
type input "[DATE]"
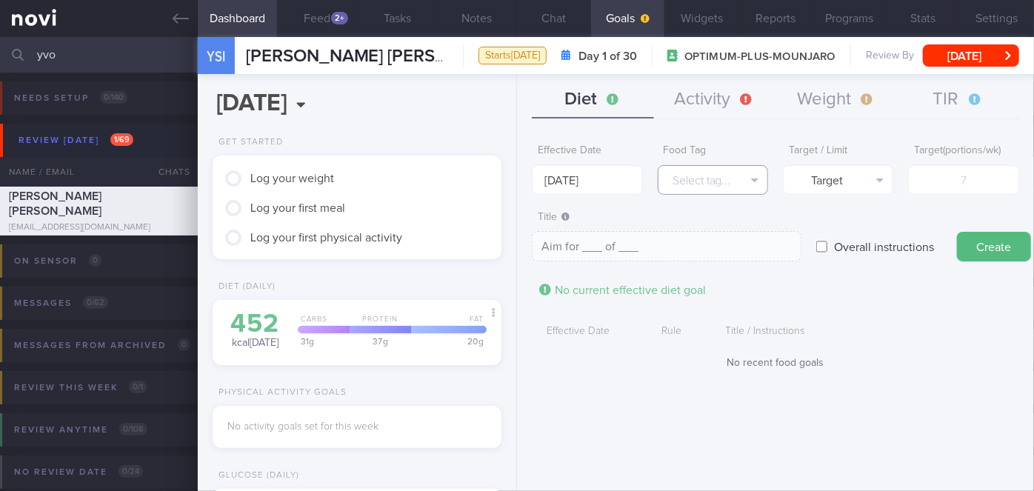
click at [711, 190] on button "Select tag..." at bounding box center [713, 180] width 110 height 30
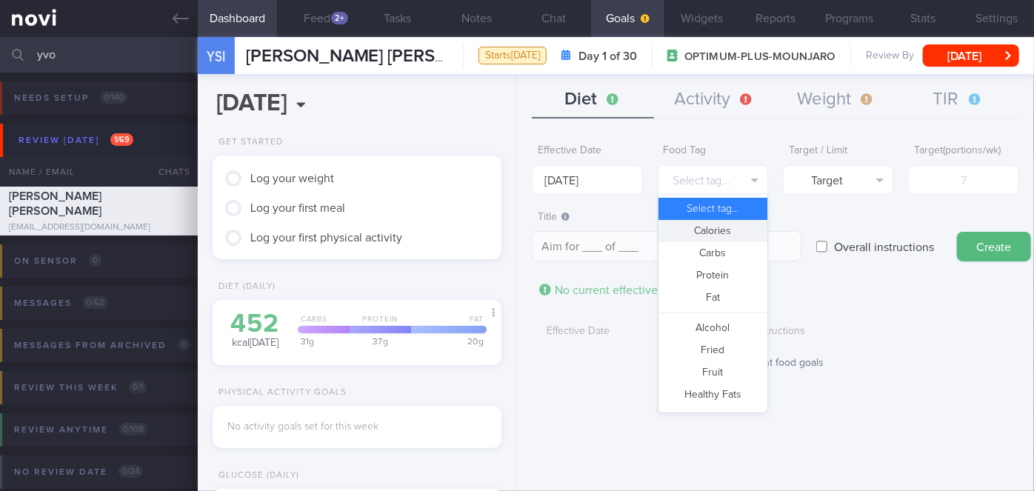
click at [730, 229] on button "Calories" at bounding box center [712, 231] width 109 height 22
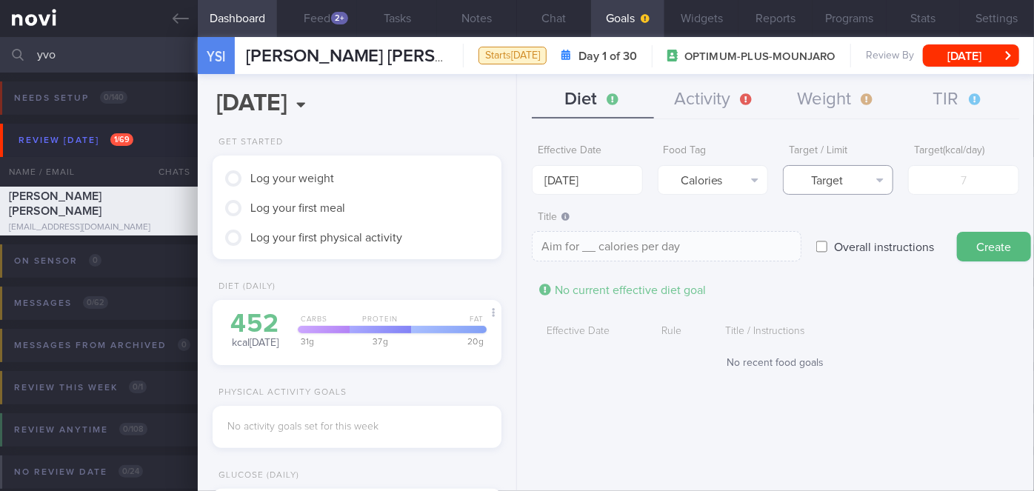
click at [866, 184] on button "Target" at bounding box center [838, 180] width 110 height 30
click at [872, 234] on button "Limit" at bounding box center [837, 231] width 109 height 22
type textarea "Keep to __ calories per day"
click at [954, 185] on input "number" at bounding box center [963, 180] width 110 height 30
type input "1"
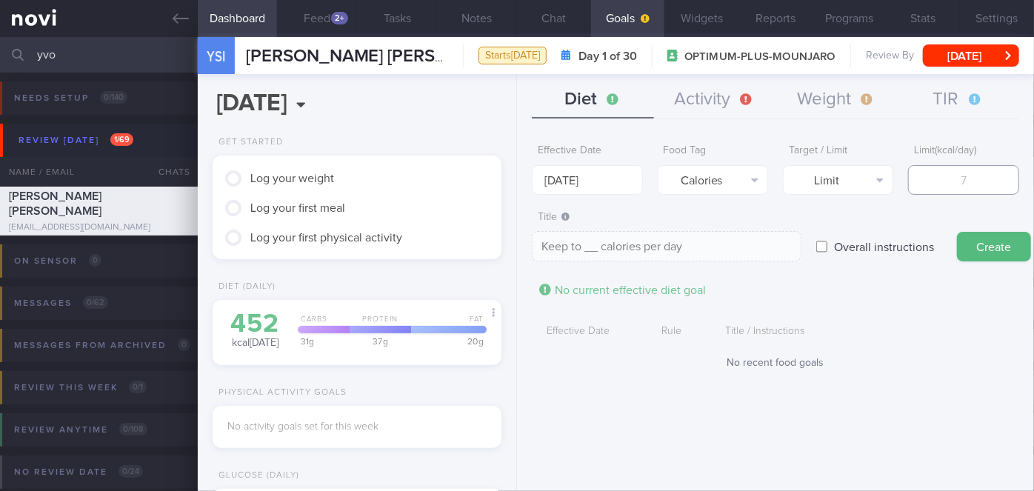
type textarea "Keep to 1 calories per day"
type input "12"
type textarea "Keep to 12 calories per day"
type input "120"
type textarea "Keep to 120 calories per day"
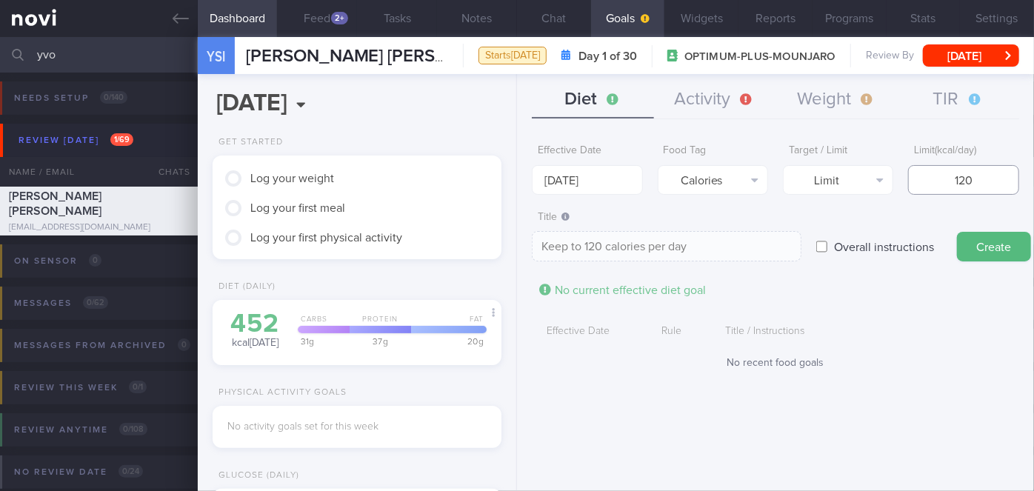
type input "1200"
type textarea "Keep to 1200 calories per day"
type input "1200"
click at [957, 232] on button "Create" at bounding box center [994, 247] width 74 height 30
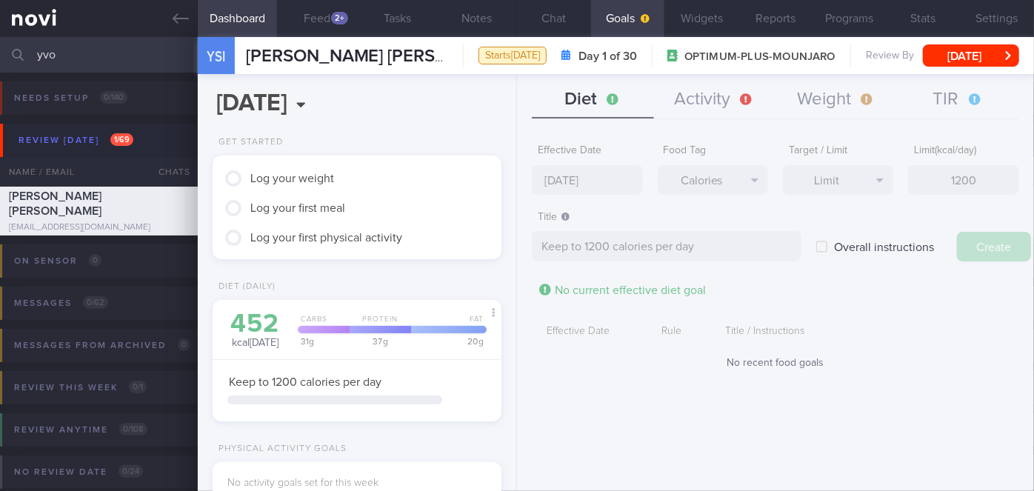
type input "[DATE]"
type textarea "Aim for ___ of ___"
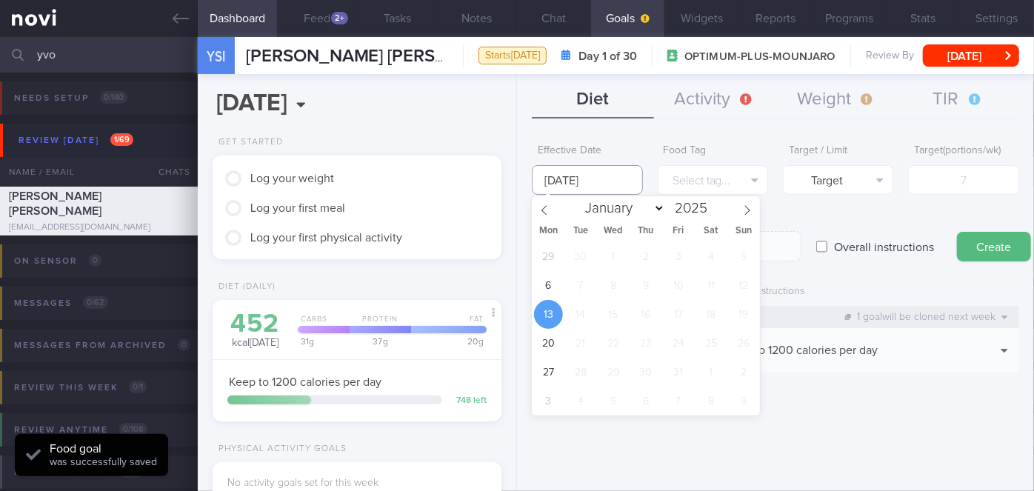
click at [609, 177] on input "[DATE]" at bounding box center [587, 180] width 110 height 30
click at [541, 289] on span "6" at bounding box center [548, 285] width 29 height 29
type input "[DATE]"
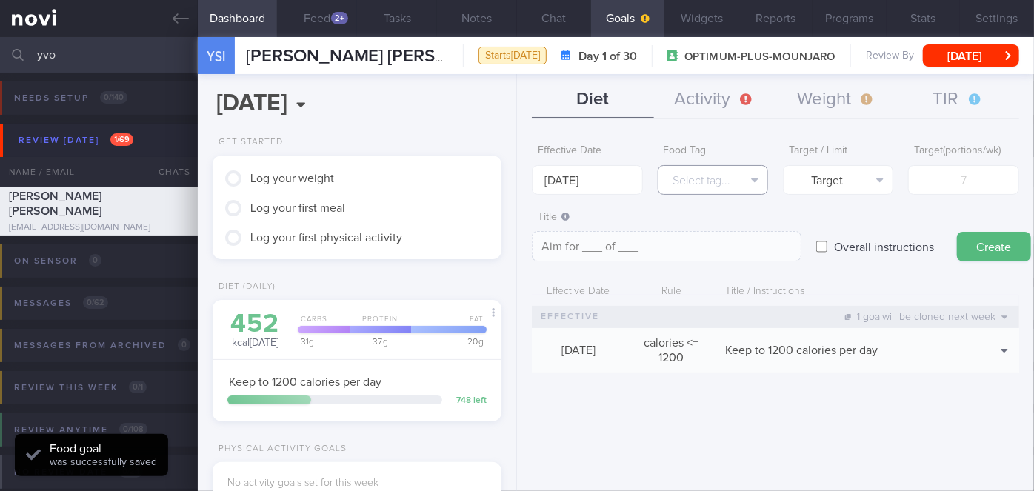
click at [737, 184] on button "Select tag..." at bounding box center [713, 180] width 110 height 30
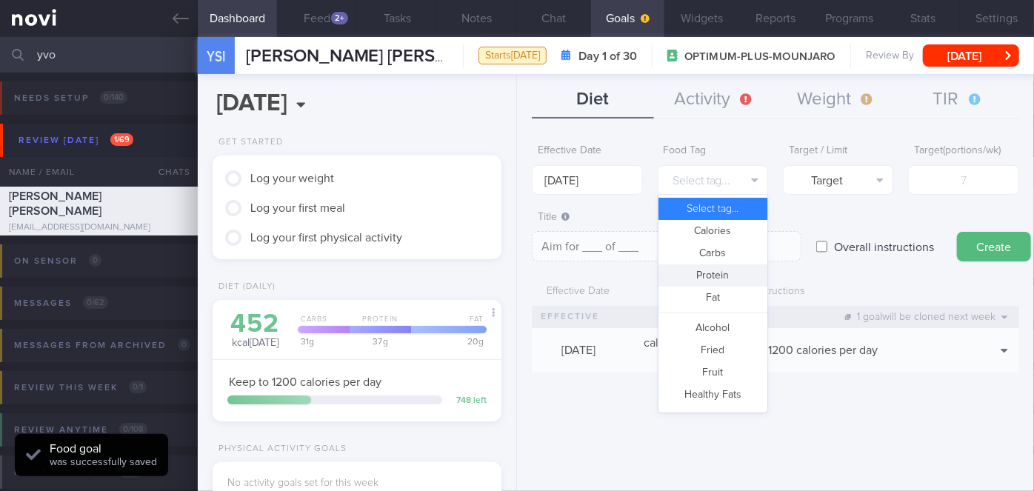
click at [732, 281] on button "Protein" at bounding box center [712, 275] width 109 height 22
type textarea "Aim for __g of protein per day"
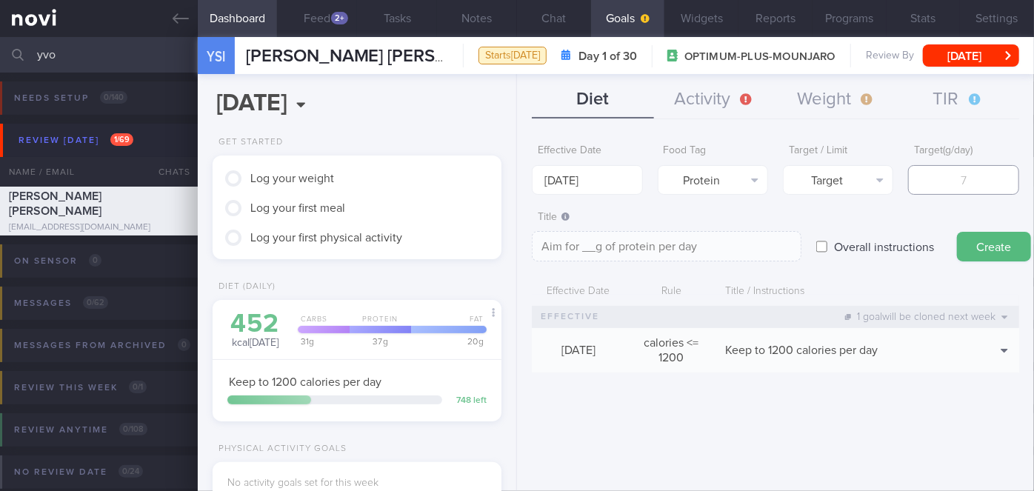
click at [967, 186] on input "number" at bounding box center [963, 180] width 110 height 30
type input "8"
type textarea "Aim for 8g of protein per day"
type input "85"
type textarea "Aim for 85g of protein per day"
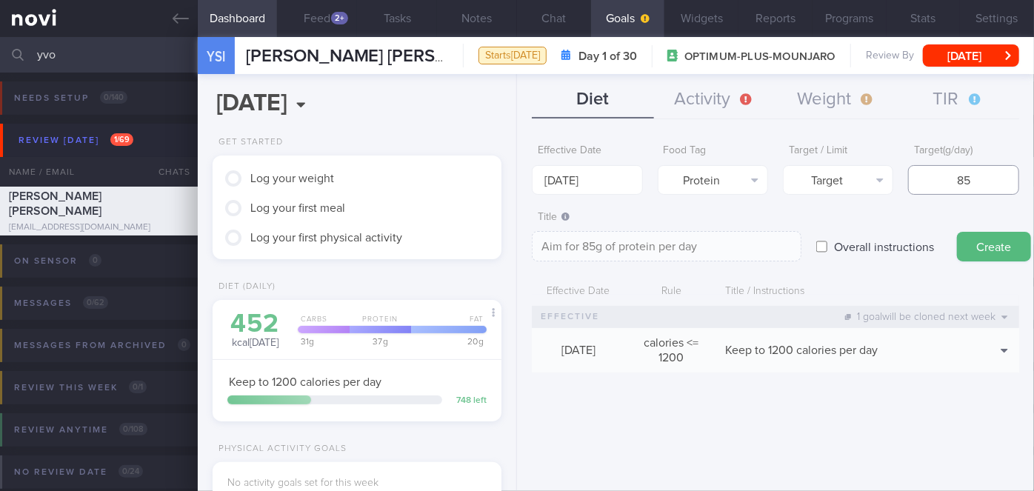
type input "8"
type textarea "Aim for 8g of protein per day"
type textarea "Aim for __g of protein per day"
type input "7"
type textarea "Aim for 7g of protein per day"
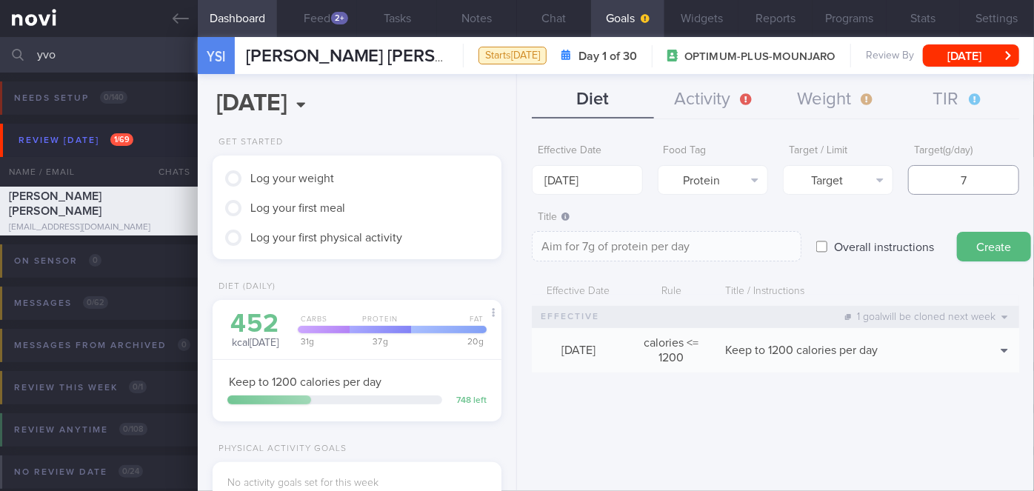
type input "77"
type textarea "Aim for 77g of protein per day"
type input "77"
click at [957, 232] on button "Create" at bounding box center [994, 247] width 74 height 30
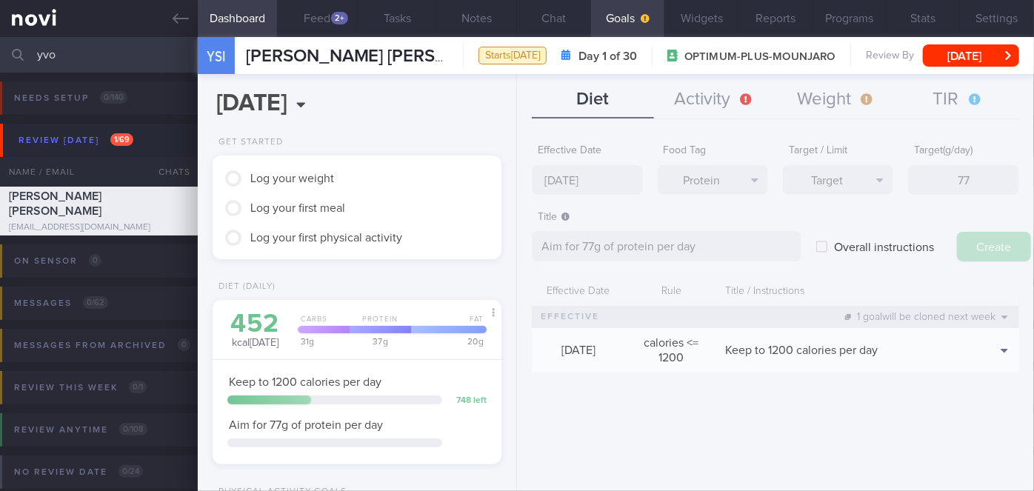
type input "[DATE]"
type textarea "Aim for ___ of ___"
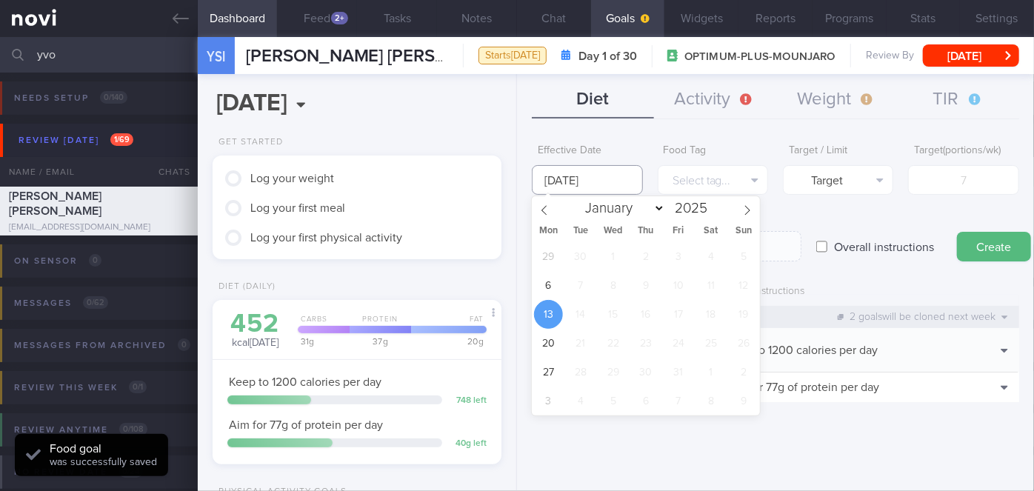
click at [612, 180] on input "[DATE]" at bounding box center [587, 180] width 110 height 30
click at [552, 286] on span "6" at bounding box center [548, 285] width 29 height 29
type input "[DATE]"
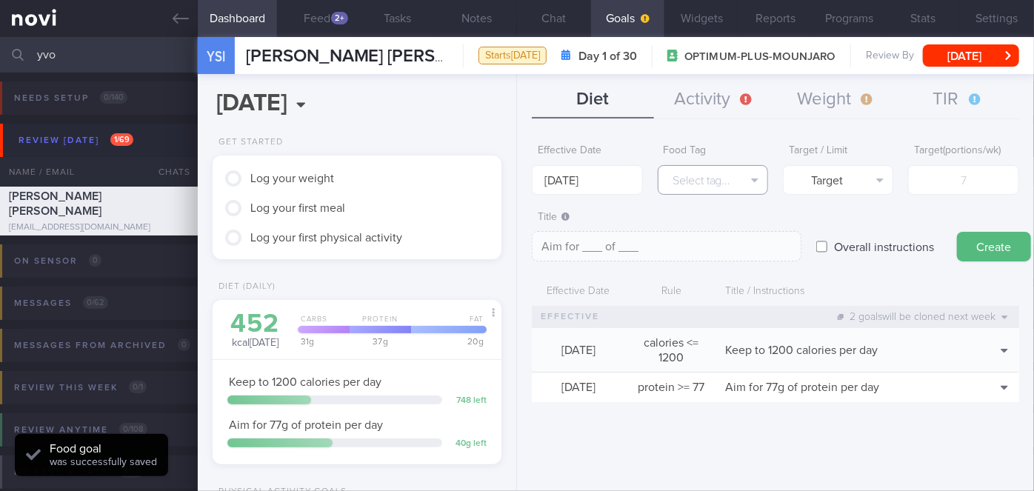
click at [689, 184] on button "Select tag..." at bounding box center [713, 180] width 110 height 30
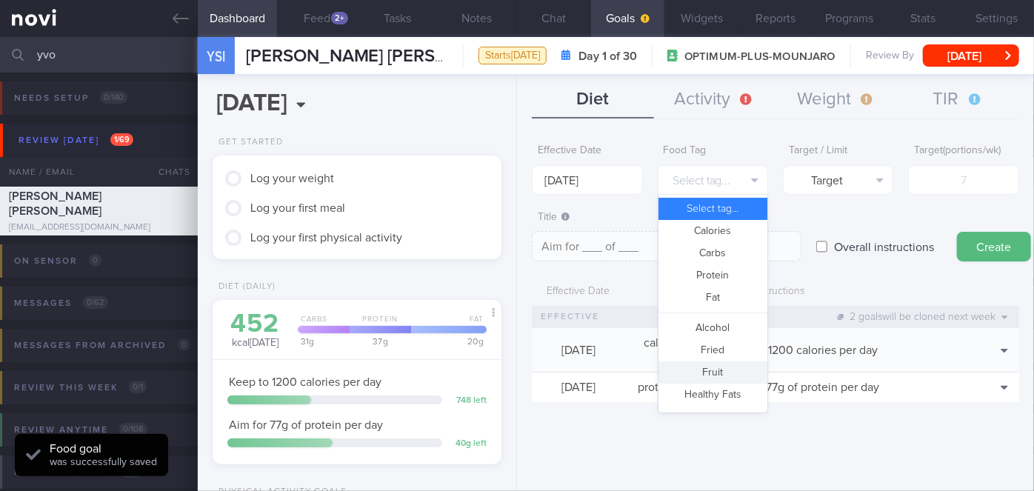
click at [726, 369] on button "Fruit" at bounding box center [712, 372] width 109 height 22
type textarea "Aim for __ portions of fruits per week"
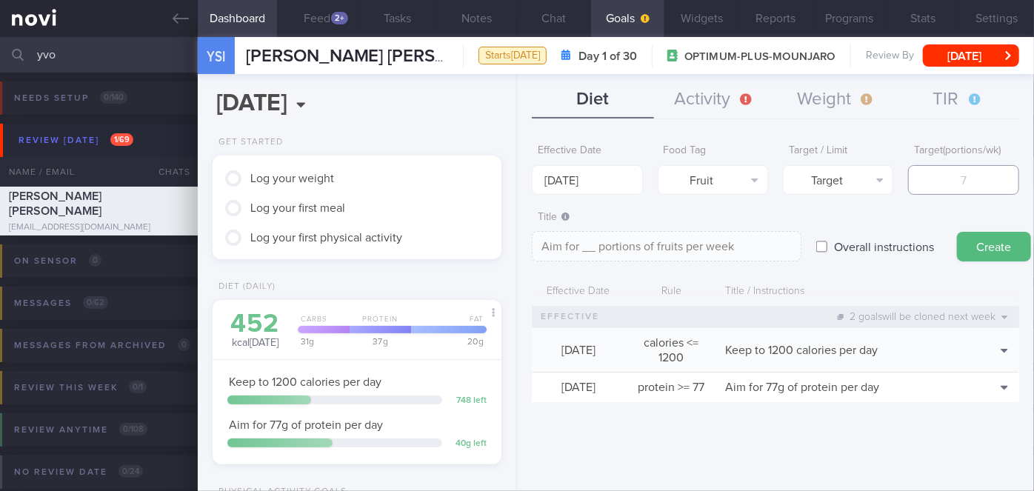
click at [955, 190] on input "number" at bounding box center [963, 180] width 110 height 30
type input "1"
type textarea "Aim for 1 portions of fruits per week"
type input "14"
type textarea "Aim for 14 portions of fruits per week"
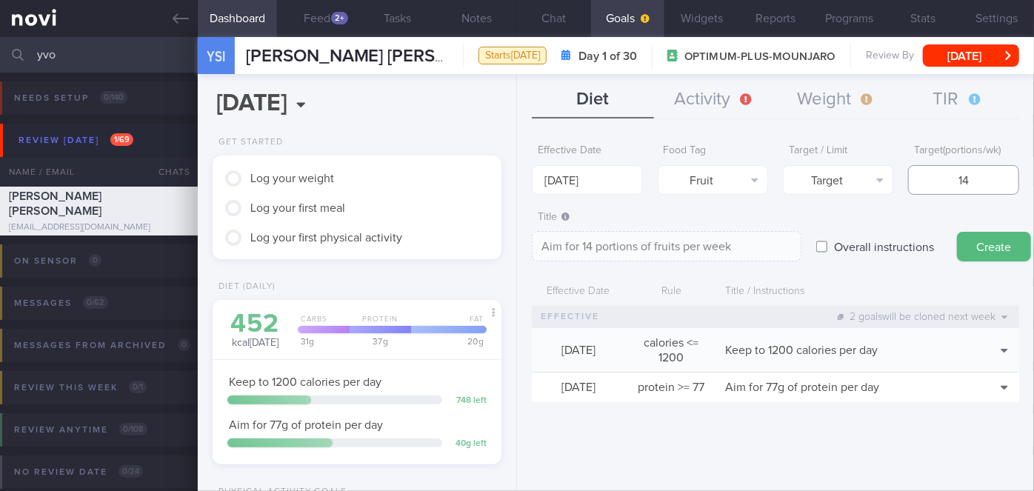
type input "14"
click at [957, 232] on button "Create" at bounding box center [994, 247] width 74 height 30
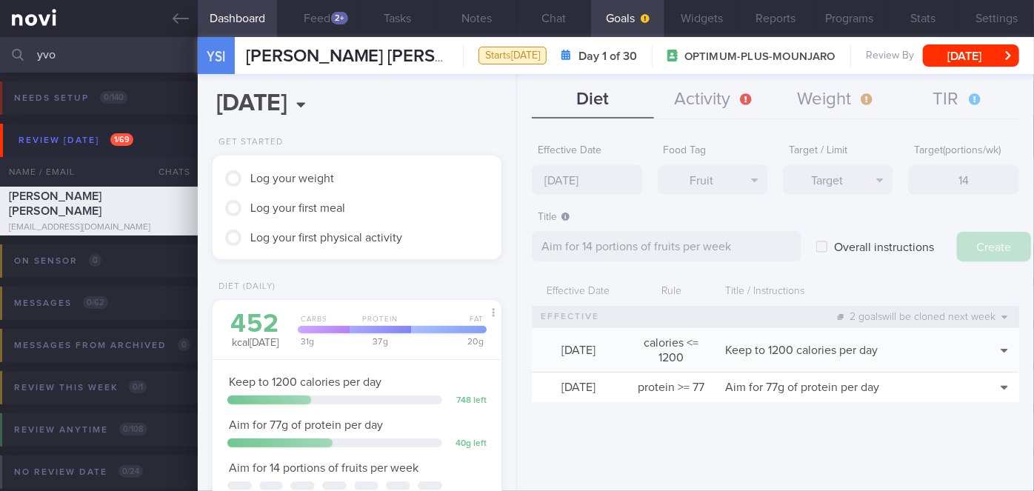
type input "[DATE]"
type textarea "Aim for ___ of ___"
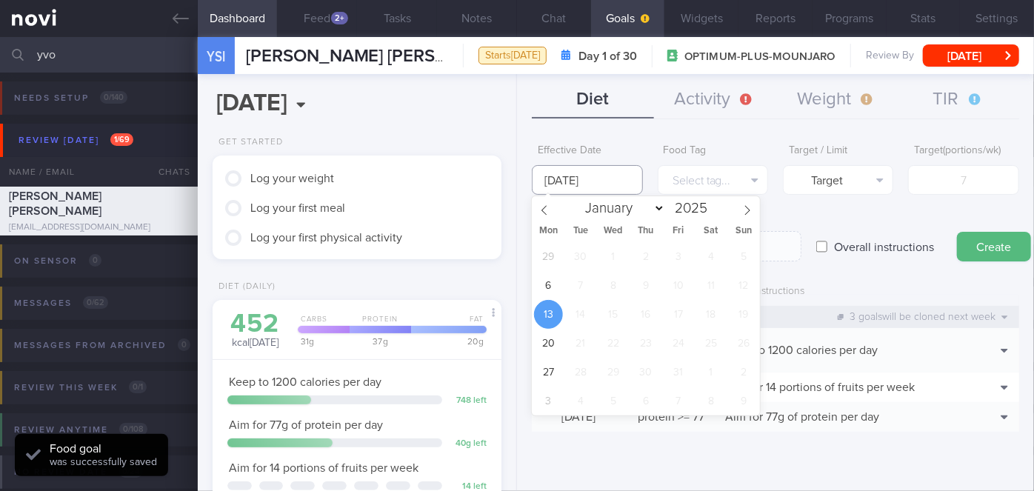
click at [615, 184] on input "[DATE]" at bounding box center [587, 180] width 110 height 30
click at [550, 285] on span "6" at bounding box center [548, 285] width 29 height 29
type input "[DATE]"
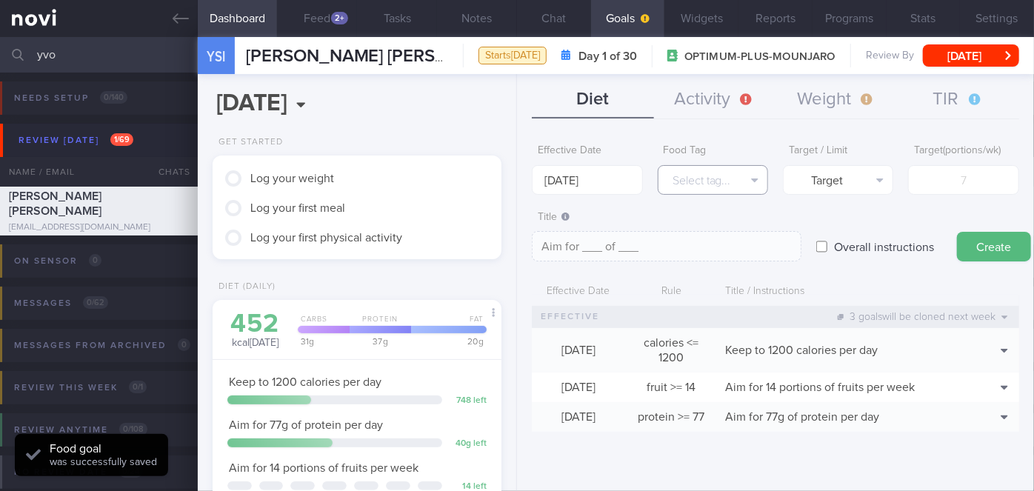
click at [690, 192] on button "Select tag..." at bounding box center [713, 180] width 110 height 30
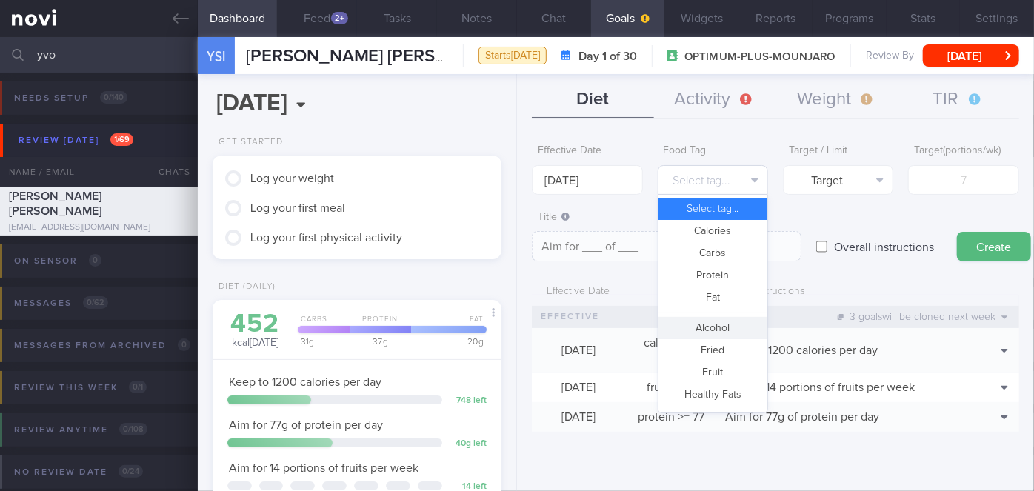
scroll to position [440, 0]
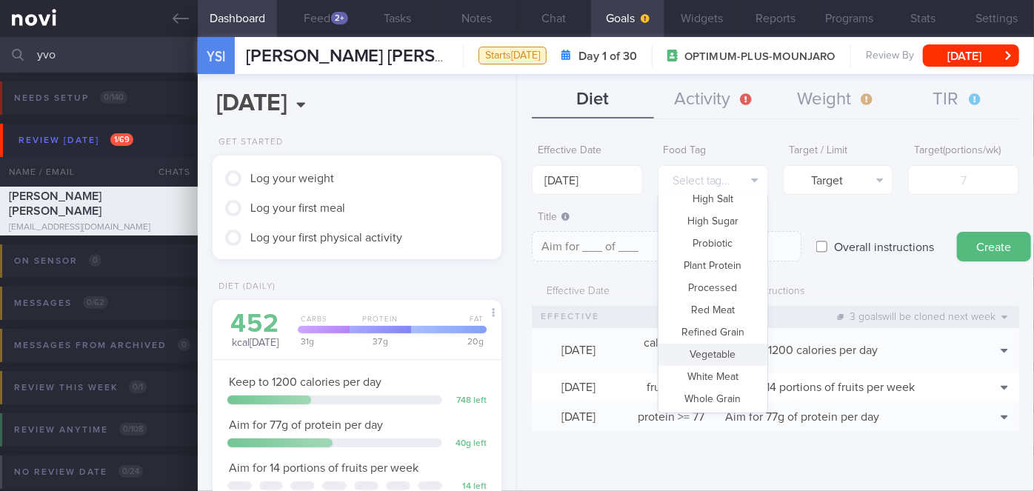
click at [719, 350] on button "Vegetable" at bounding box center [712, 355] width 109 height 22
type textarea "Aim for __ portions of vegetables per week"
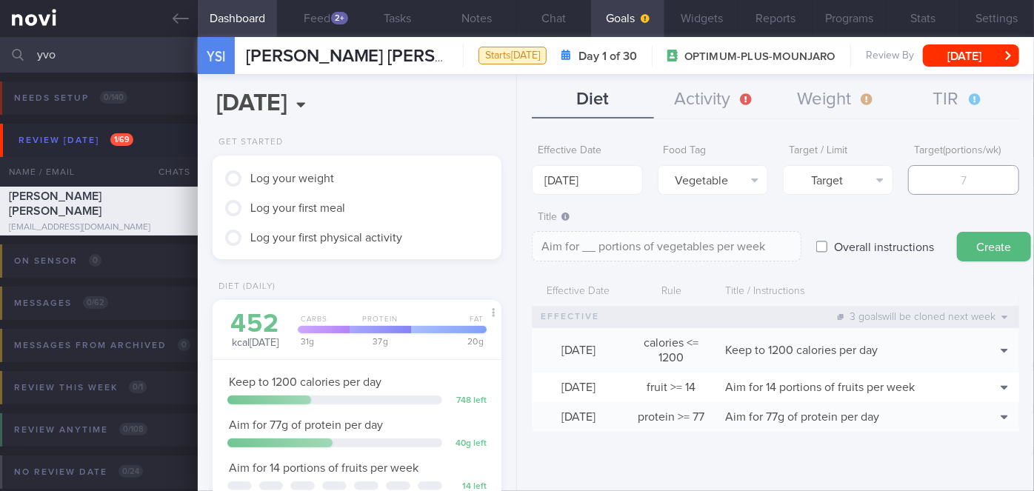
click at [929, 181] on input "number" at bounding box center [963, 180] width 110 height 30
type input "1"
type textarea "Aim for 1 portions of vegetables per week"
type input "14"
type textarea "Aim for 14 portions of vegetables per week"
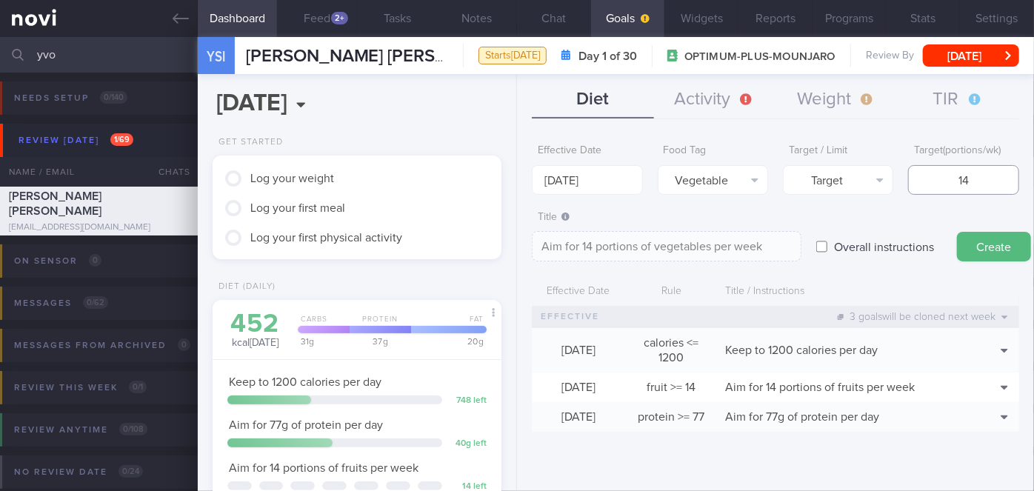
type input "14"
click at [957, 232] on button "Create" at bounding box center [994, 247] width 74 height 30
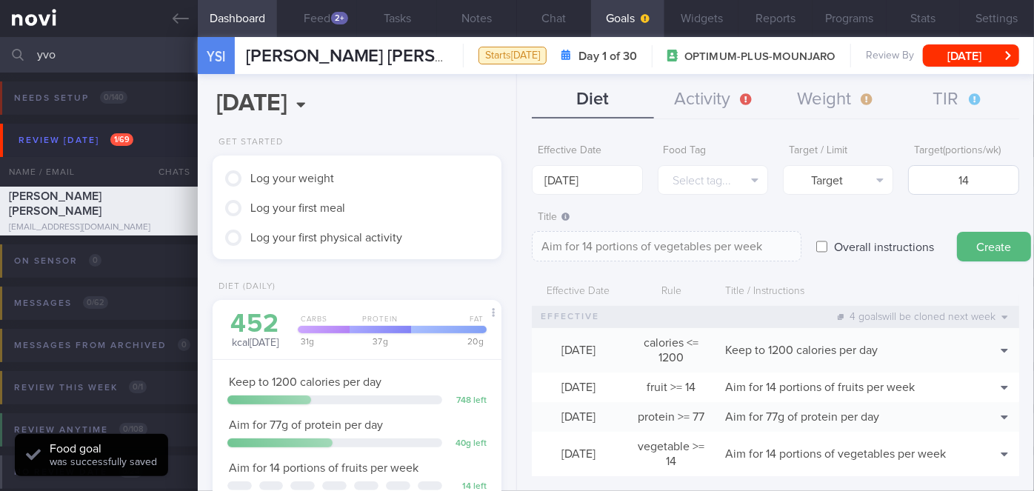
type input "[DATE]"
type textarea "Aim for ___ of ___"
click at [560, 178] on input "[DATE]" at bounding box center [587, 180] width 110 height 30
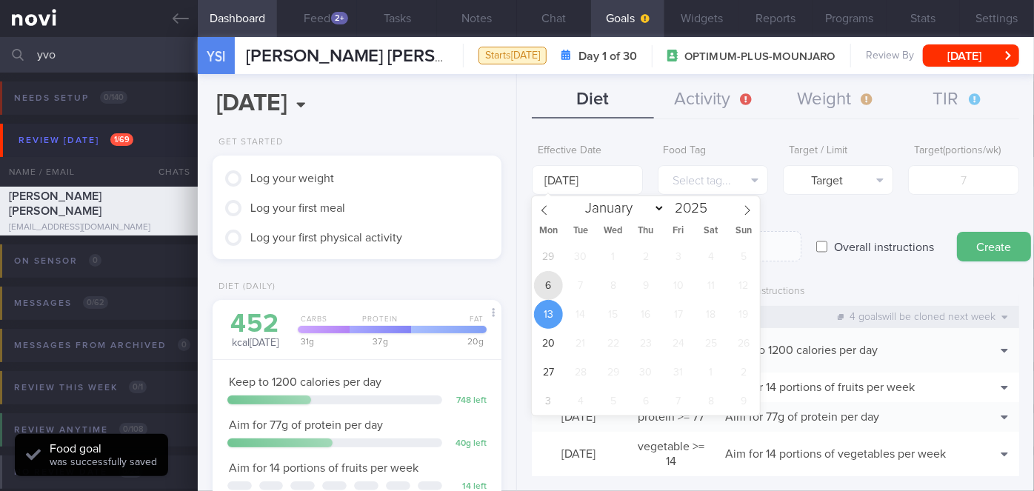
click at [555, 289] on span "6" at bounding box center [548, 285] width 29 height 29
type input "[DATE]"
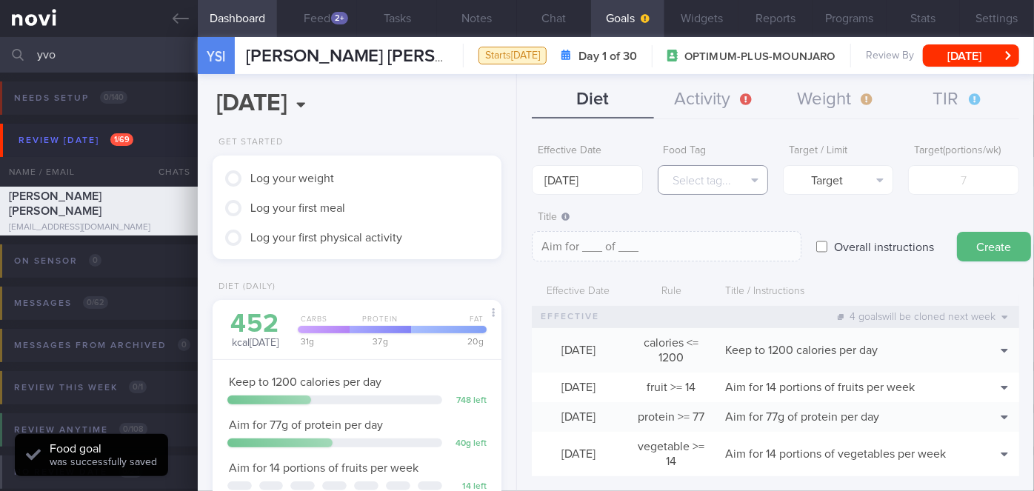
click at [688, 185] on button "Select tag..." at bounding box center [713, 180] width 110 height 30
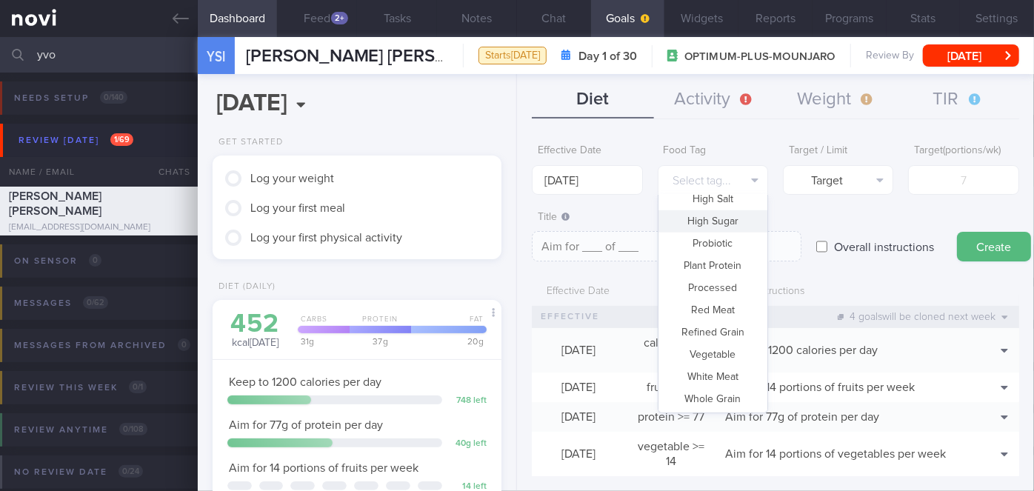
click at [715, 219] on button "High Sugar" at bounding box center [712, 221] width 109 height 22
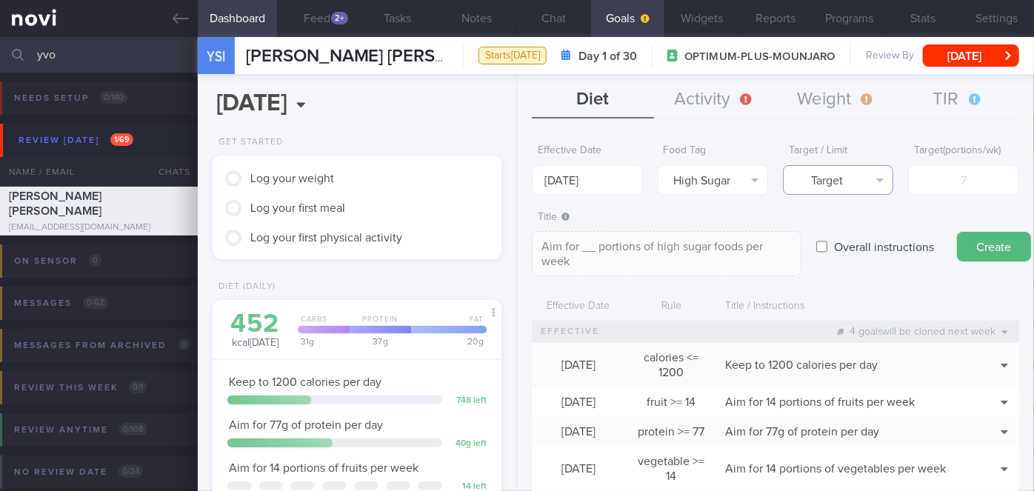
click at [825, 189] on button "Target" at bounding box center [838, 180] width 110 height 30
click at [855, 227] on button "Limit" at bounding box center [837, 231] width 109 height 22
type textarea "Keep to __ portions of high sugar foods per week"
click at [957, 170] on input "number" at bounding box center [963, 180] width 110 height 30
type input "2"
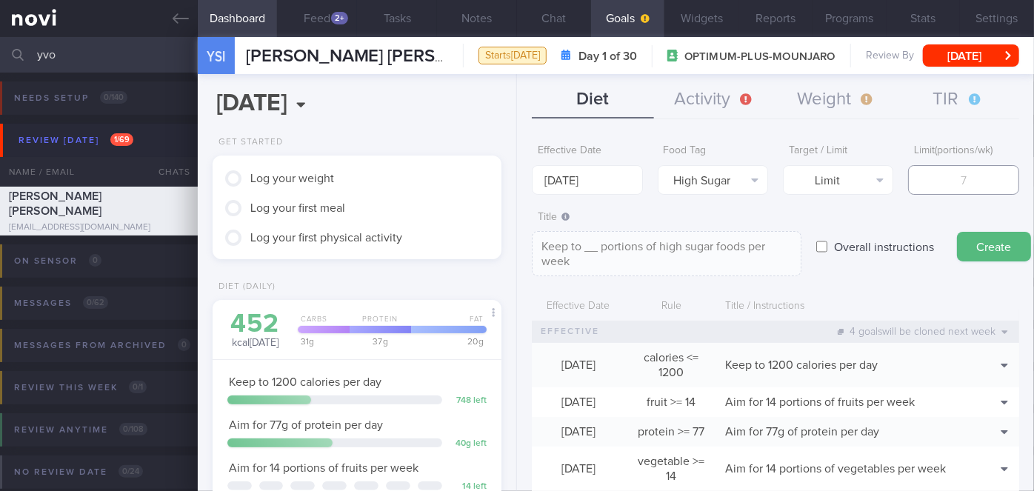
type textarea "Keep to 2 portions of high sugar foods per week"
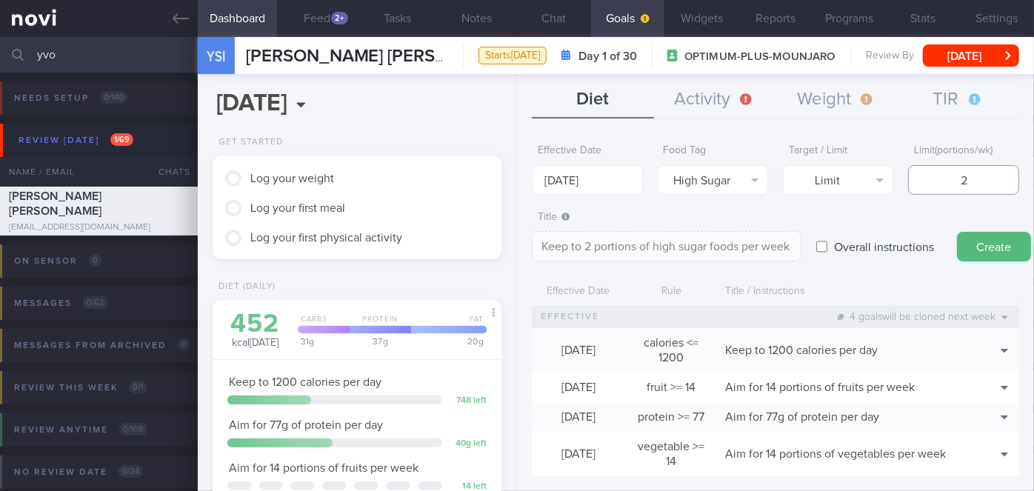
type input "2"
click at [957, 232] on button "Create" at bounding box center [994, 247] width 74 height 30
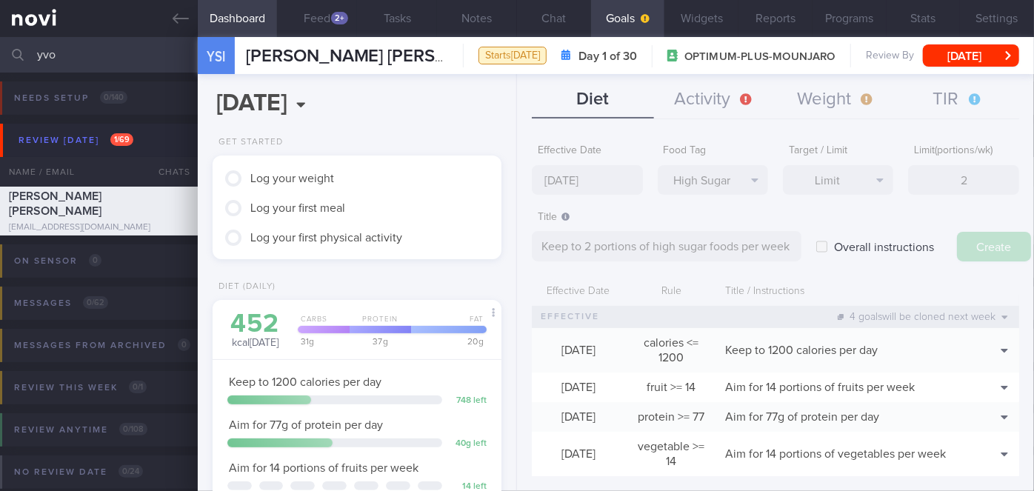
type input "[DATE]"
type textarea "Aim for ___ of ___"
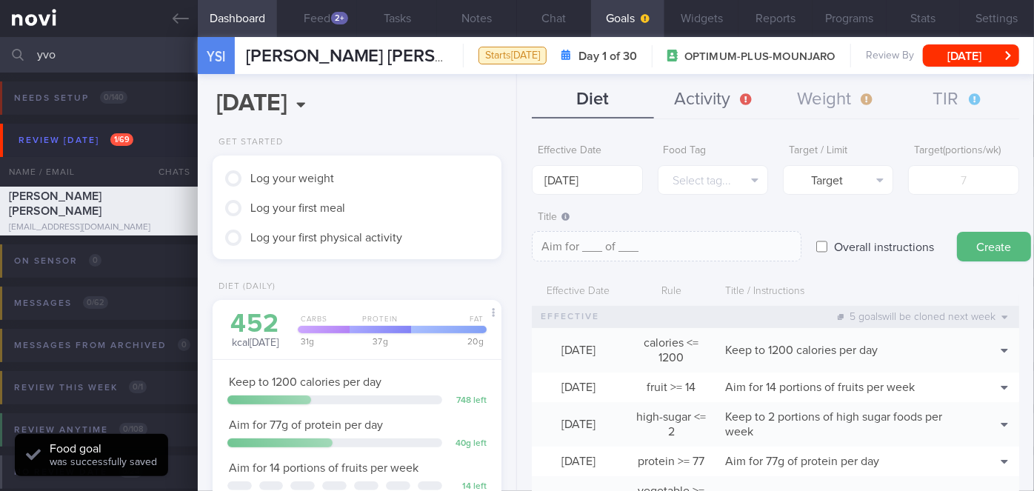
click at [692, 85] on button "Activity" at bounding box center [714, 99] width 121 height 37
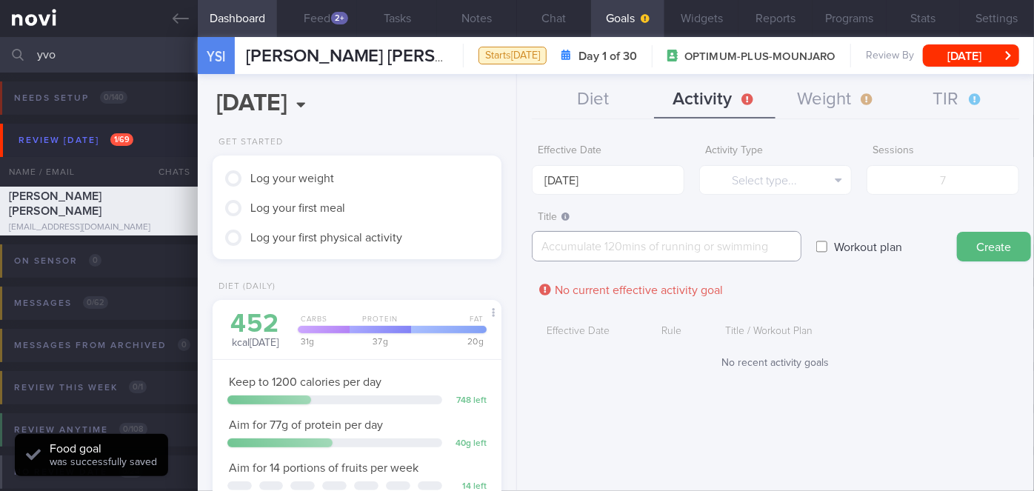
click at [582, 253] on textarea at bounding box center [667, 246] width 270 height 30
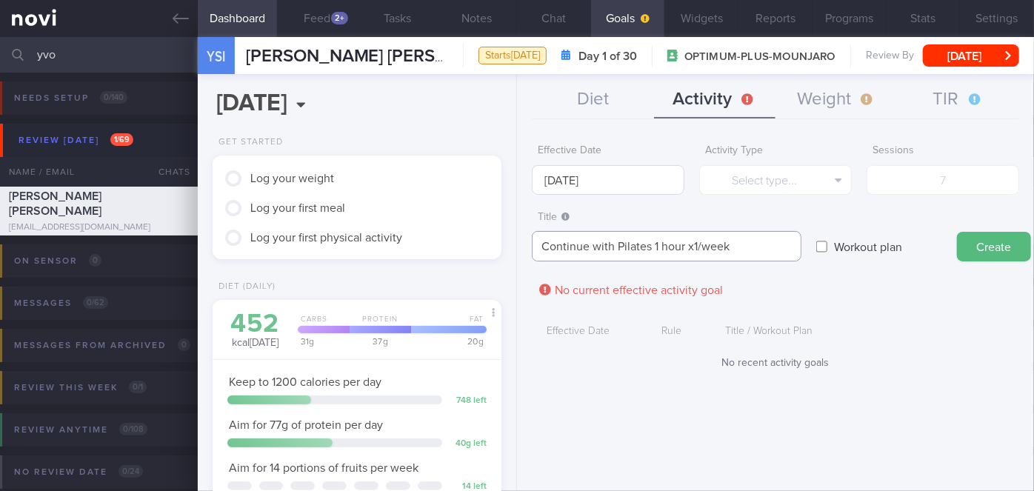
type textarea "Continue with Pilates 1 hour x1/week"
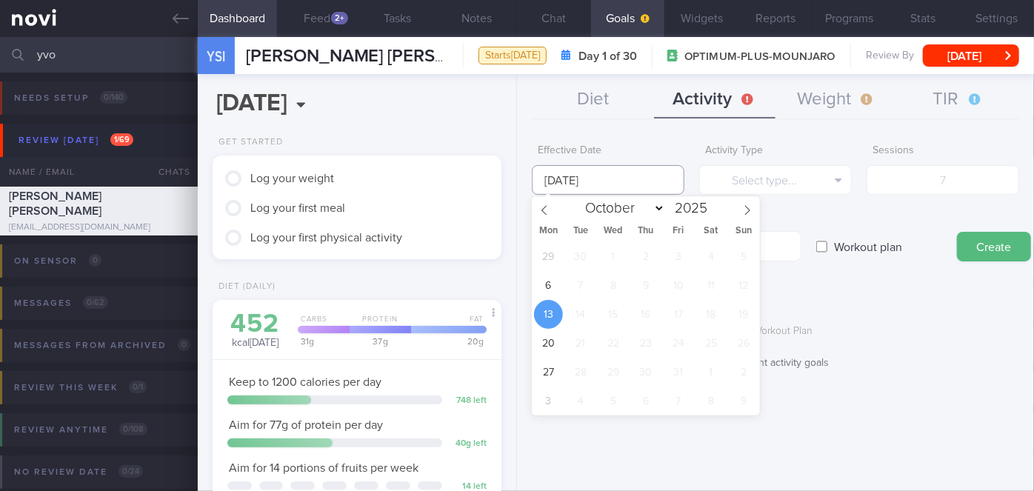
click at [598, 186] on input "[DATE]" at bounding box center [608, 180] width 153 height 30
click at [544, 282] on span "6" at bounding box center [548, 285] width 29 height 29
type input "[DATE]"
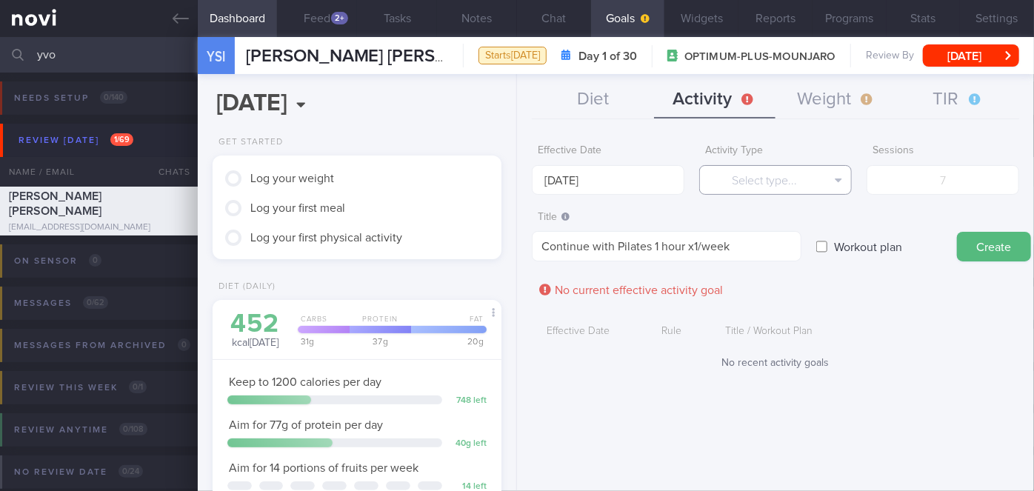
click at [752, 182] on button "Select type..." at bounding box center [775, 180] width 153 height 30
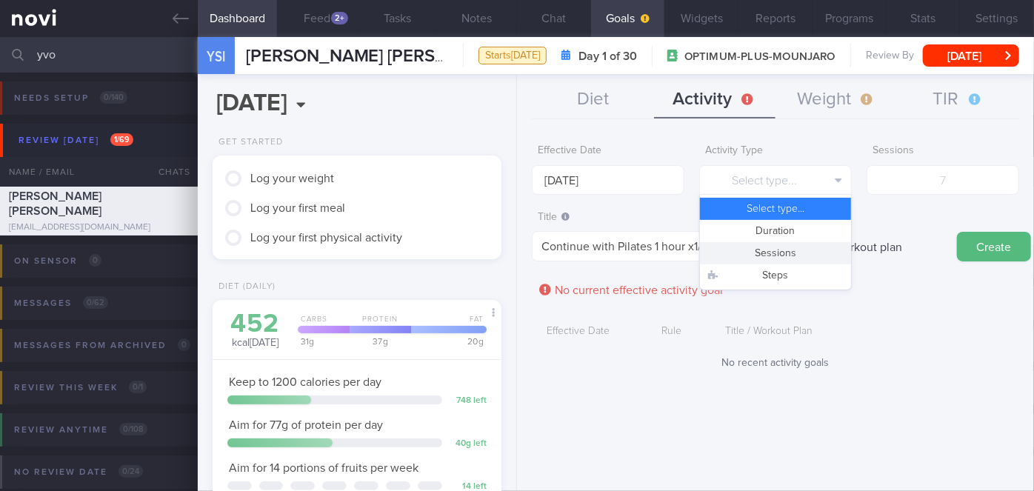
click at [786, 256] on button "Sessions" at bounding box center [775, 253] width 151 height 22
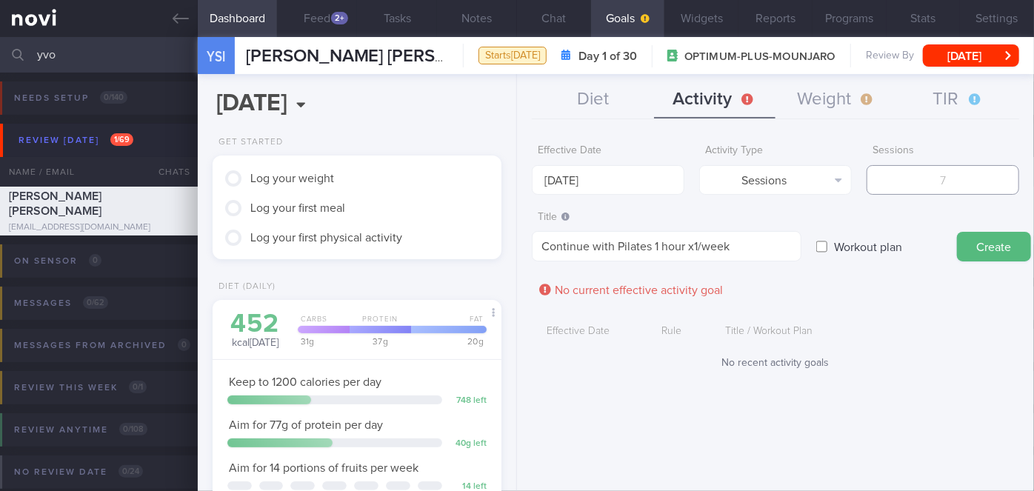
click at [924, 178] on input "number" at bounding box center [942, 180] width 153 height 30
type input "1"
click at [957, 232] on button "Create" at bounding box center [994, 247] width 74 height 30
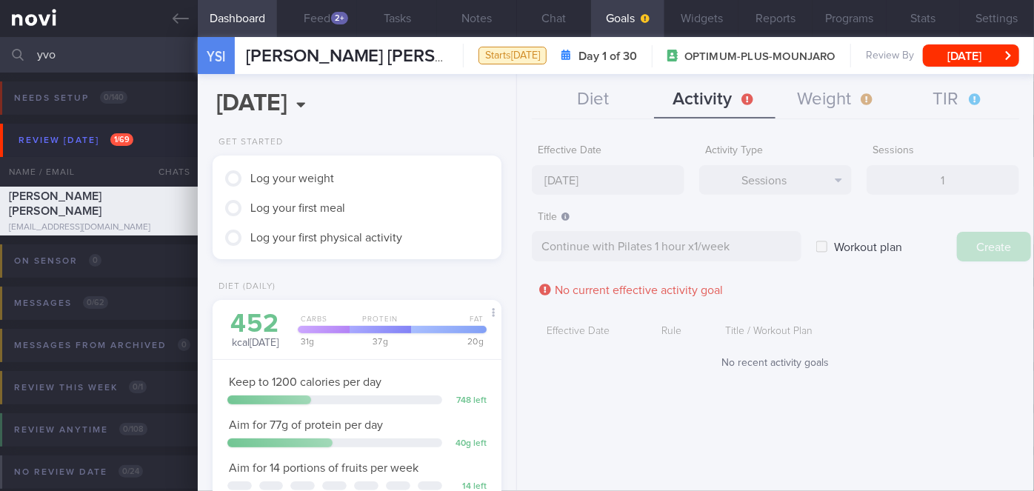
type input "[DATE]"
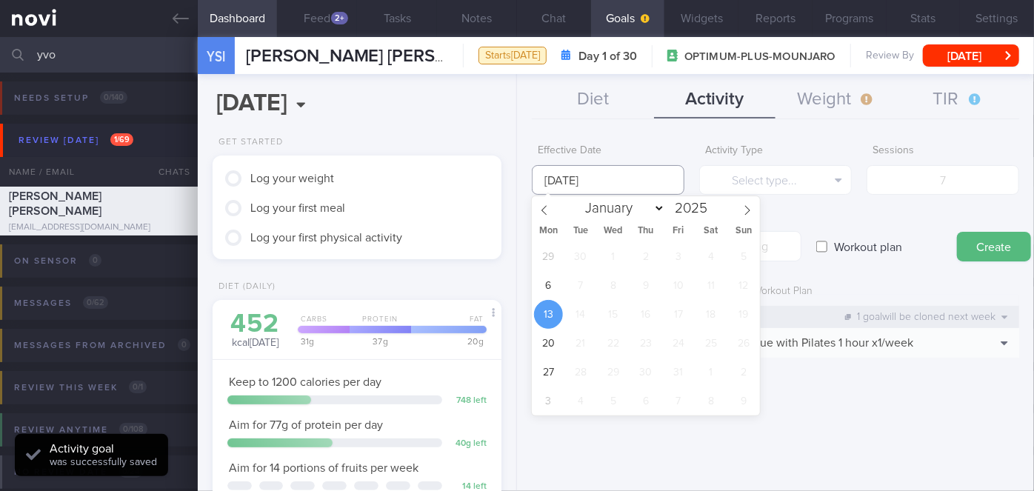
click at [591, 186] on input "[DATE]" at bounding box center [608, 180] width 153 height 30
click at [552, 279] on span "6" at bounding box center [548, 285] width 29 height 29
type input "[DATE]"
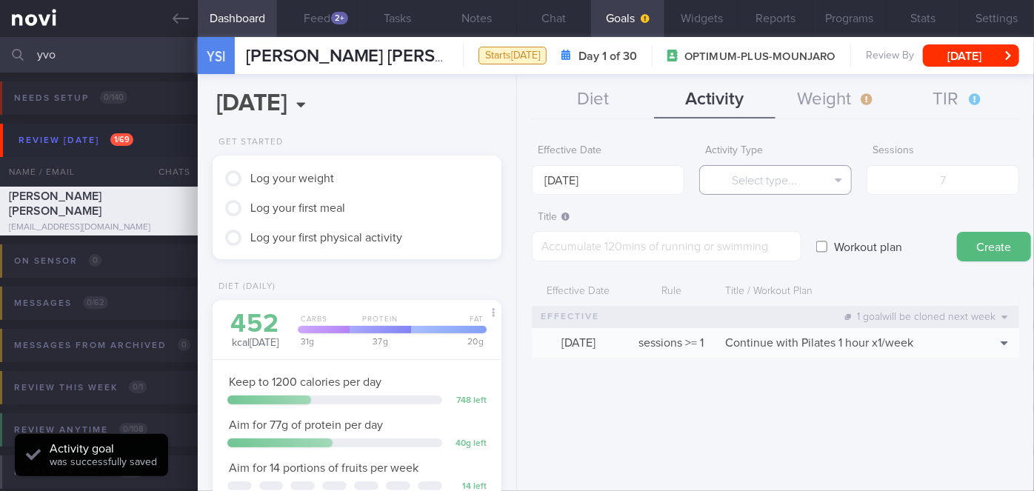
click at [772, 173] on button "Select type..." at bounding box center [775, 180] width 153 height 30
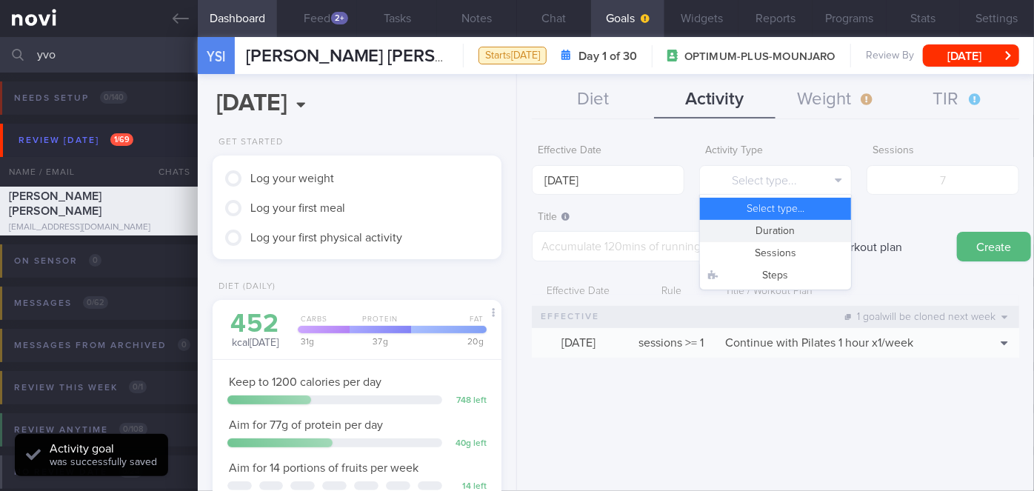
click at [801, 234] on button "Duration" at bounding box center [775, 231] width 151 height 22
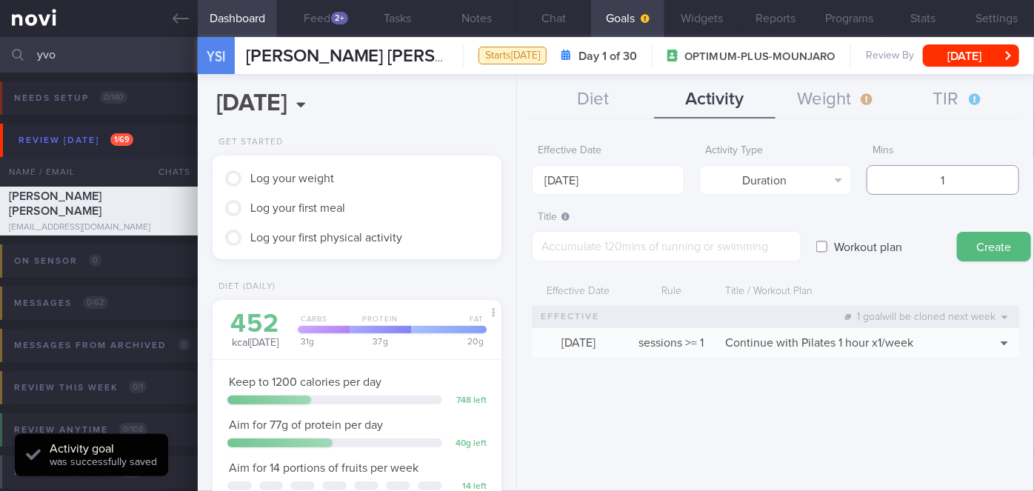
click at [903, 187] on input "1" at bounding box center [942, 180] width 153 height 30
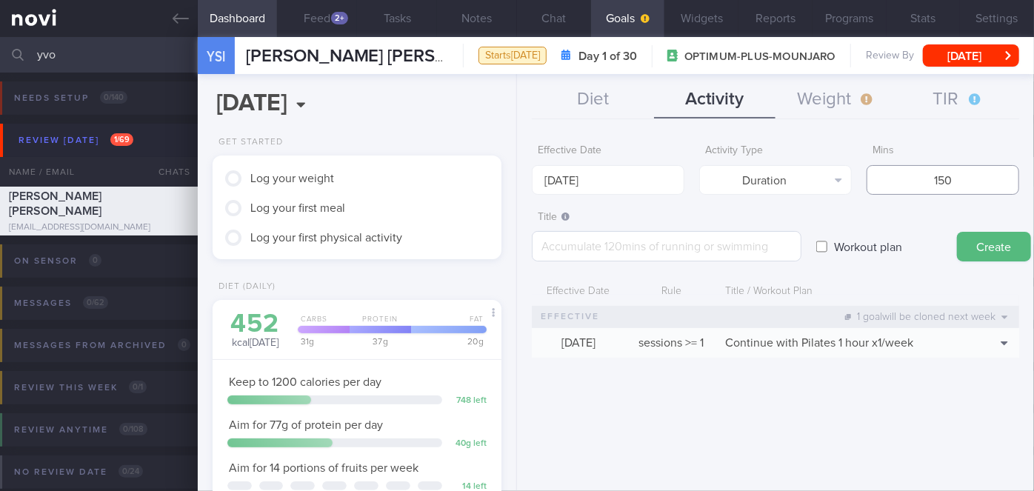
type input "150"
click at [740, 244] on textarea at bounding box center [667, 246] width 270 height 30
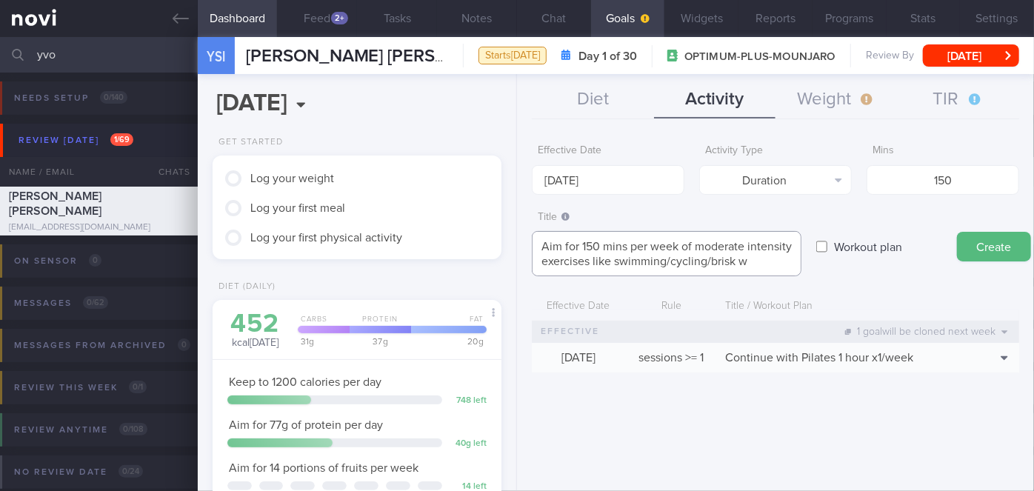
scroll to position [6, 0]
type textarea "Aim for 150 mins per week of moderate intensity exercises like swimming/cycling…"
click at [976, 251] on button "Create" at bounding box center [994, 247] width 74 height 30
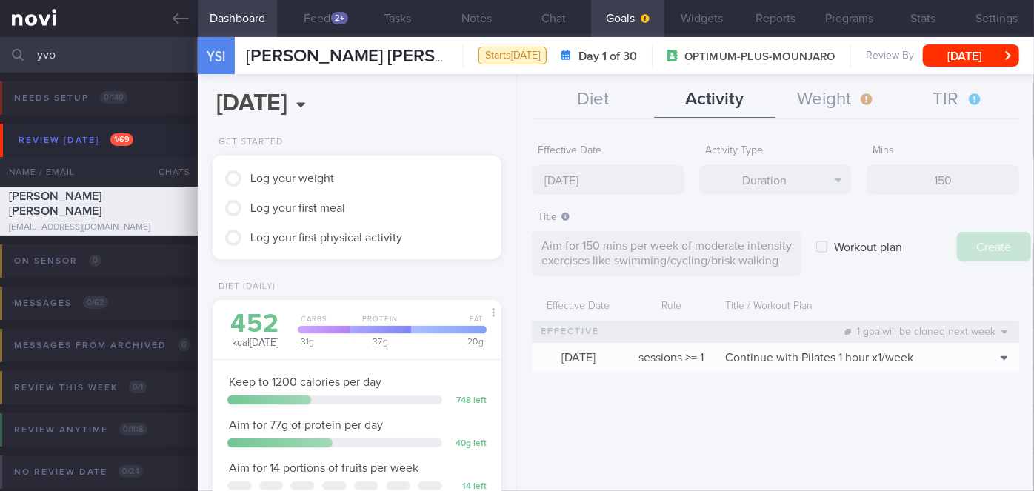
type input "[DATE]"
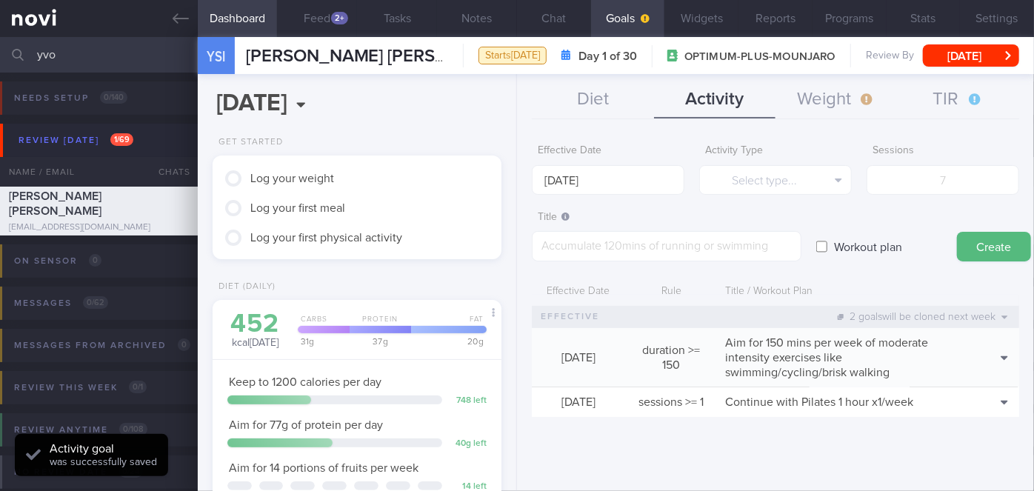
scroll to position [0, 0]
click at [822, 105] on button "Weight" at bounding box center [835, 99] width 121 height 37
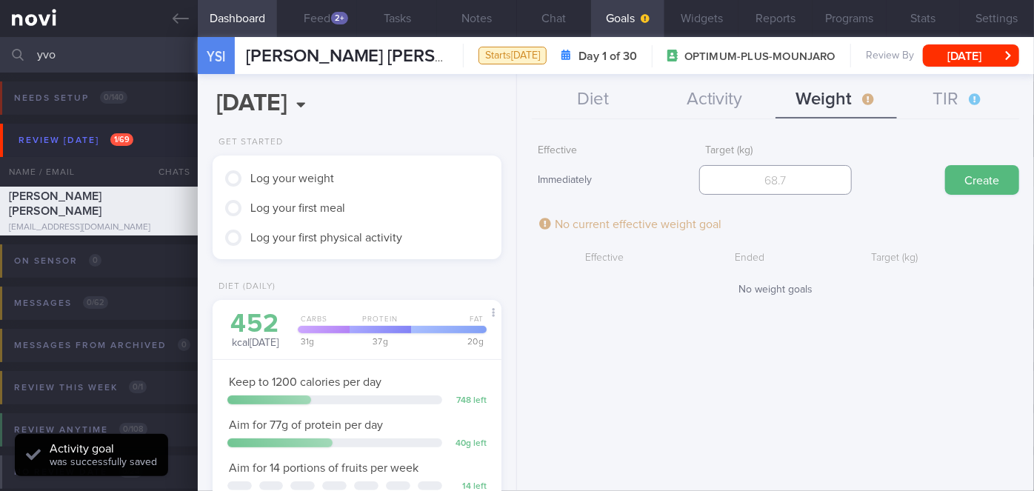
click at [806, 190] on input "number" at bounding box center [775, 180] width 153 height 30
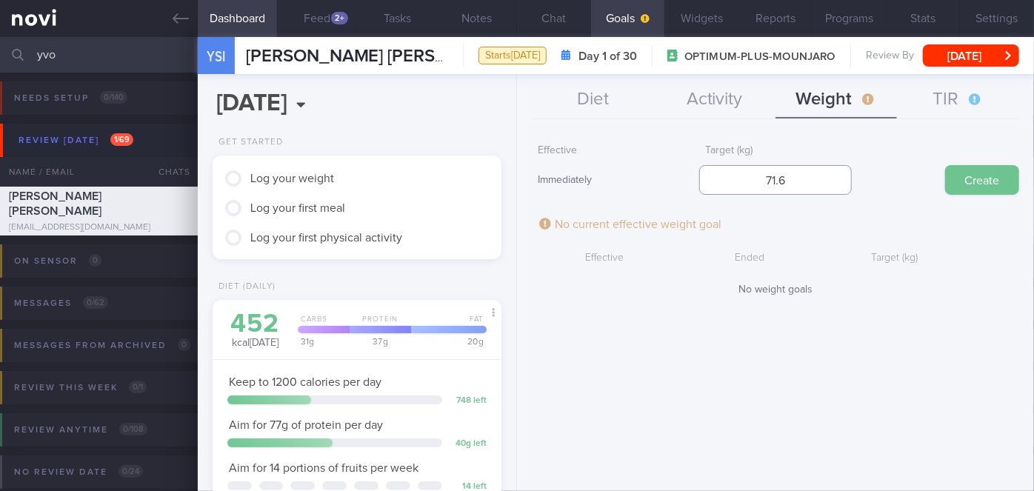
type input "71.6"
click at [980, 186] on button "Create" at bounding box center [982, 180] width 74 height 30
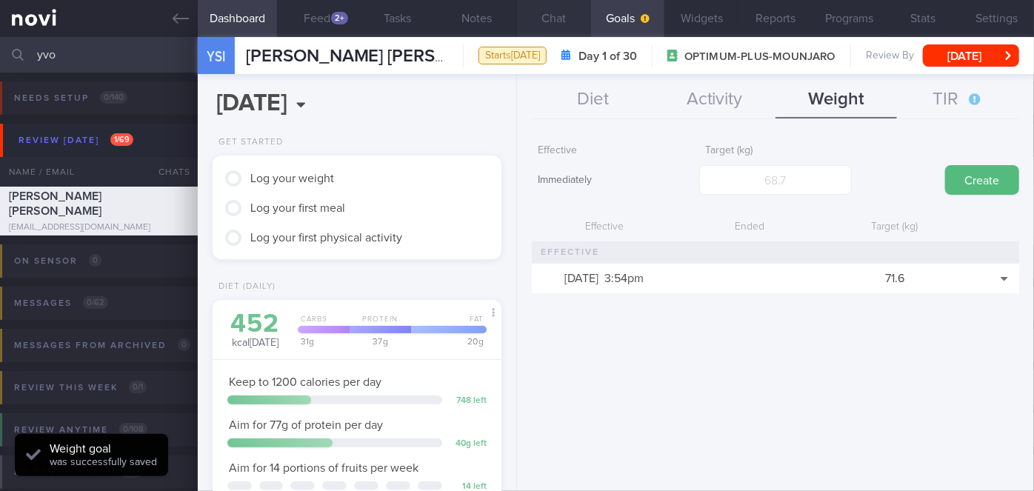
click at [529, 14] on button "Chat" at bounding box center [554, 18] width 74 height 37
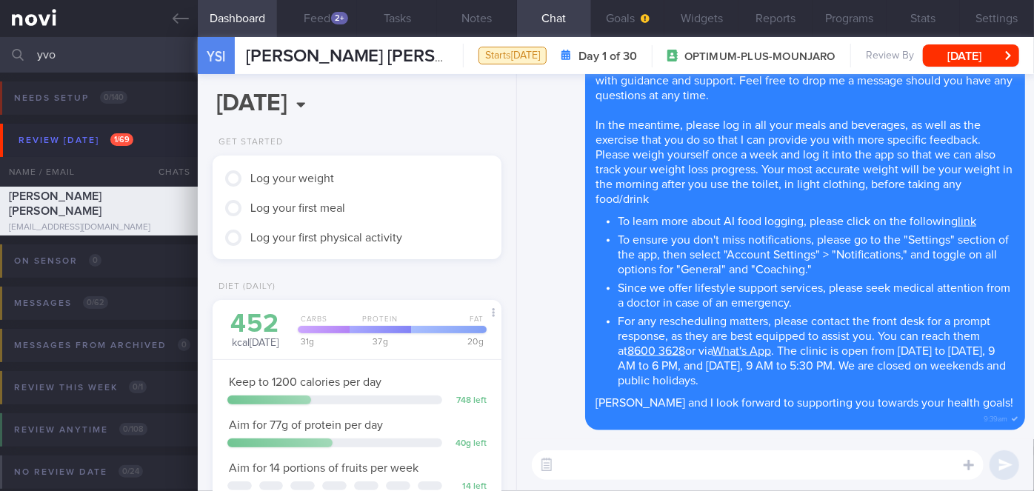
click at [640, 452] on textarea at bounding box center [758, 465] width 452 height 30
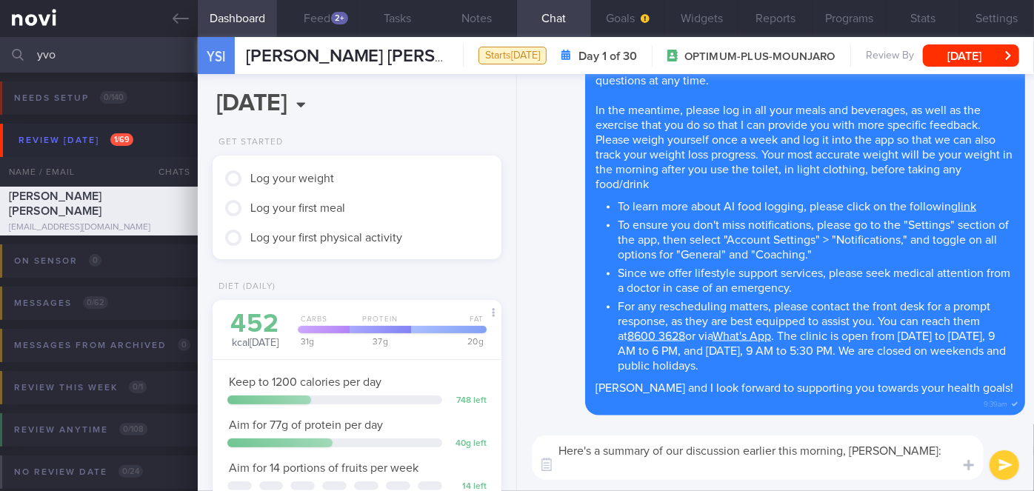
paste textarea "Explained the importance of adequate protein intake to minimize muscle loss. Ai…"
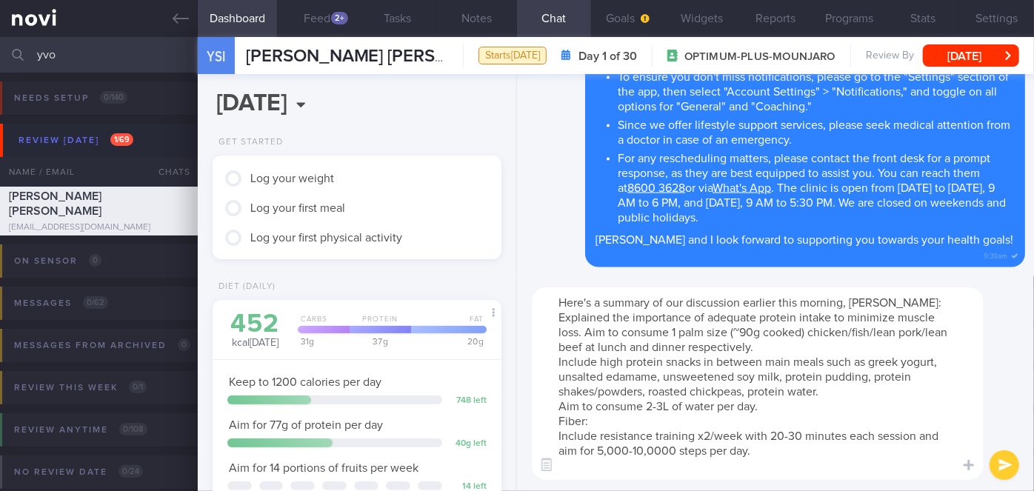
click at [557, 318] on textarea "Here's a summary of our discussion earlier this morning, [PERSON_NAME]: Explain…" at bounding box center [758, 383] width 452 height 193
drag, startPoint x: 700, startPoint y: 320, endPoint x: 578, endPoint y: 319, distance: 121.4
click at [578, 319] on textarea "Here's a summary of our discussion earlier this morning, [PERSON_NAME]: - Expla…" at bounding box center [758, 383] width 452 height 193
click at [859, 329] on textarea "Here's a summary of our discussion earlier this morning, [PERSON_NAME]: - Aim f…" at bounding box center [758, 383] width 452 height 193
click at [556, 364] on textarea "Here's a summary of our discussion earlier this morning, [PERSON_NAME]: - Aim f…" at bounding box center [758, 383] width 452 height 193
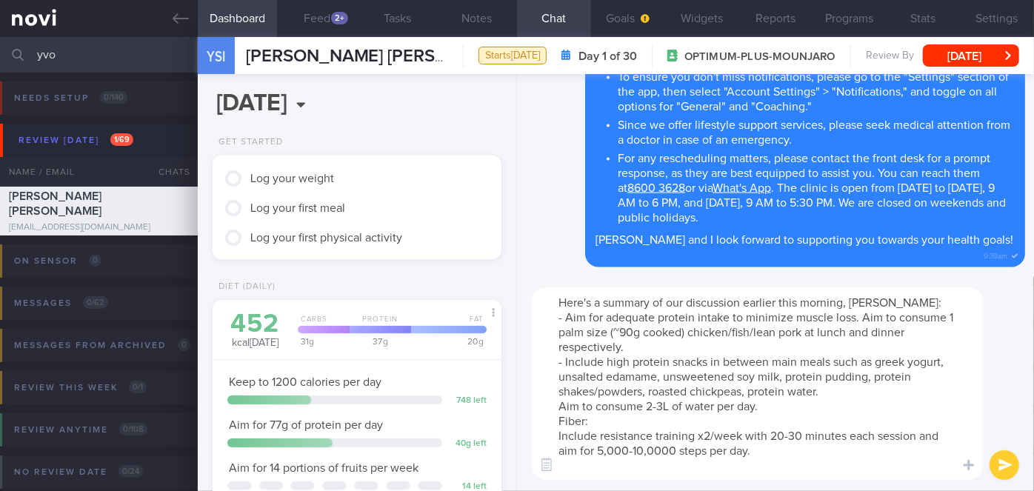
click at [553, 407] on textarea "Here's a summary of our discussion earlier this morning, [PERSON_NAME]: - Aim f…" at bounding box center [758, 383] width 452 height 193
click at [667, 403] on textarea "Here's a summary of our discussion earlier this morning, [PERSON_NAME]: - Aim f…" at bounding box center [758, 383] width 452 height 193
click at [718, 407] on textarea "Here's a summary of our discussion earlier this morning, [PERSON_NAME]: - Aim f…" at bounding box center [758, 383] width 452 height 193
click at [558, 420] on textarea "Here's a summary of our discussion earlier this morning, [PERSON_NAME]: - Aim f…" at bounding box center [758, 383] width 452 height 193
click at [625, 417] on textarea "Here's a summary of our discussion earlier this morning, [PERSON_NAME]: - Aim f…" at bounding box center [758, 383] width 452 height 193
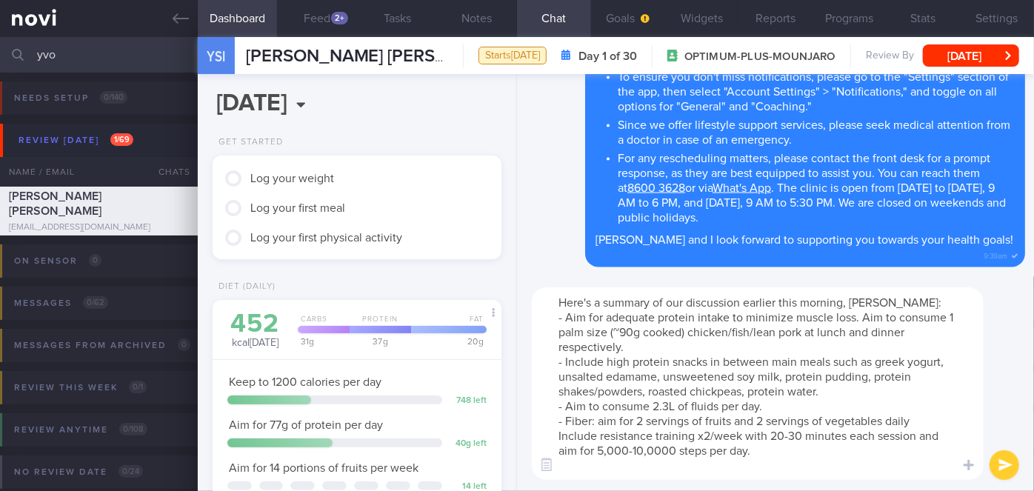
click at [557, 431] on textarea "Here's a summary of our discussion earlier this morning, [PERSON_NAME]: - Aim f…" at bounding box center [758, 383] width 452 height 193
drag, startPoint x: 749, startPoint y: 455, endPoint x: 582, endPoint y: 437, distance: 168.4
click at [582, 437] on textarea "Here's a summary of our discussion earlier this morning, [PERSON_NAME]: - Aim f…" at bounding box center [758, 383] width 452 height 193
type textarea "Here's a summary of our discussion earlier this morning, [PERSON_NAME]: - Aim f…"
click at [1003, 471] on button "submit" at bounding box center [1004, 465] width 30 height 30
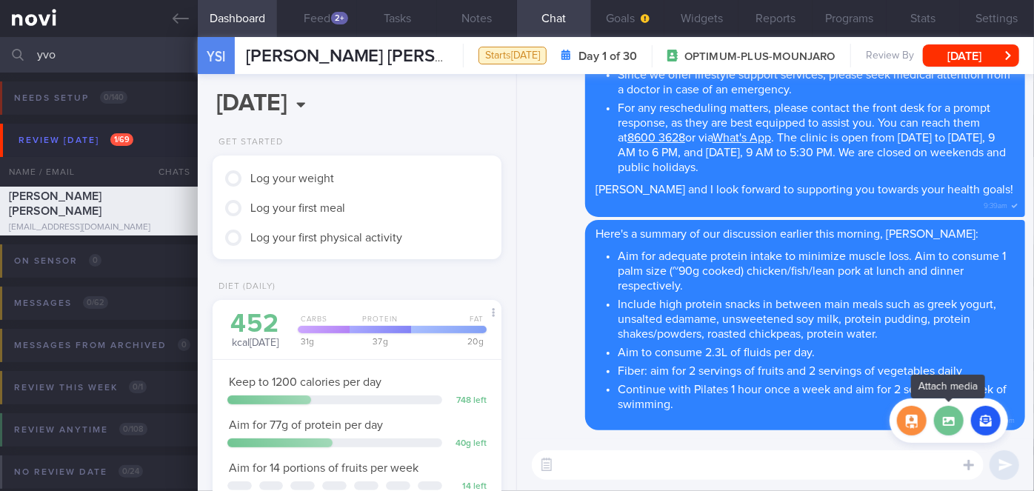
click at [952, 421] on label at bounding box center [949, 421] width 30 height 30
click at [0, 0] on input "file" at bounding box center [0, 0] width 0 height 0
click at [908, 427] on button "button" at bounding box center [912, 421] width 30 height 30
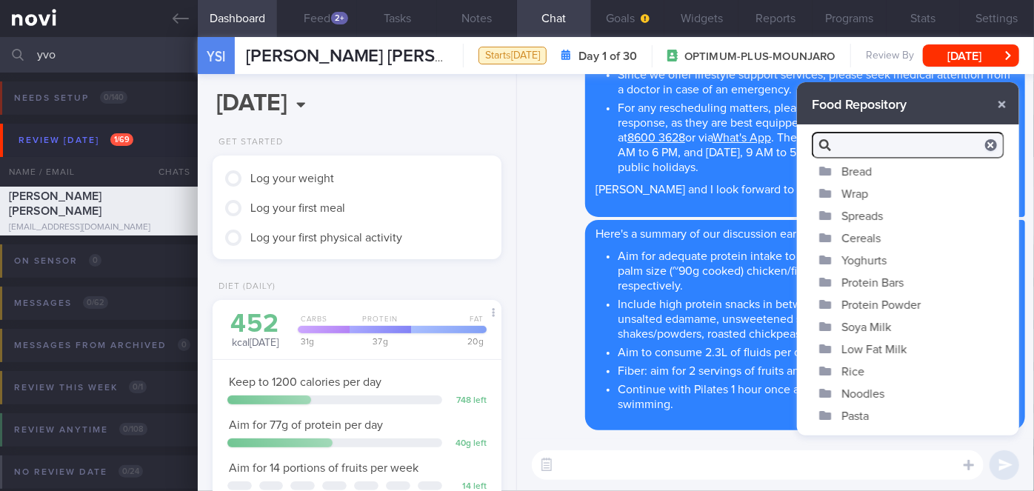
click at [866, 260] on button "Yoghurts" at bounding box center [908, 260] width 222 height 22
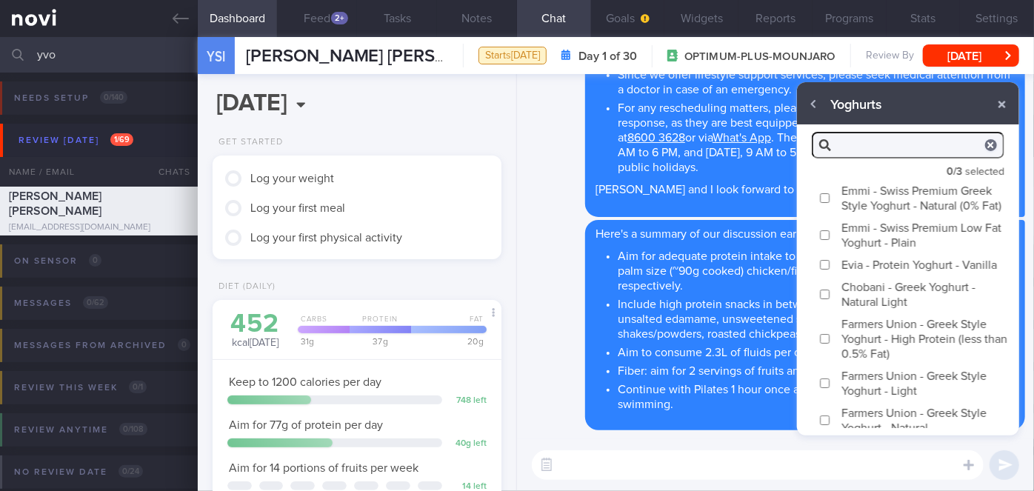
click at [826, 299] on input "Chobani - Greek Yoghurt - Natural Light" at bounding box center [824, 295] width 11 height 10
checkbox input "true"
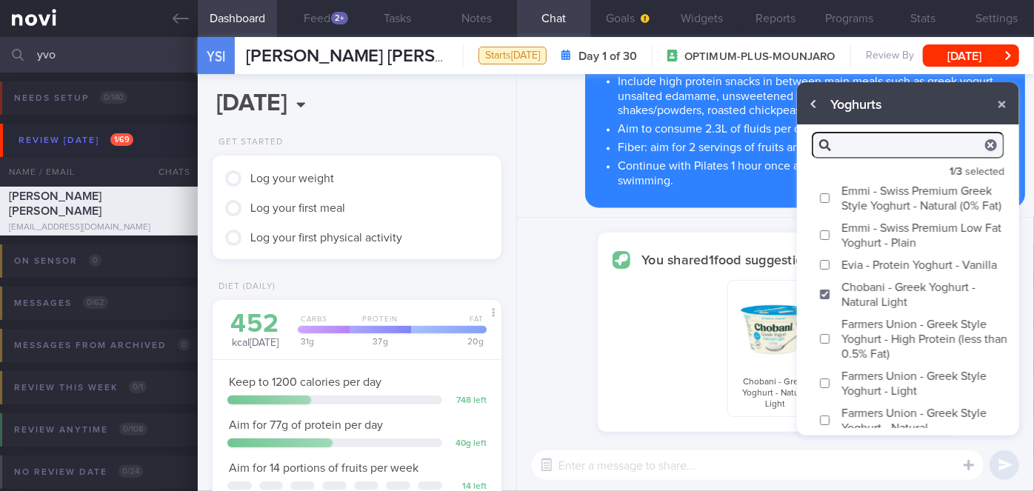
click at [815, 96] on button "button" at bounding box center [813, 104] width 27 height 27
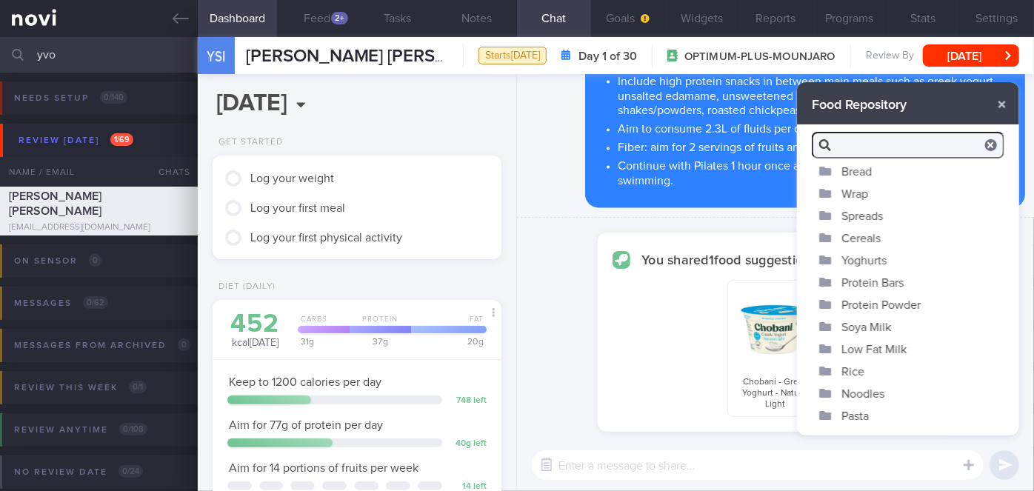
click at [875, 323] on button "Soya Milk" at bounding box center [908, 326] width 222 height 22
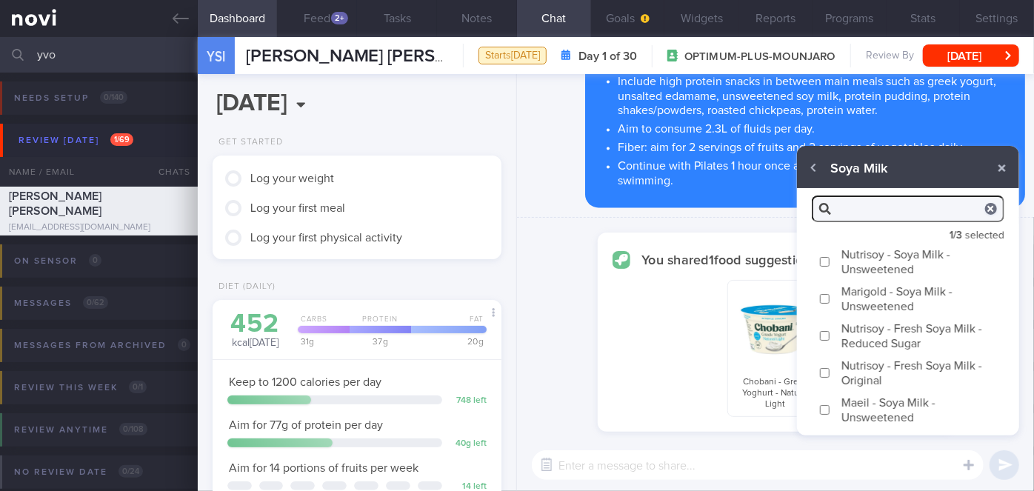
click at [826, 298] on input "Marigold - Soya Milk - Unsweetened" at bounding box center [824, 299] width 11 height 10
checkbox input "true"
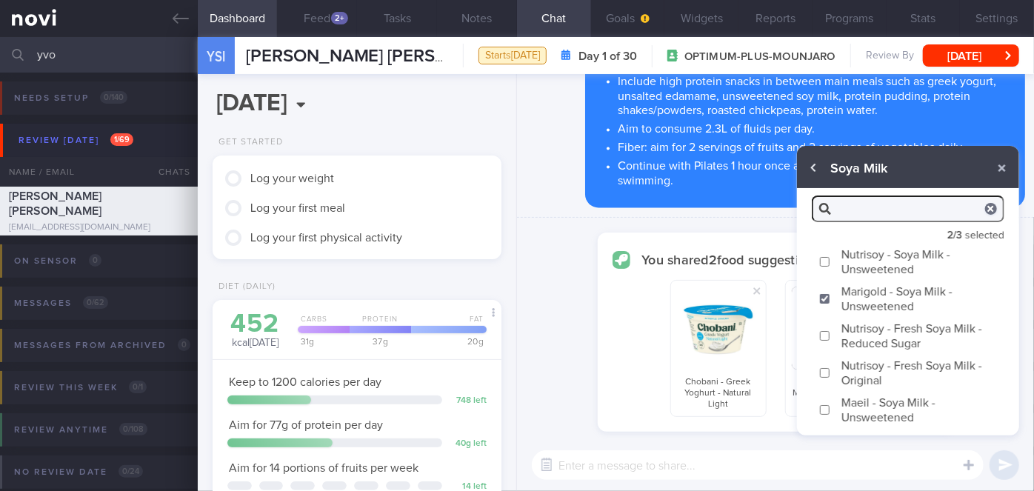
click at [812, 170] on button "button" at bounding box center [813, 168] width 27 height 27
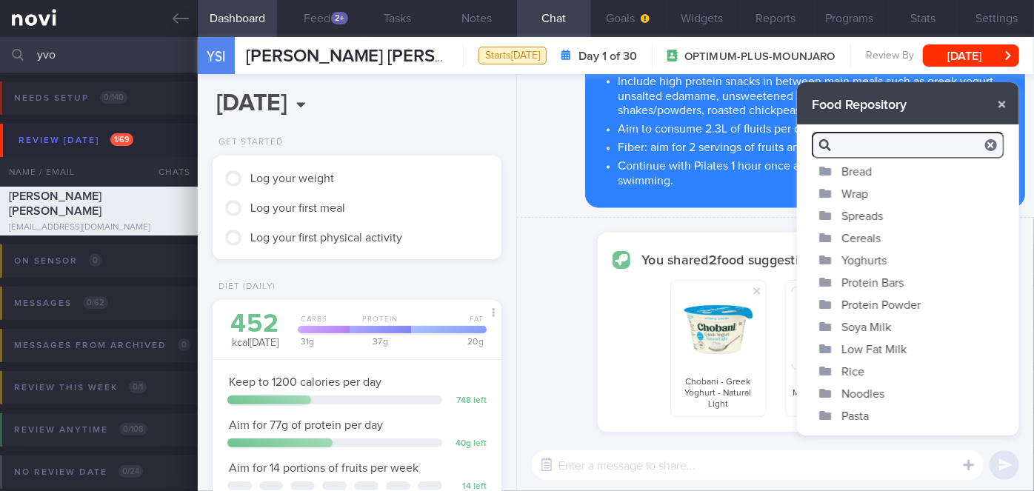
scroll to position [124, 0]
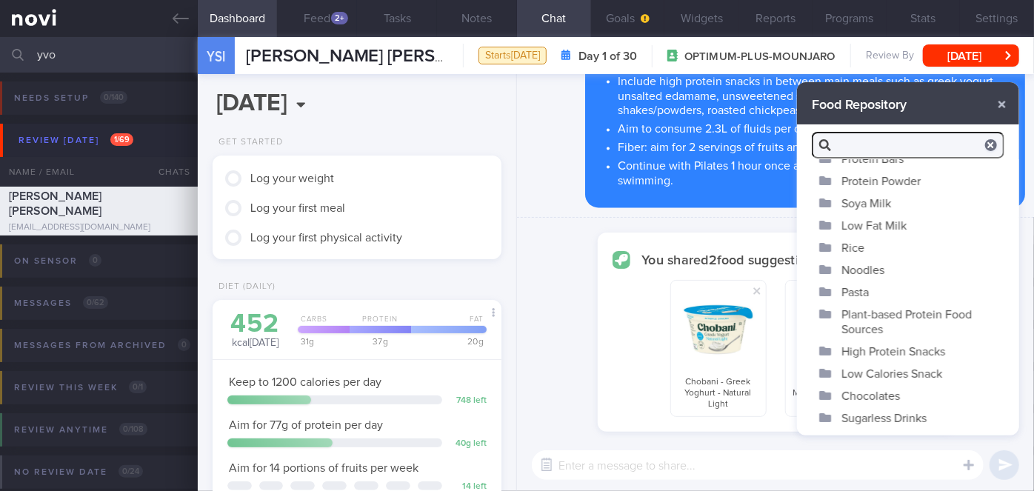
click at [848, 354] on button "High Protein Snacks" at bounding box center [908, 351] width 222 height 22
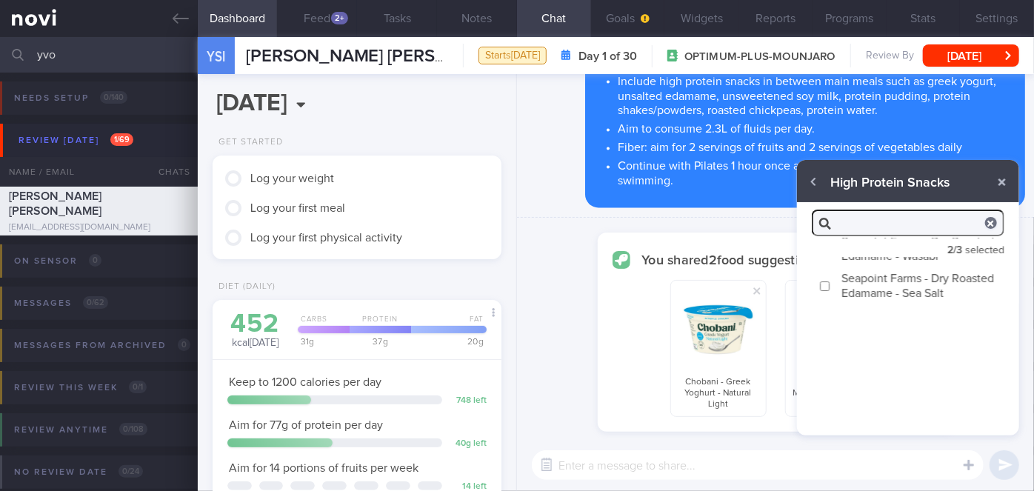
scroll to position [0, 0]
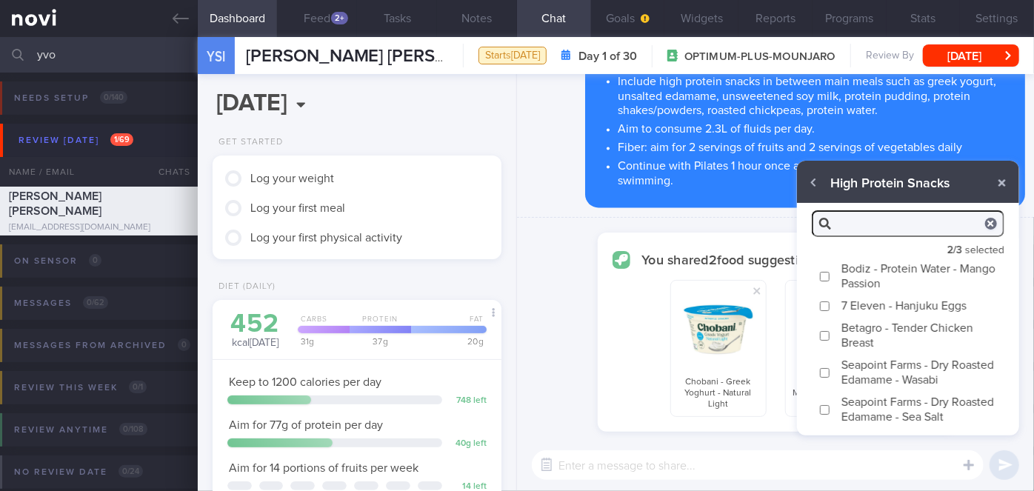
click at [829, 274] on input "Bodiz - Protein Water - Mango Passion" at bounding box center [824, 277] width 11 height 10
checkbox input "true"
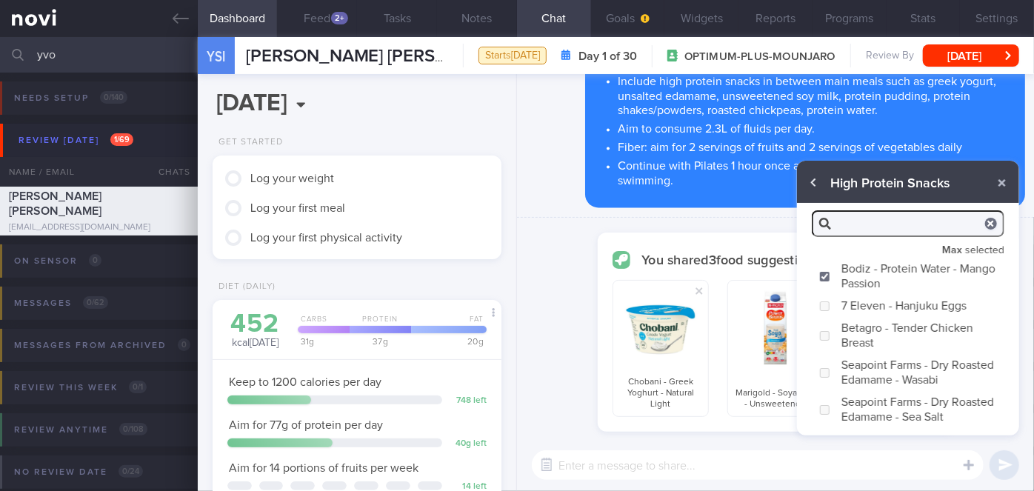
click at [813, 186] on button "button" at bounding box center [813, 183] width 27 height 27
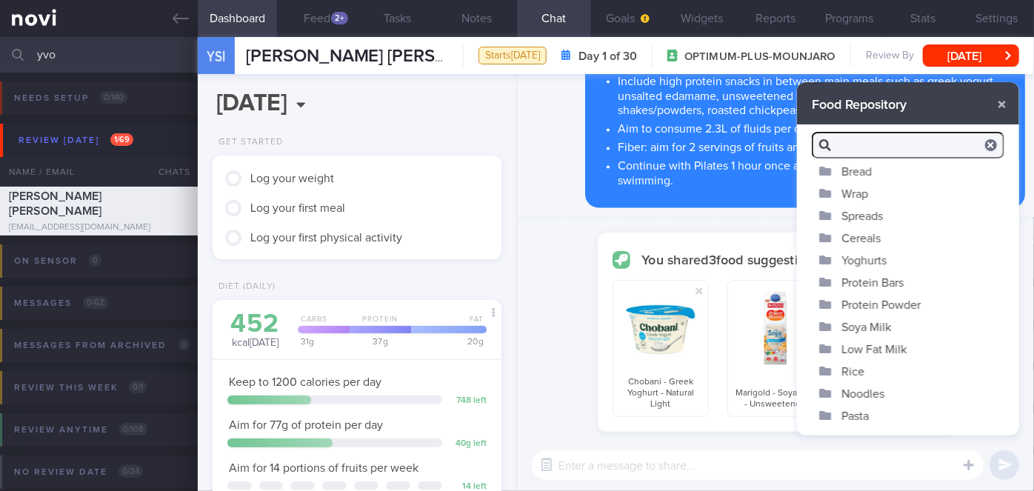
click at [674, 462] on textarea at bounding box center [758, 465] width 452 height 30
type textarea "Here are some high protein snack recommendations😀"
click at [994, 464] on button "submit" at bounding box center [1004, 465] width 30 height 30
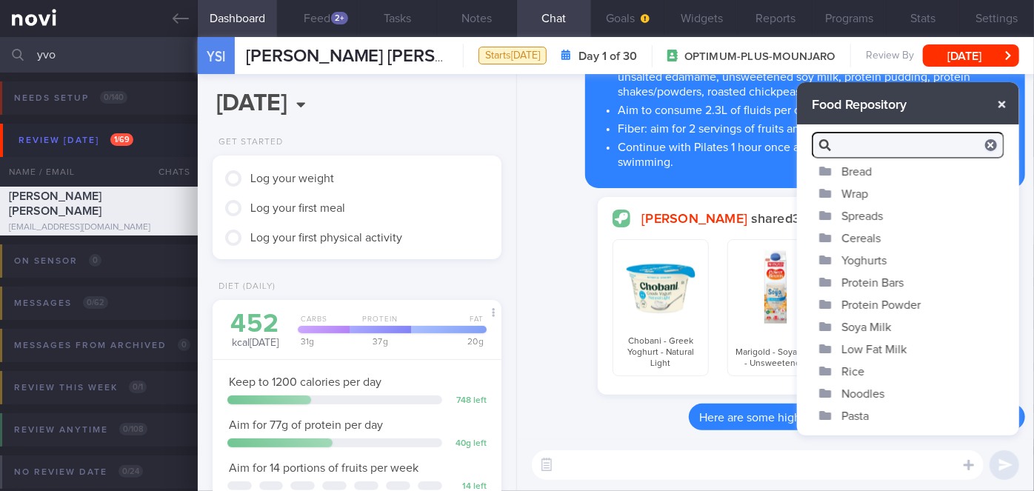
click at [1003, 101] on button "button" at bounding box center [1002, 104] width 27 height 27
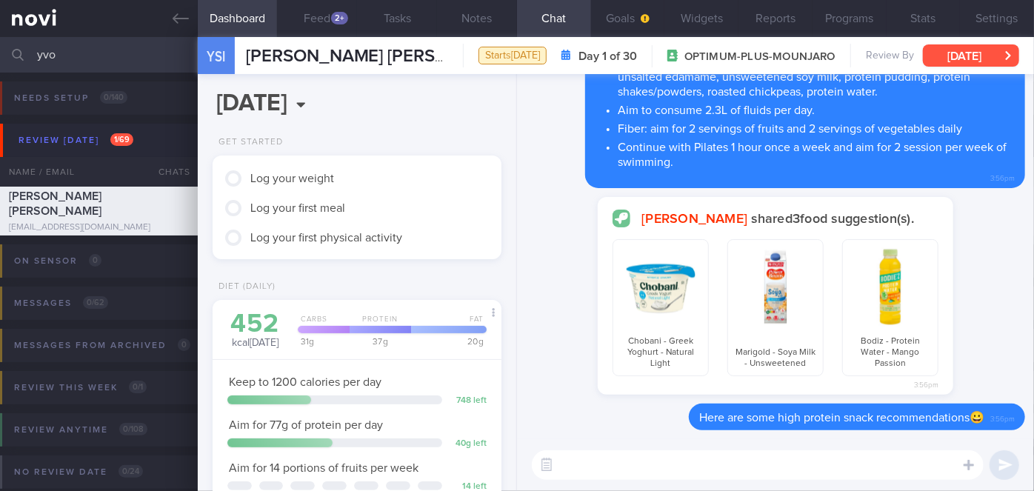
click at [987, 56] on button "[DATE]" at bounding box center [971, 55] width 96 height 22
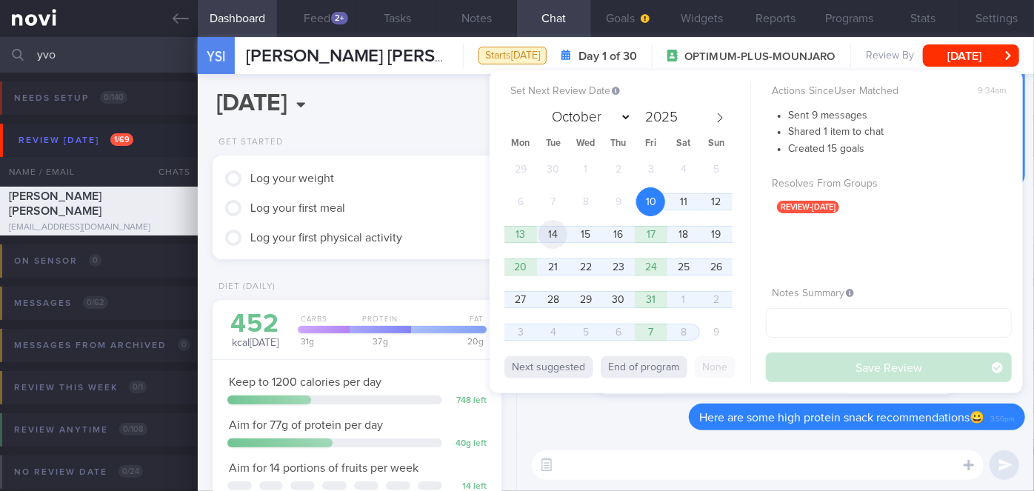
click at [558, 238] on span "14" at bounding box center [552, 234] width 29 height 29
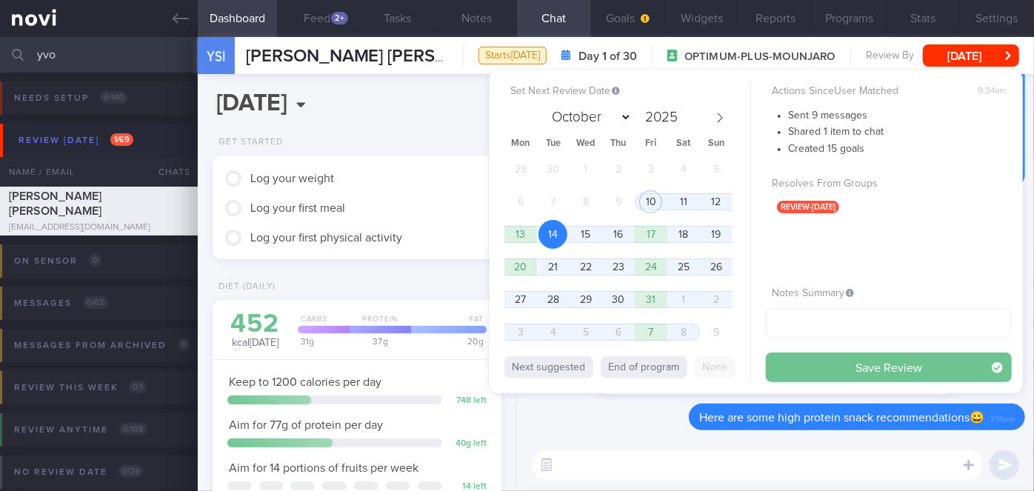
click at [792, 368] on button "Save Review" at bounding box center [889, 367] width 246 height 30
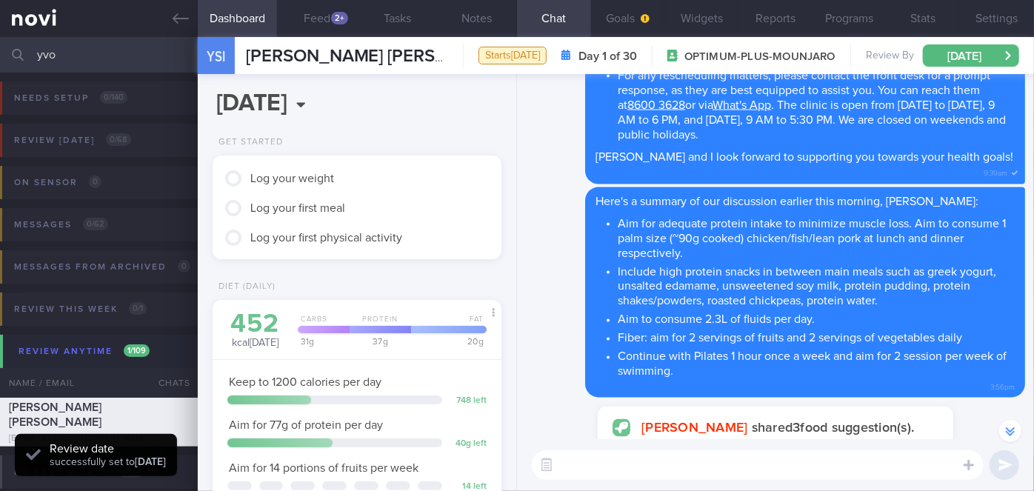
scroll to position [361, 0]
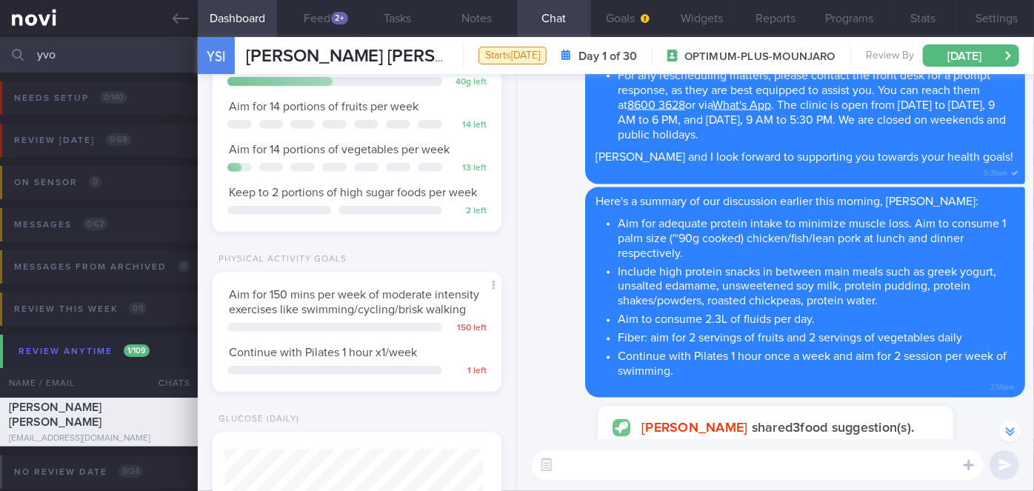
click at [101, 60] on input "yvo" at bounding box center [517, 55] width 1034 height 36
type input "y"
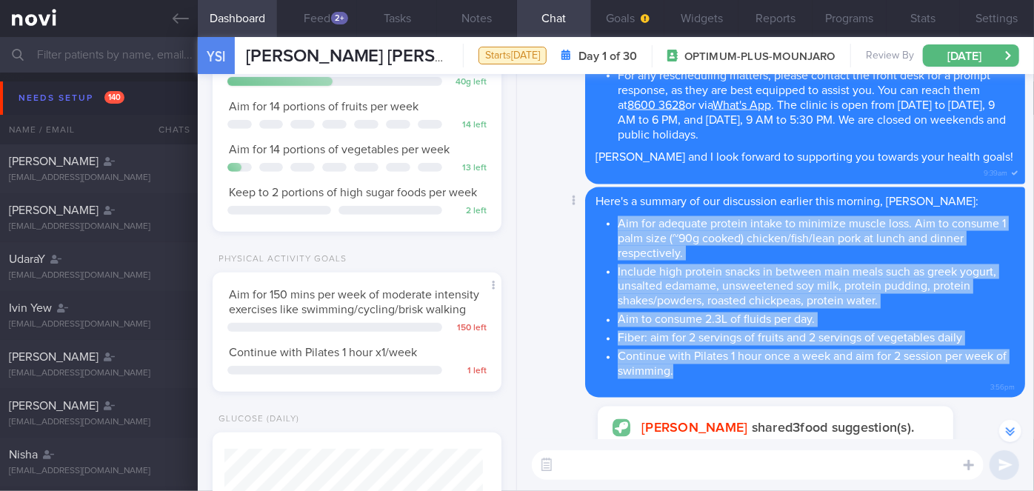
drag, startPoint x: 620, startPoint y: 223, endPoint x: 692, endPoint y: 384, distance: 177.0
click at [692, 384] on div "Here's a summary of our discussion earlier this morning, [PERSON_NAME]: Aim for…" at bounding box center [805, 292] width 440 height 211
copy ul "Aim for adequate protein intake to minimize muscle loss. Aim to consume 1 palm …"
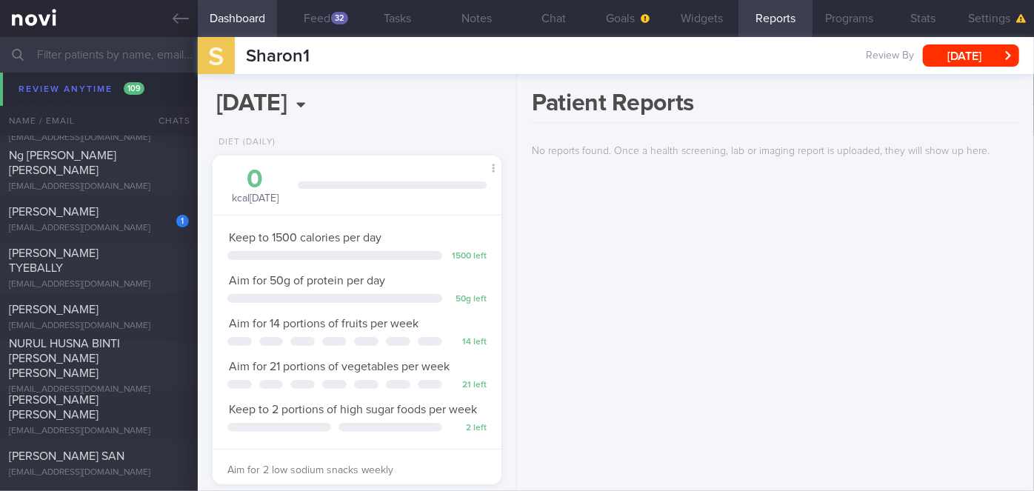
scroll to position [14396, 0]
click at [166, 212] on div "1" at bounding box center [172, 215] width 33 height 23
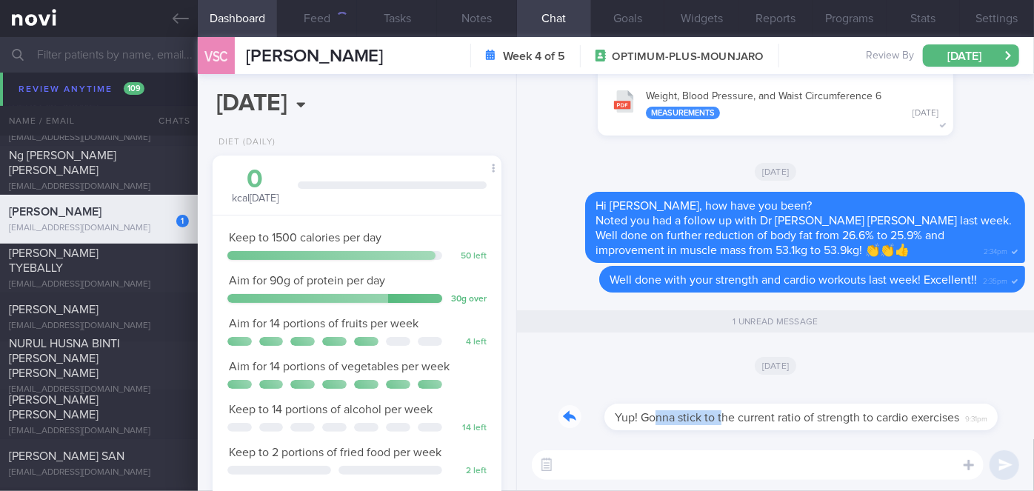
drag, startPoint x: 609, startPoint y: 425, endPoint x: 679, endPoint y: 428, distance: 70.4
click at [679, 428] on div "Yup! Gonna stick to the current ratio of strength to cardio exercises 9:31pm" at bounding box center [777, 408] width 438 height 44
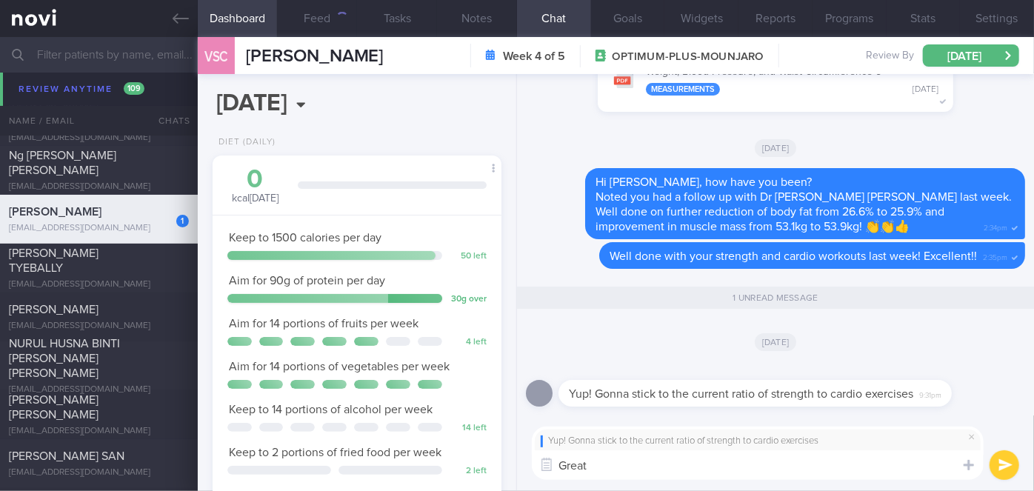
type textarea "Great!"
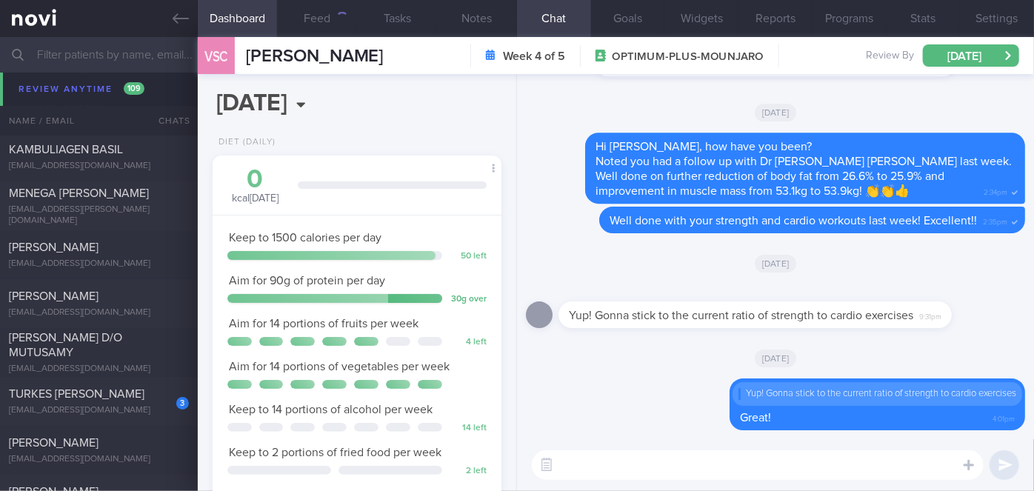
scroll to position [13728, 0]
click at [148, 404] on div "[EMAIL_ADDRESS][DOMAIN_NAME]" at bounding box center [99, 408] width 180 height 11
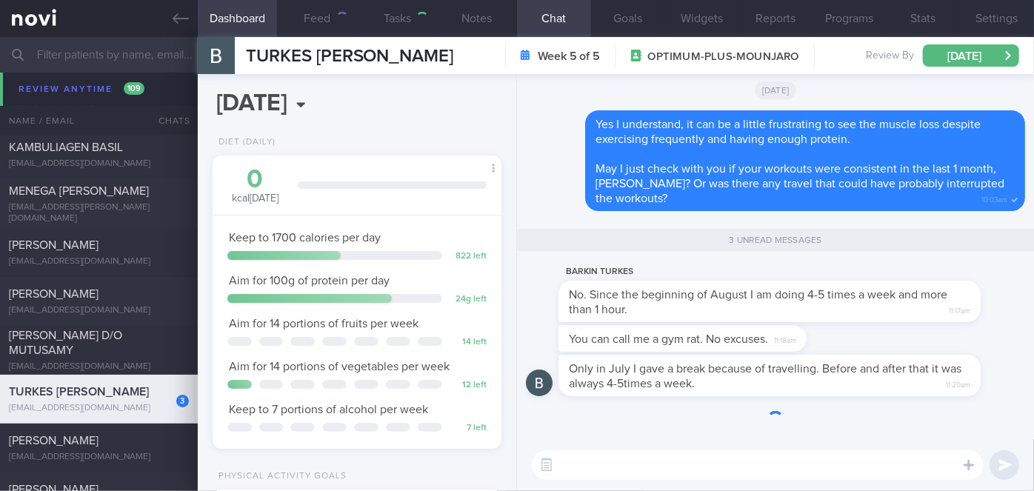
scroll to position [13728, 0]
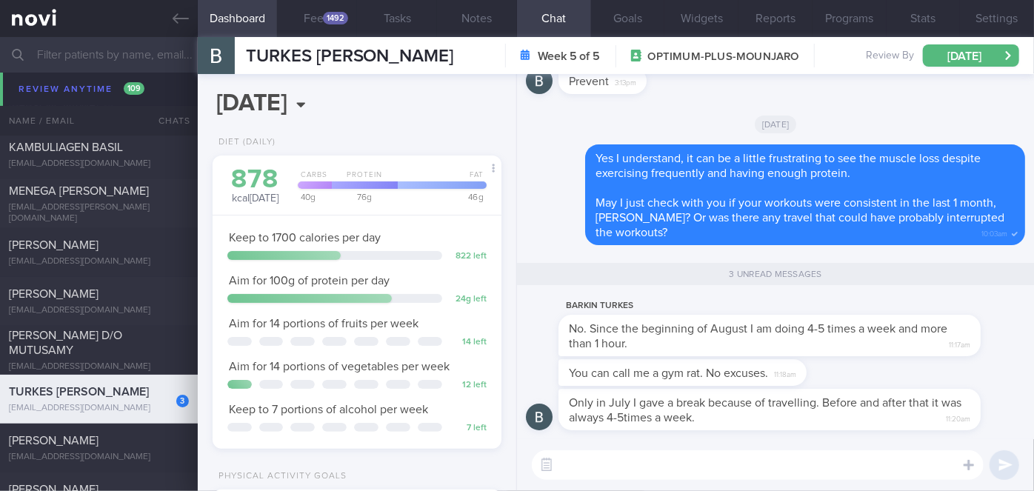
click at [643, 466] on textarea at bounding box center [758, 465] width 452 height 30
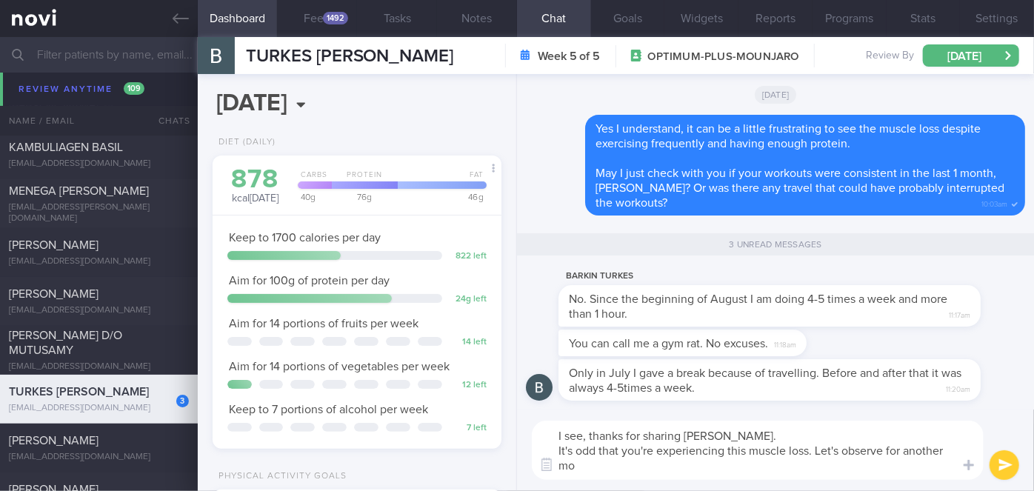
scroll to position [0, 0]
click at [592, 467] on textarea "I see, thanks for sharing Mr Barkin. It's odd that you're experiencing this mus…" at bounding box center [758, 450] width 452 height 59
click at [650, 465] on textarea "I see, thanks for sharing Mr Barkin. It's odd that you're experiencing this mus…" at bounding box center [758, 450] width 452 height 59
type textarea "I see, thanks for sharing Mr Barkin. It's odd that you're experiencing this mus…"
click at [1001, 467] on button "submit" at bounding box center [1004, 465] width 30 height 30
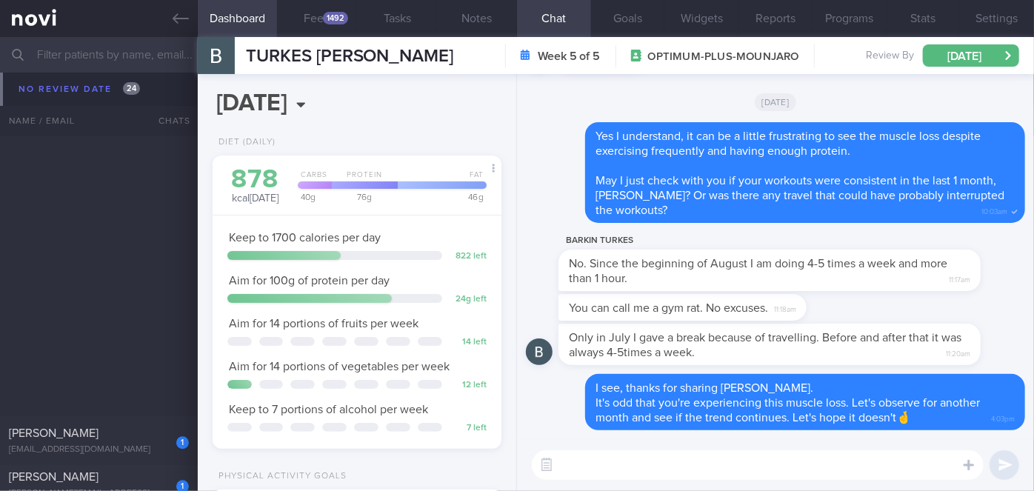
scroll to position [20214, 0]
